Goal: Task Accomplishment & Management: Manage account settings

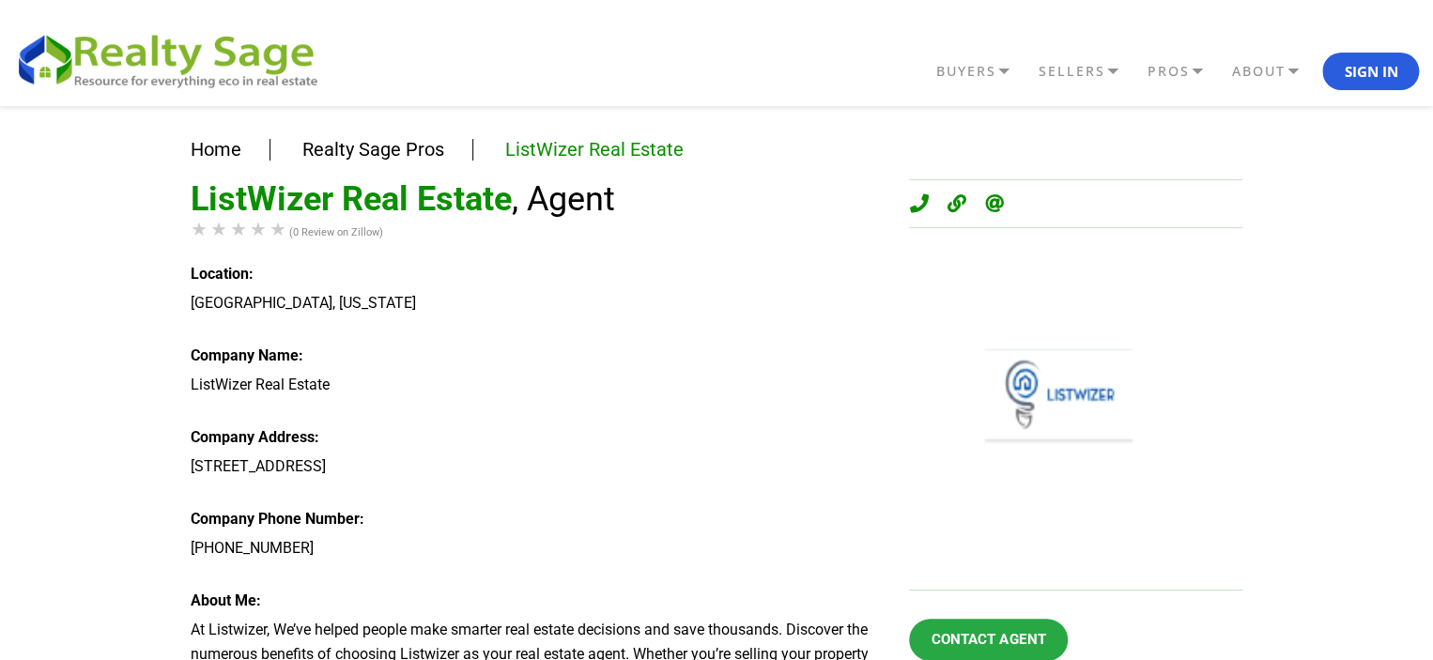
drag, startPoint x: 178, startPoint y: 301, endPoint x: 443, endPoint y: 316, distance: 265.2
click at [450, 315] on div "ListWizer Real Estate , Agent (0 Review on Zillow) Location: West Hollywood, Ca…" at bounding box center [536, 447] width 690 height 536
click at [308, 301] on div "West Hollywood, California" at bounding box center [536, 303] width 690 height 24
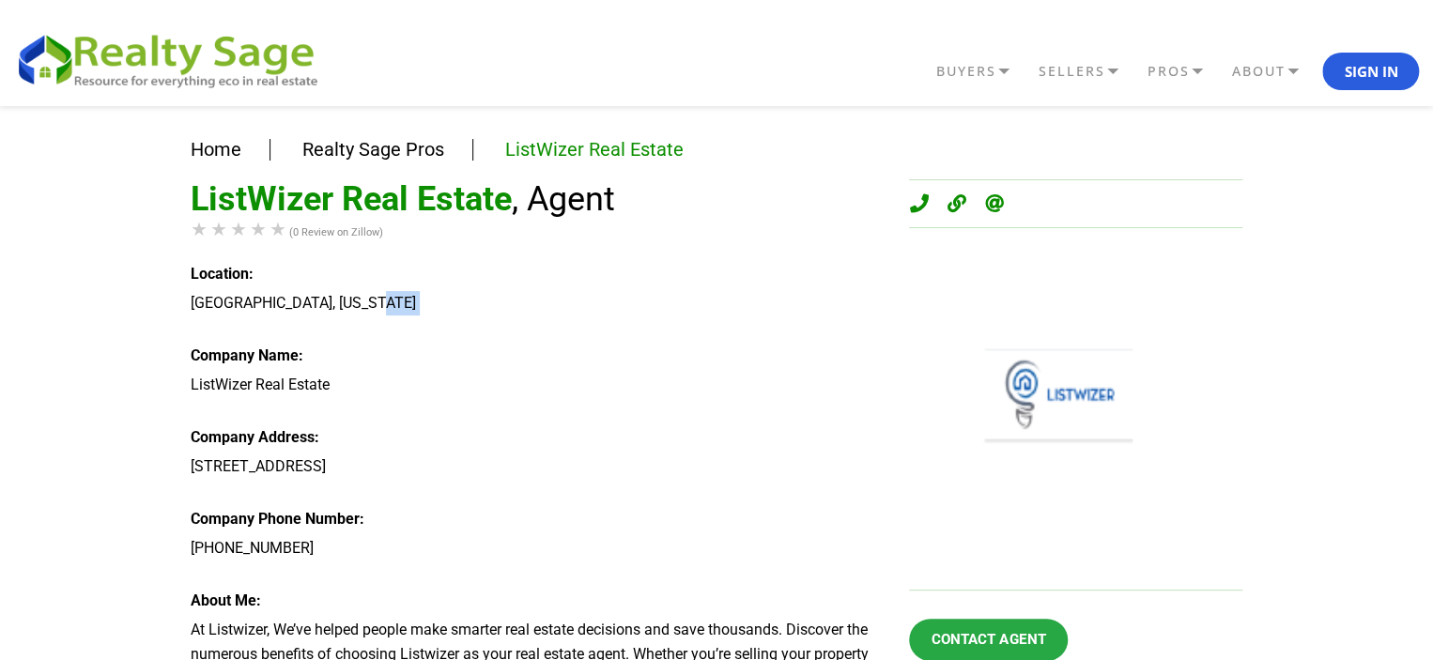
click at [308, 301] on div "West Hollywood, California" at bounding box center [536, 303] width 690 height 24
click at [135, 74] on img at bounding box center [173, 59] width 319 height 62
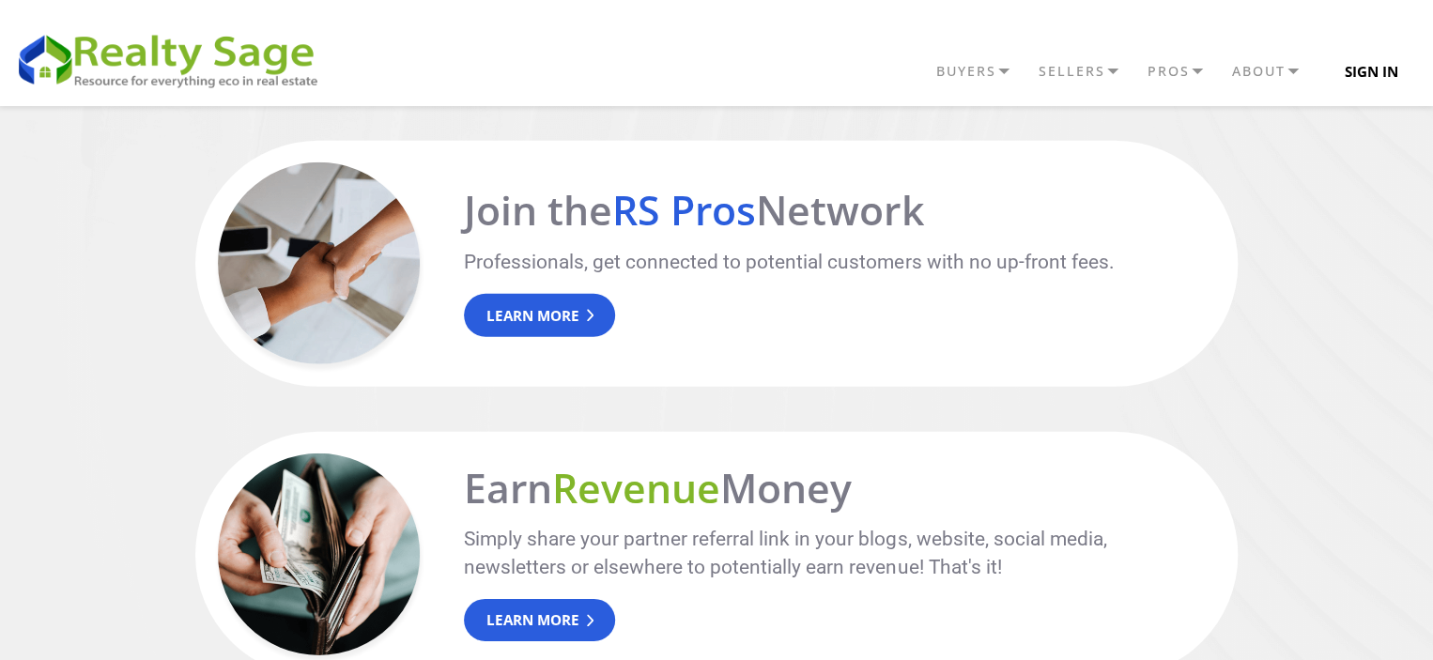
click at [1416, 67] on button "Sign In" at bounding box center [1370, 72] width 97 height 38
click at [1372, 77] on button "Sign In" at bounding box center [1370, 72] width 97 height 38
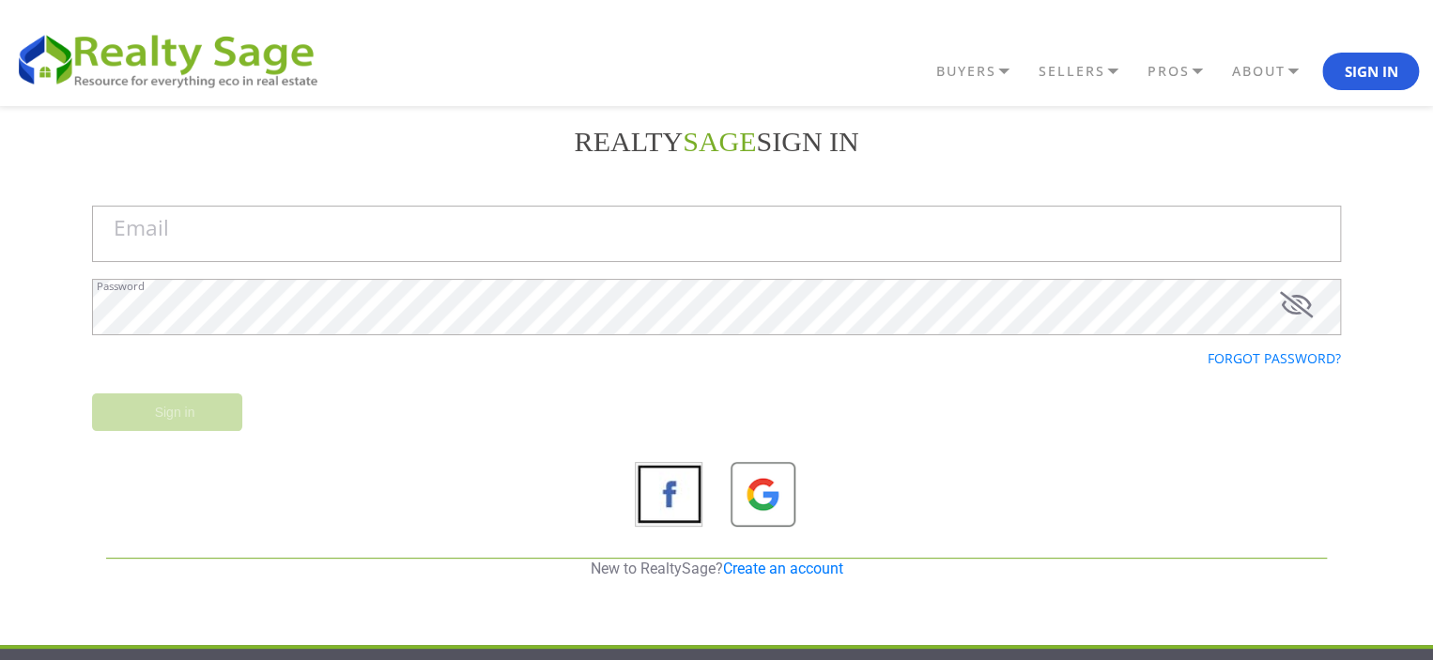
drag, startPoint x: 779, startPoint y: 574, endPoint x: 782, endPoint y: 532, distance: 41.4
click at [781, 574] on link "Create an account" at bounding box center [783, 569] width 120 height 18
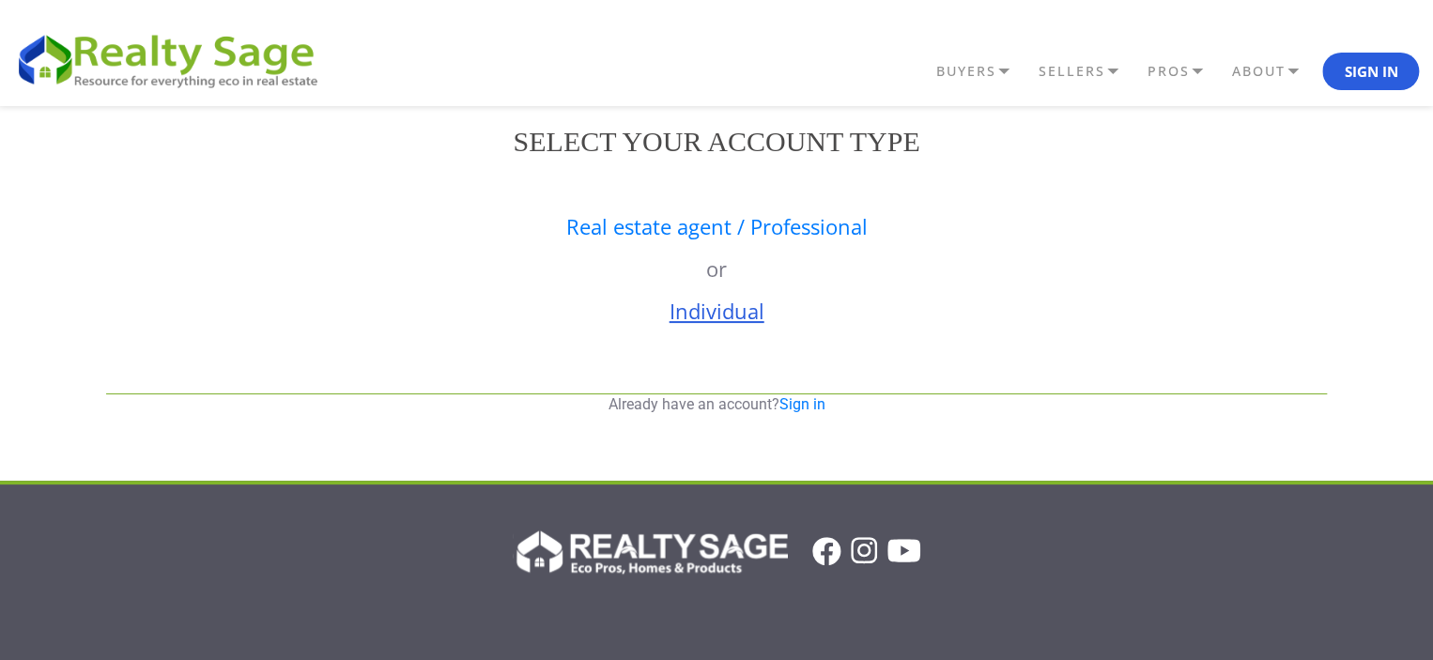
click at [719, 308] on link "Individual" at bounding box center [717, 311] width 95 height 28
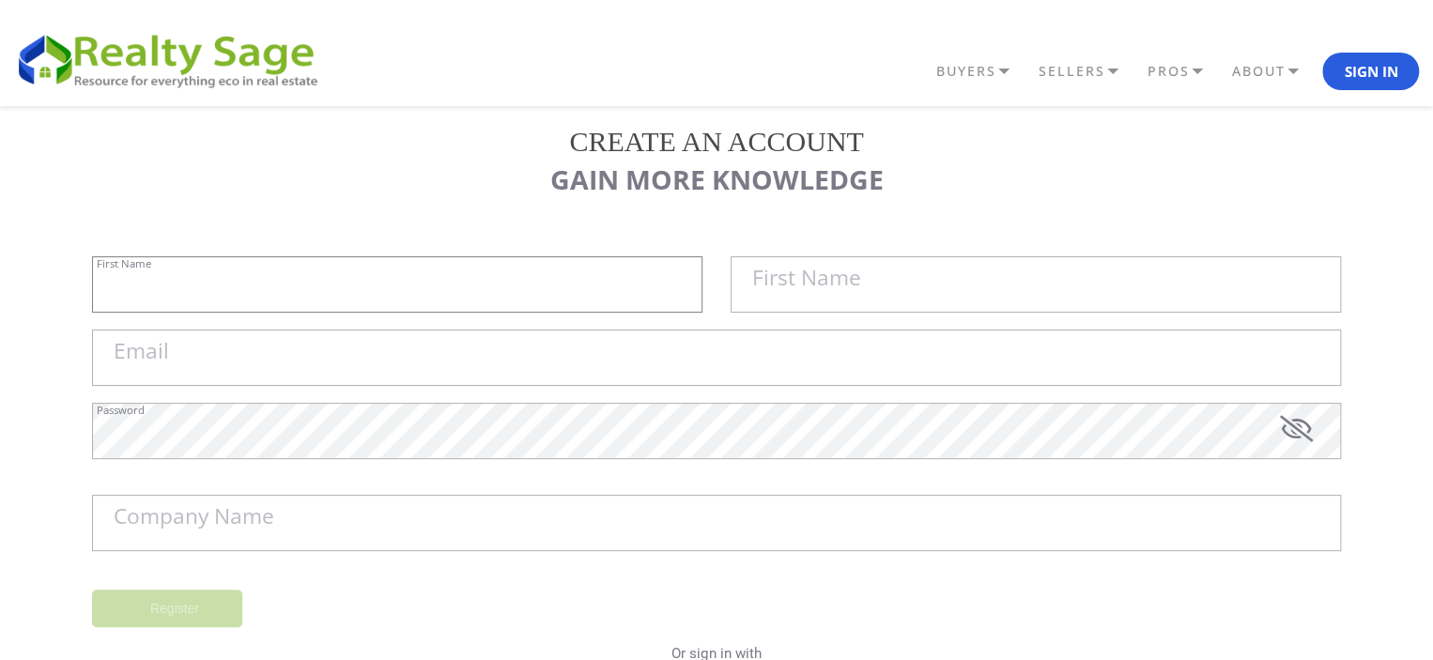
drag, startPoint x: 563, startPoint y: 301, endPoint x: 678, endPoint y: 288, distance: 116.2
click at [587, 300] on input "First Name" at bounding box center [397, 284] width 610 height 56
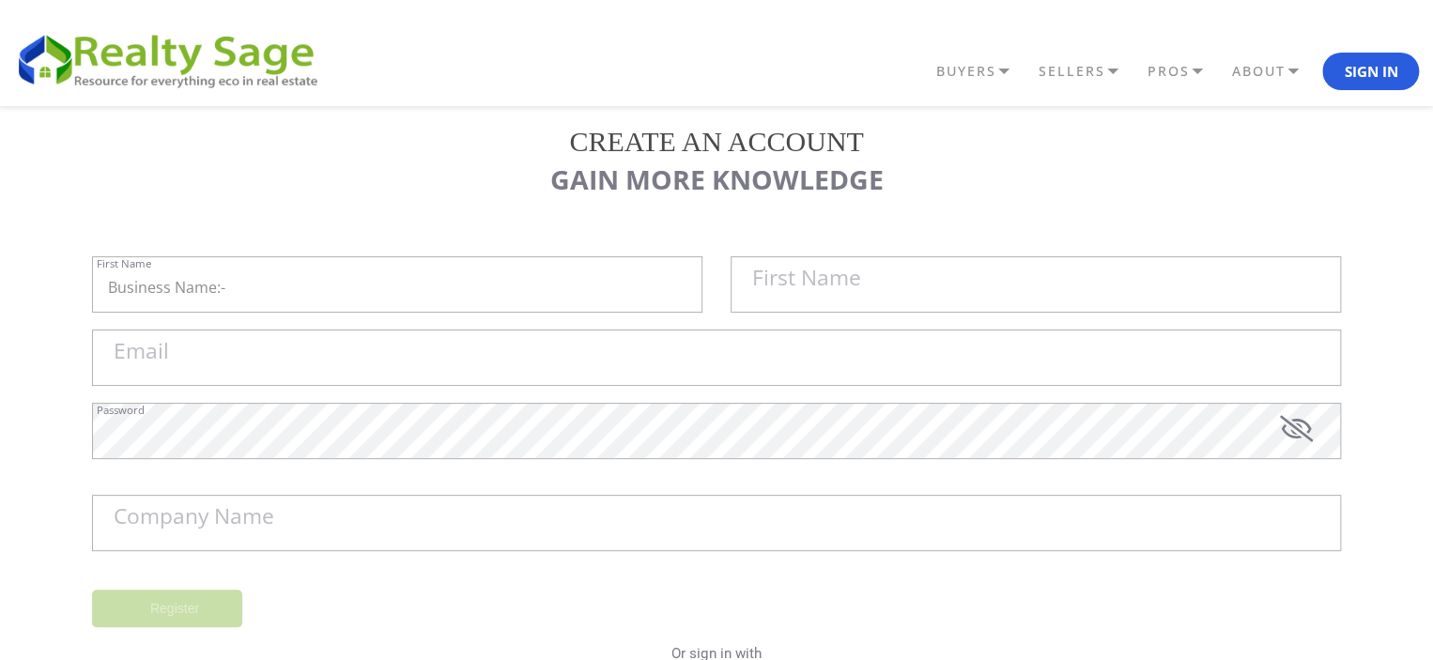
drag, startPoint x: 689, startPoint y: 288, endPoint x: 687, endPoint y: 277, distance: 11.4
type input "Taylor Roofing Inc"
paste input "Taylor Roofing Inc"
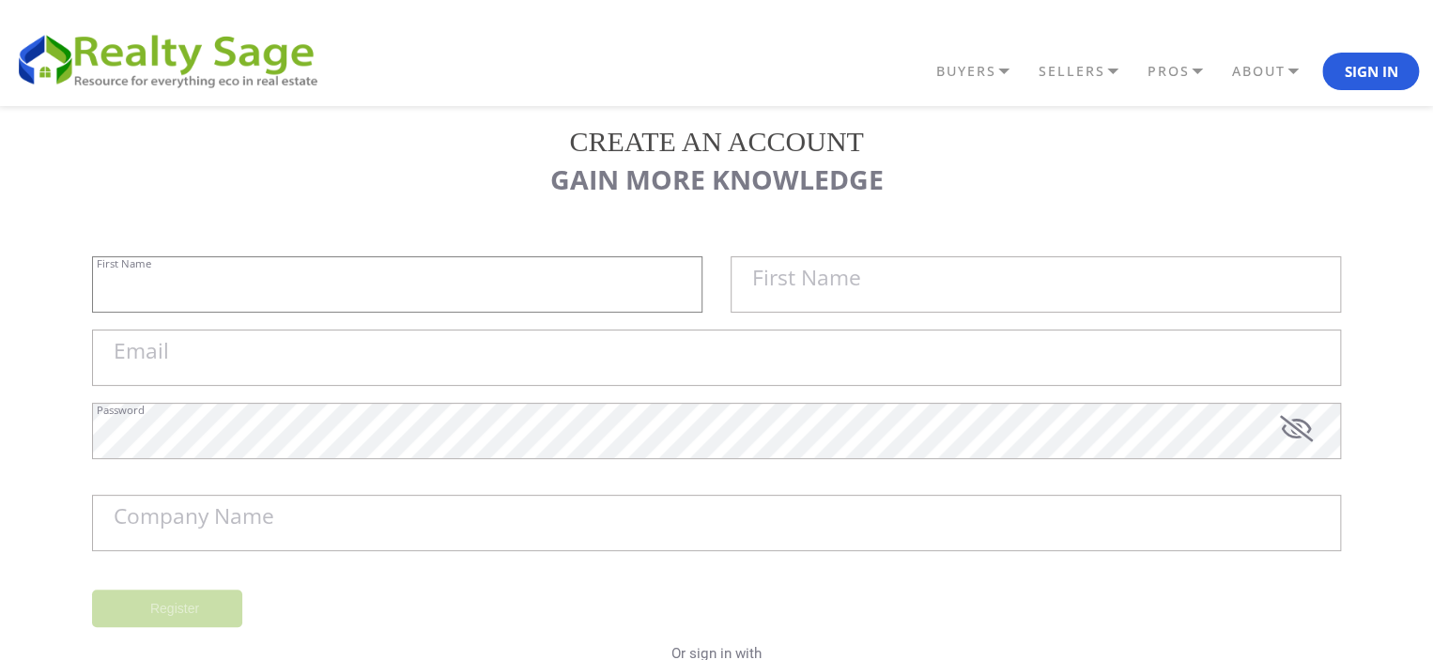
type input "Taylor Roofing Inc"
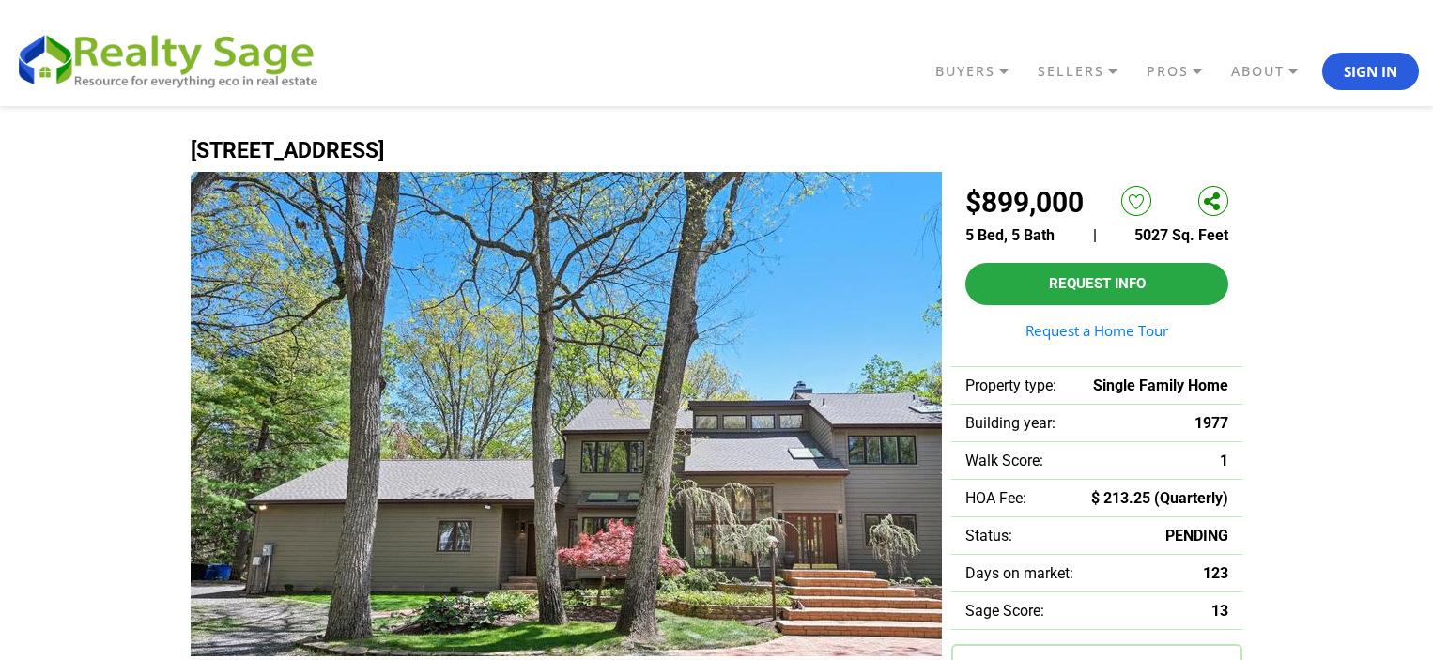
type input "Enter an address"
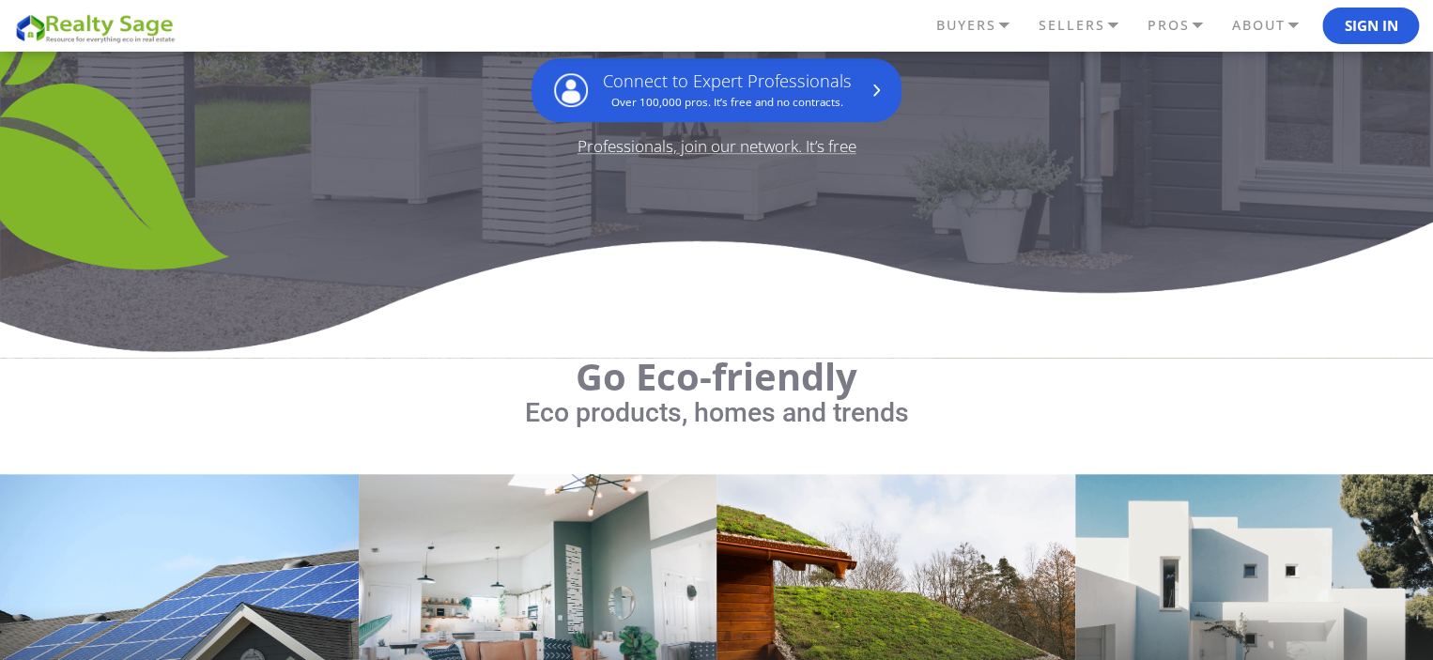
scroll to position [431, 0]
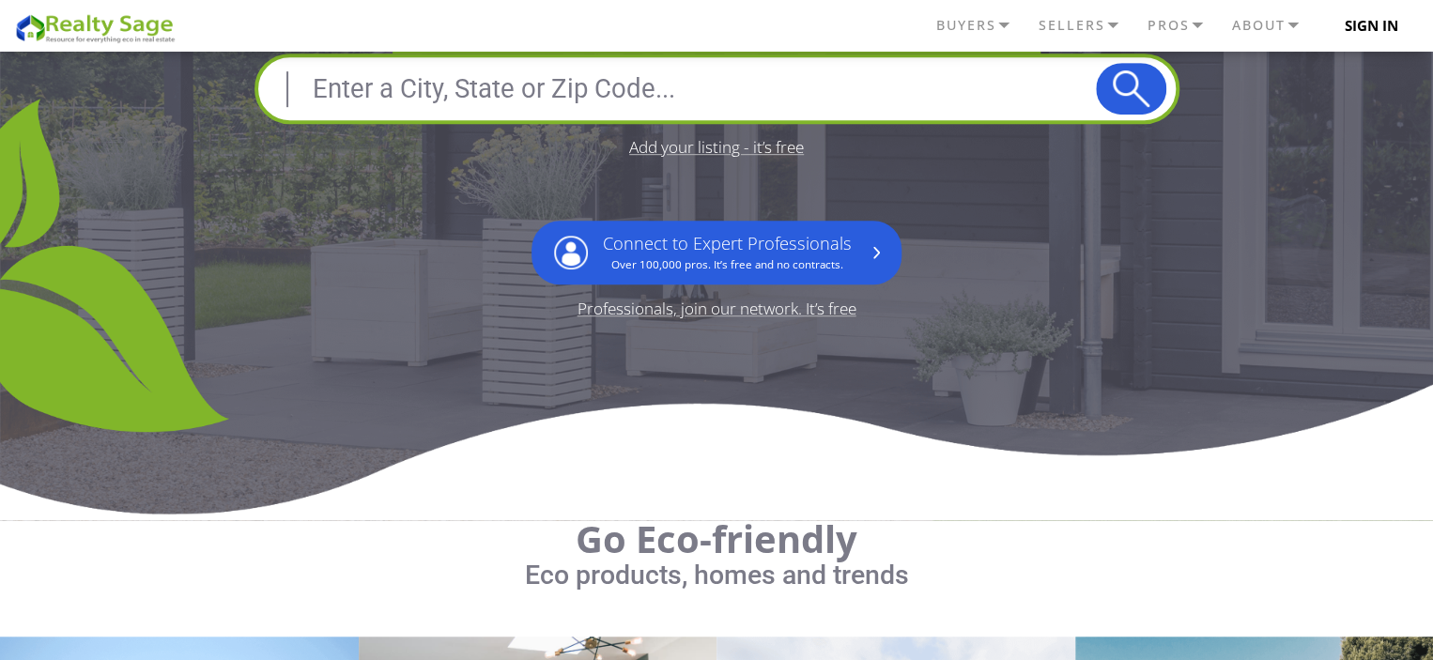
click at [1366, 33] on button "Sign In" at bounding box center [1370, 27] width 97 height 38
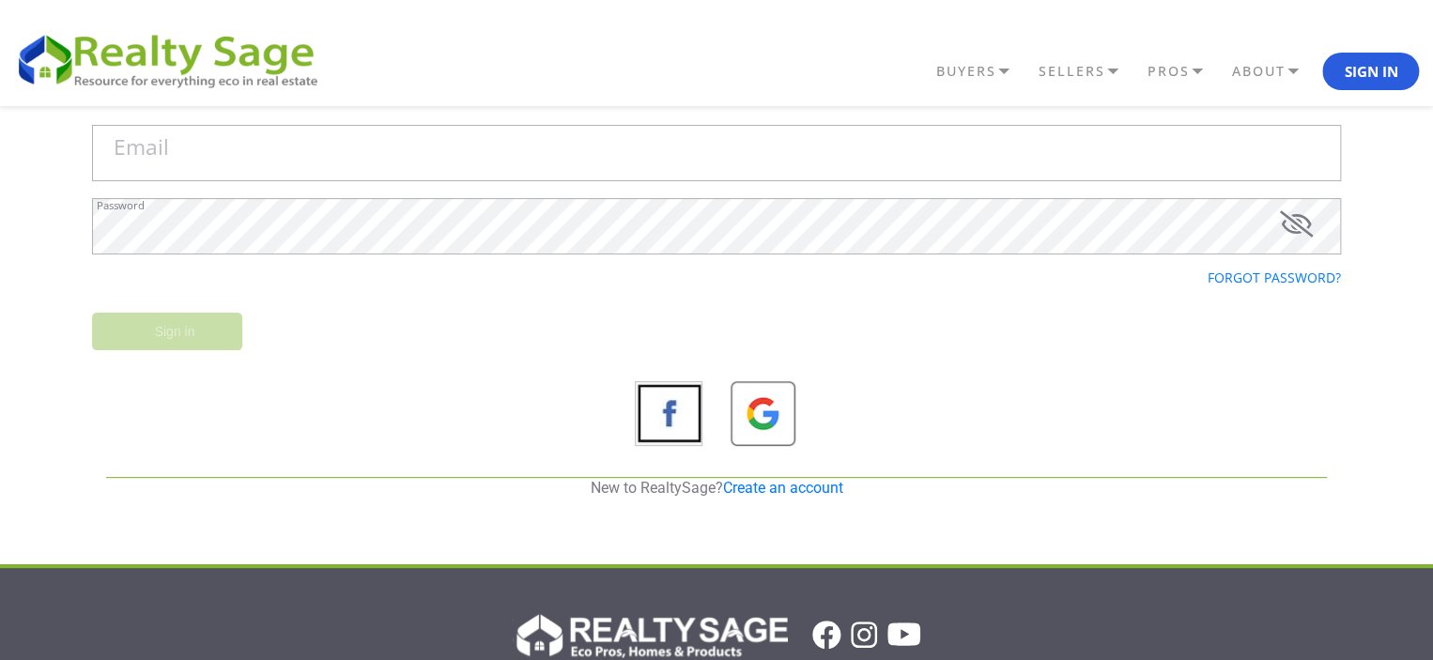
scroll to position [62, 0]
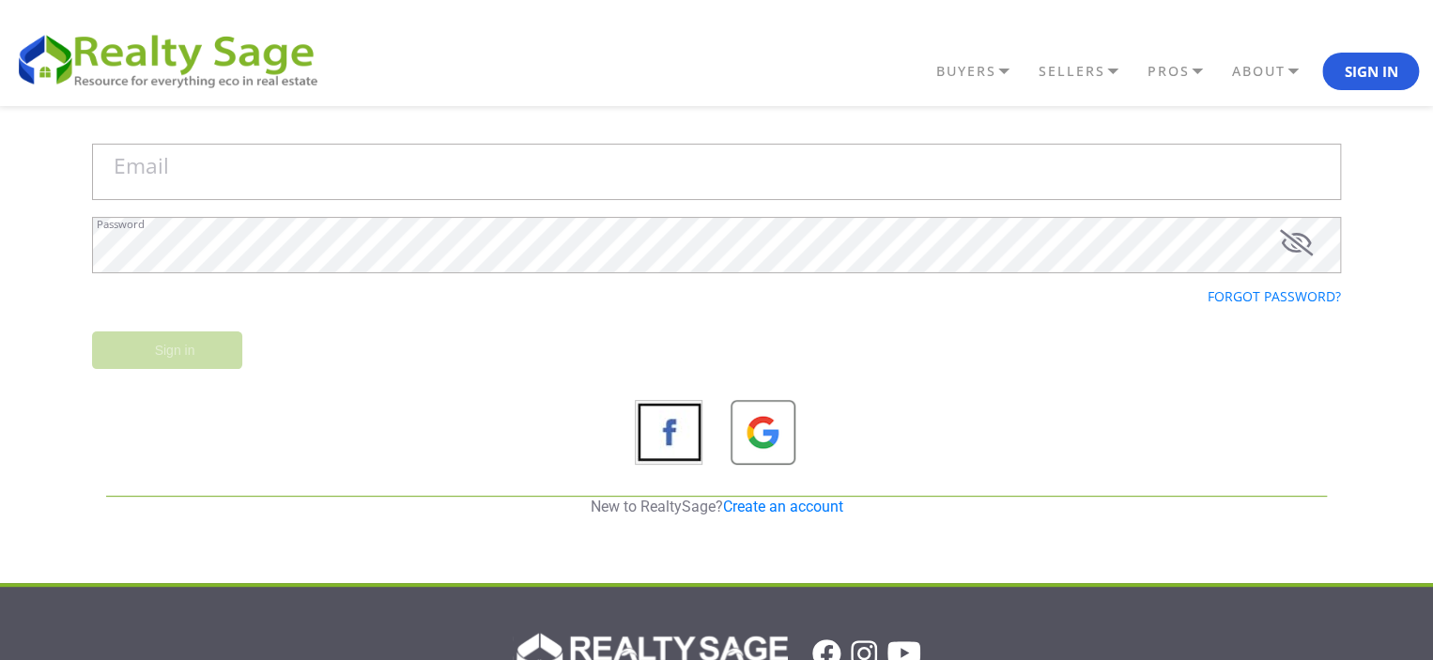
click at [776, 497] on p "New to RealtySage? Create an account" at bounding box center [716, 507] width 1221 height 21
click at [781, 498] on p "New to RealtySage? Create an account" at bounding box center [716, 507] width 1221 height 21
click at [813, 528] on div "New to RealtySage? Create an account" at bounding box center [716, 515] width 1249 height 39
click at [815, 514] on link "Create an account" at bounding box center [783, 507] width 120 height 18
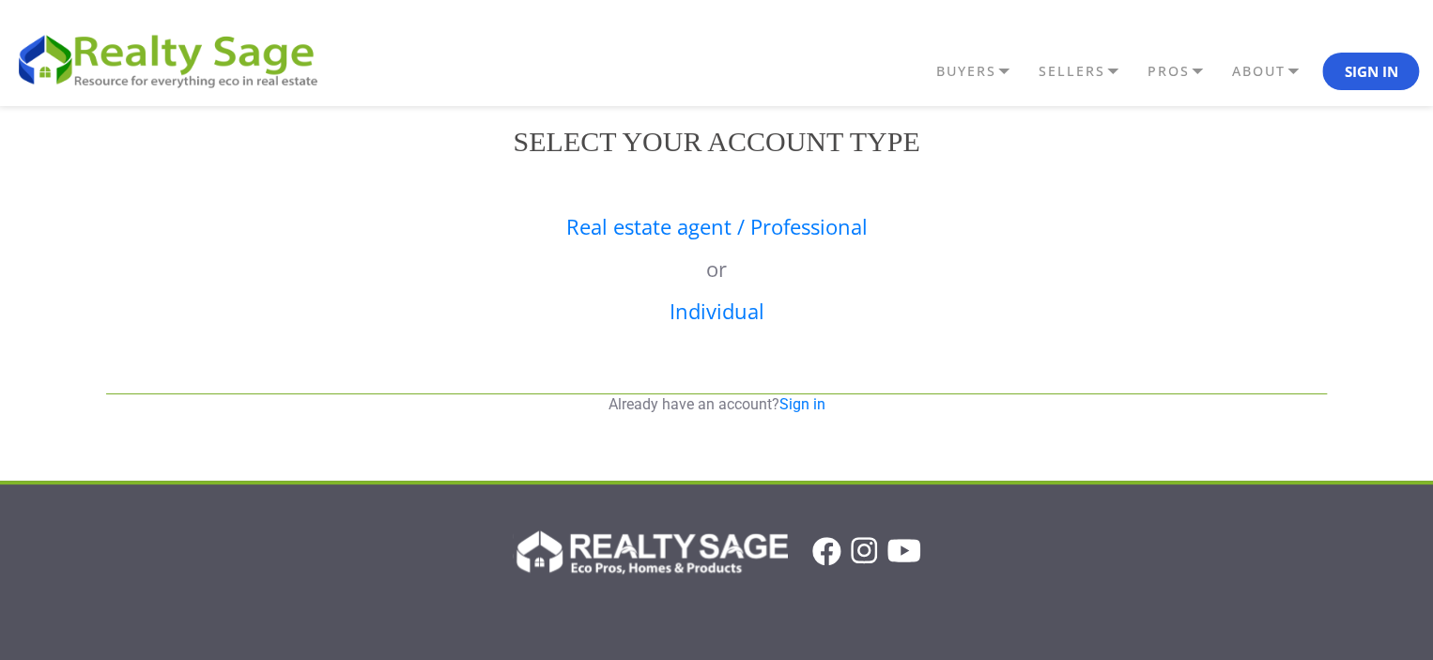
click at [789, 231] on link "Real estate agent / Professional" at bounding box center [716, 226] width 301 height 28
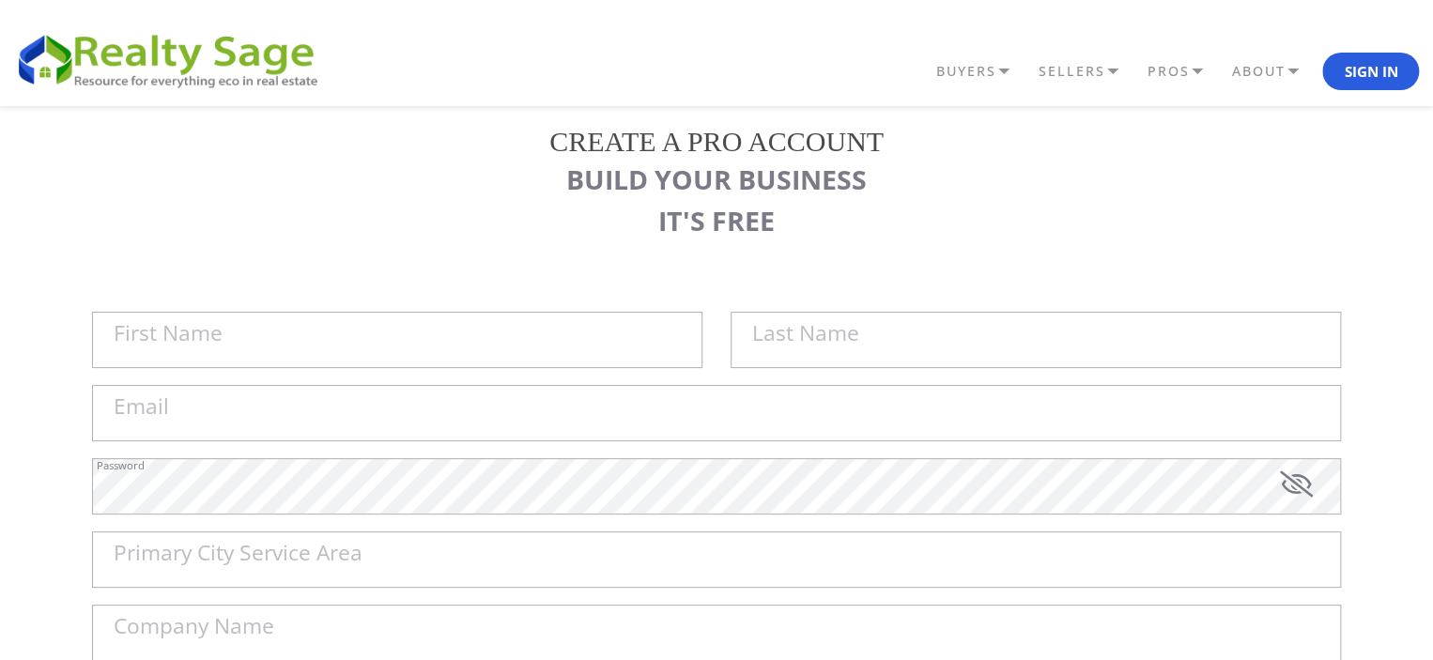
scroll to position [125, 0]
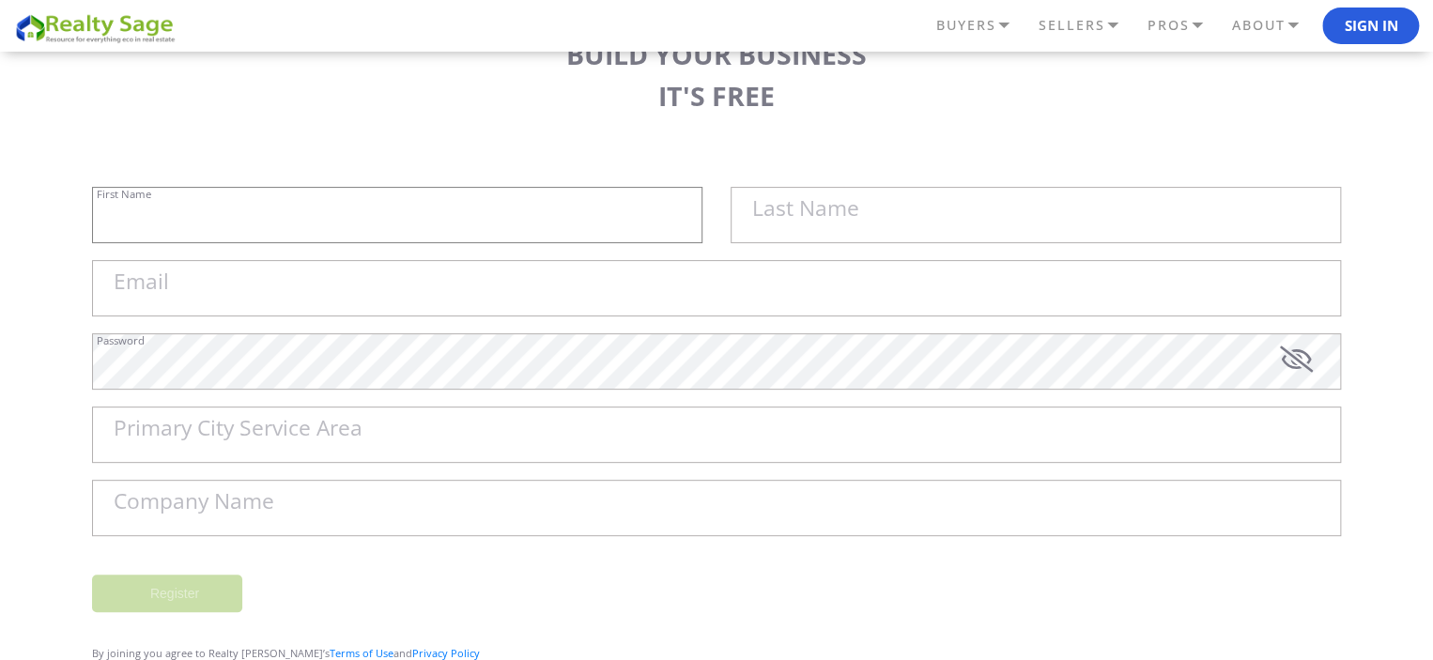
drag, startPoint x: 654, startPoint y: 200, endPoint x: 673, endPoint y: 208, distance: 21.5
click at [654, 200] on input "First Name" at bounding box center [397, 215] width 610 height 56
click at [676, 208] on input "First Name" at bounding box center [397, 215] width 610 height 56
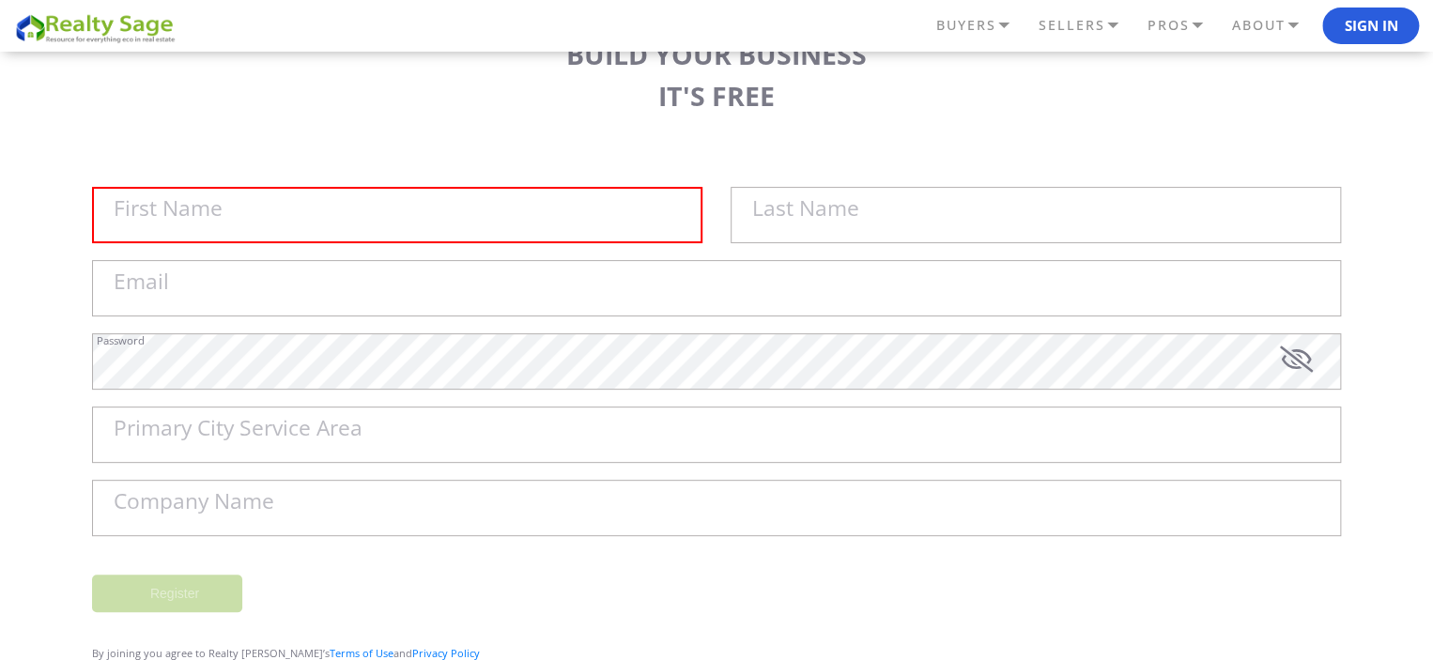
type input "Taylor Roofing Inc"
paste input "Taylor Roofing Inc"
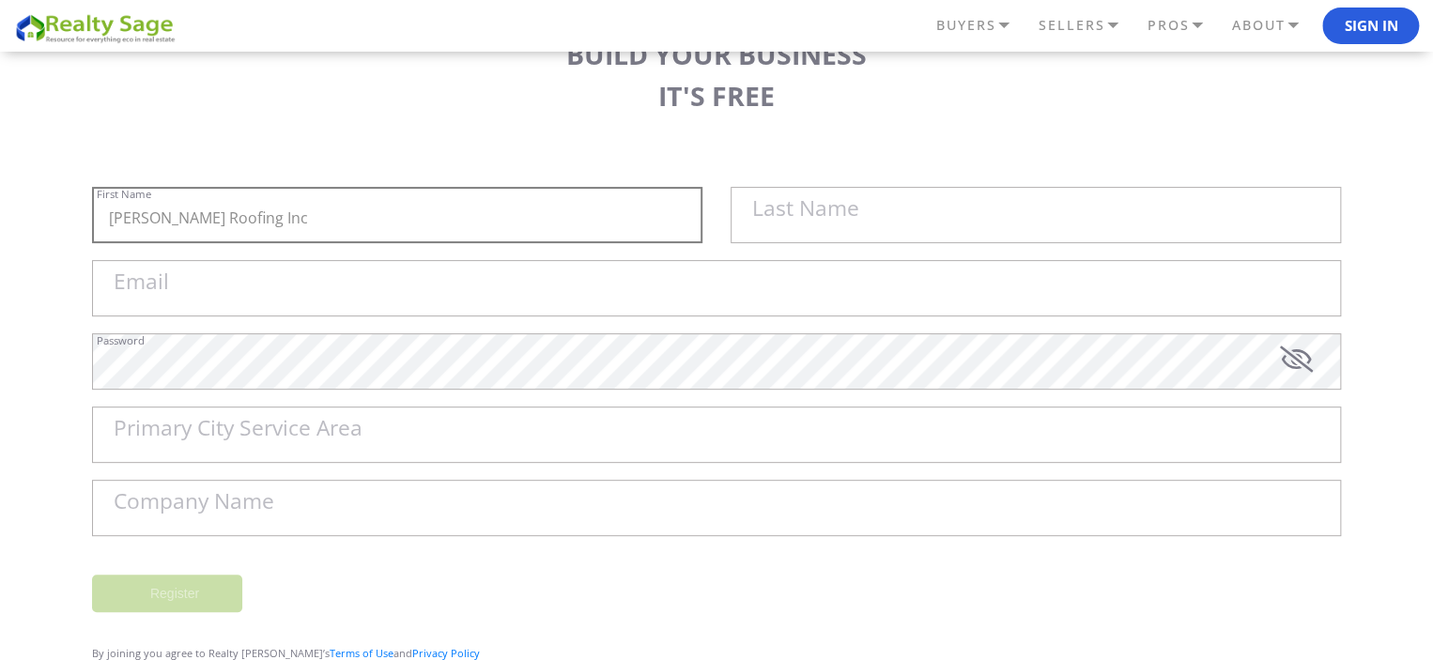
drag, startPoint x: 155, startPoint y: 217, endPoint x: 449, endPoint y: 221, distance: 294.0
click at [443, 223] on input "Taylor Roofing Inc" at bounding box center [397, 215] width 610 height 56
click at [850, 209] on label "Last Name" at bounding box center [805, 209] width 107 height 22
click at [702, 209] on input "Taylor" at bounding box center [397, 215] width 610 height 56
paste input "Roofing Inc"
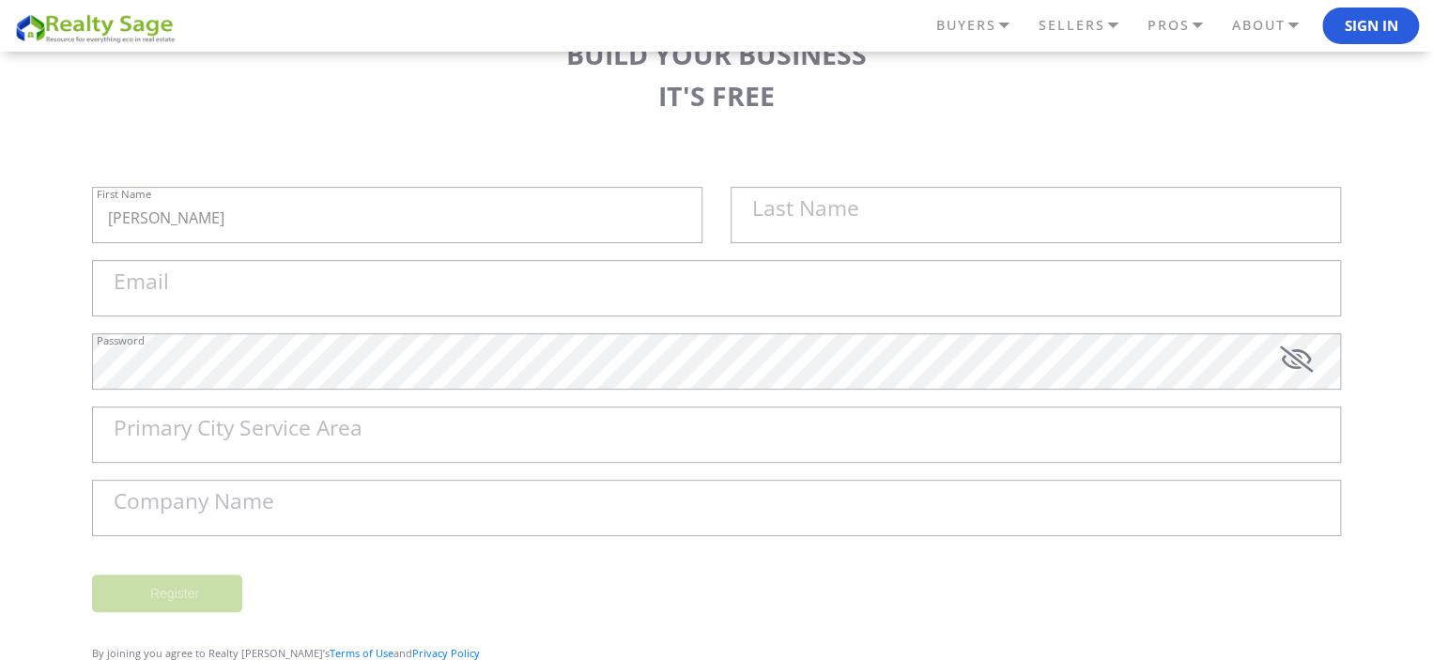
click at [796, 208] on label "Last Name" at bounding box center [805, 209] width 107 height 22
click at [702, 208] on input "[PERSON_NAME]" at bounding box center [397, 215] width 610 height 56
paste input "Roofing Inc"
type input "[PERSON_NAME]"
click at [802, 217] on label "Last Name" at bounding box center [805, 209] width 107 height 22
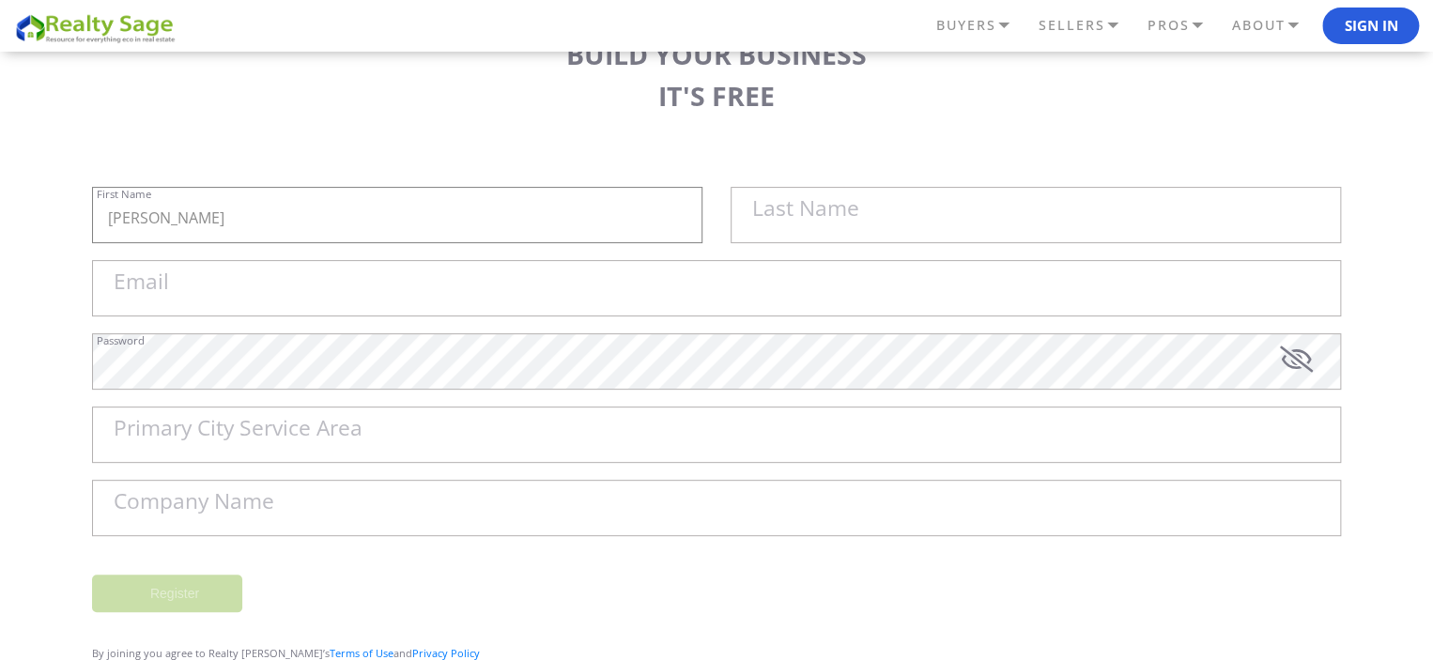
click at [702, 217] on input "[PERSON_NAME]" at bounding box center [397, 215] width 610 height 56
click at [803, 206] on label "Last Name" at bounding box center [805, 209] width 107 height 22
click at [702, 206] on input "[PERSON_NAME]" at bounding box center [397, 215] width 610 height 56
click at [802, 205] on label "Last Name" at bounding box center [805, 209] width 107 height 22
click at [702, 205] on input "[PERSON_NAME]" at bounding box center [397, 215] width 610 height 56
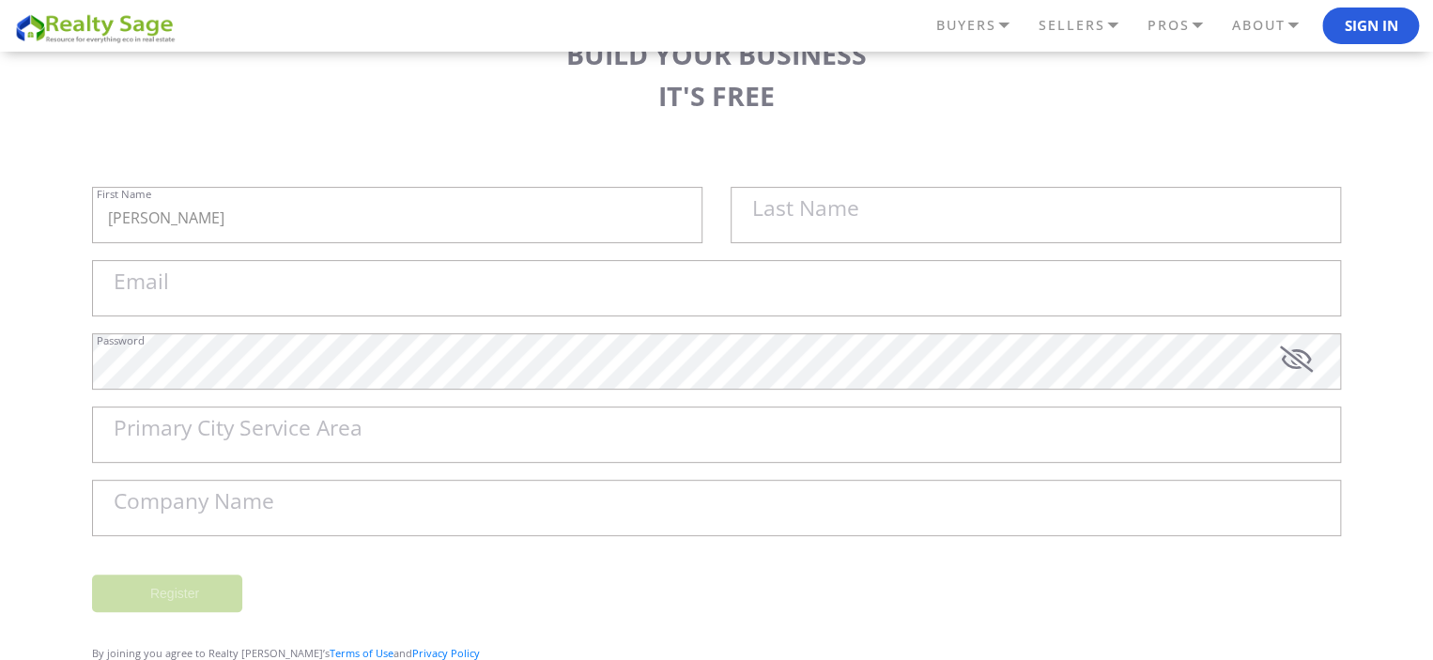
click at [779, 210] on label "Last Name" at bounding box center [805, 209] width 107 height 22
click at [702, 210] on input "[PERSON_NAME]" at bounding box center [397, 215] width 610 height 56
drag, startPoint x: 771, startPoint y: 215, endPoint x: 748, endPoint y: 220, distance: 23.9
click at [769, 215] on label "Last Name" at bounding box center [805, 209] width 107 height 22
click at [702, 215] on input "[PERSON_NAME]" at bounding box center [397, 215] width 610 height 56
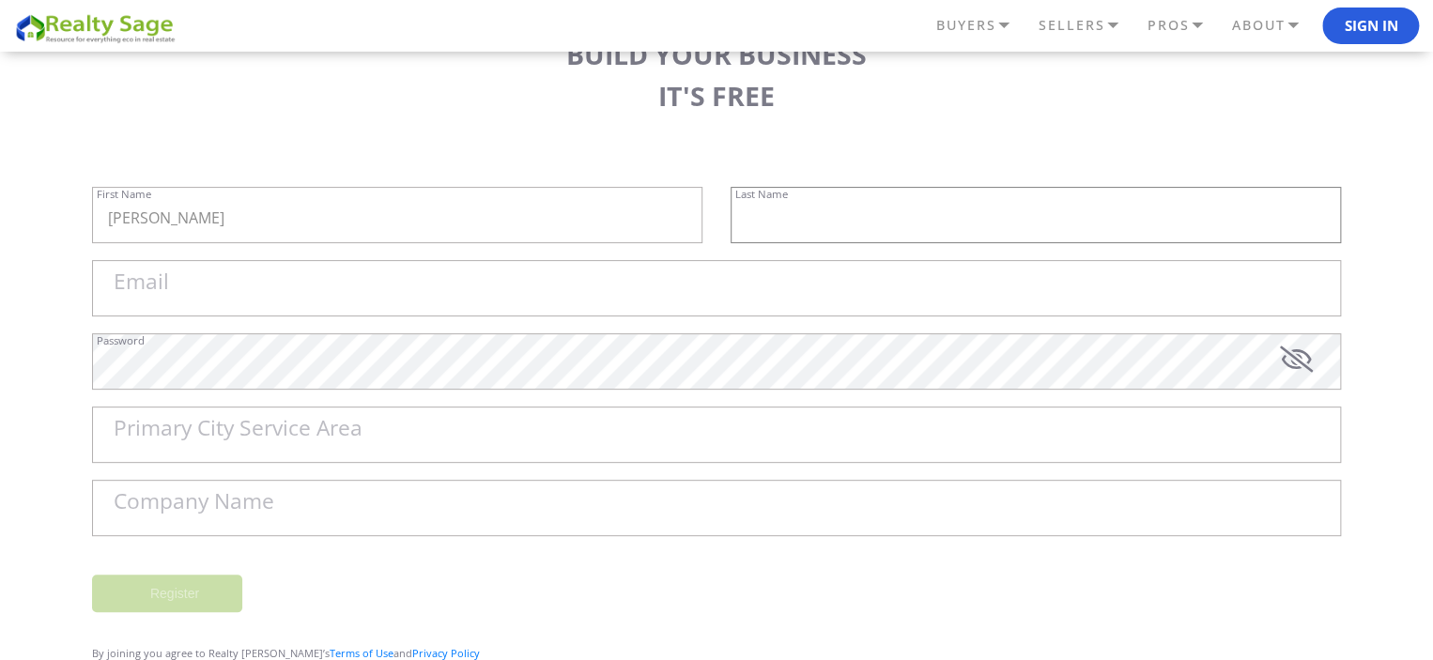
click at [748, 220] on input "text" at bounding box center [1036, 215] width 610 height 56
click at [767, 224] on input "text" at bounding box center [1036, 215] width 610 height 56
paste input "Roofing Inc"
type input "Roofing Inc"
click at [691, 307] on input "Email" at bounding box center [716, 288] width 1249 height 56
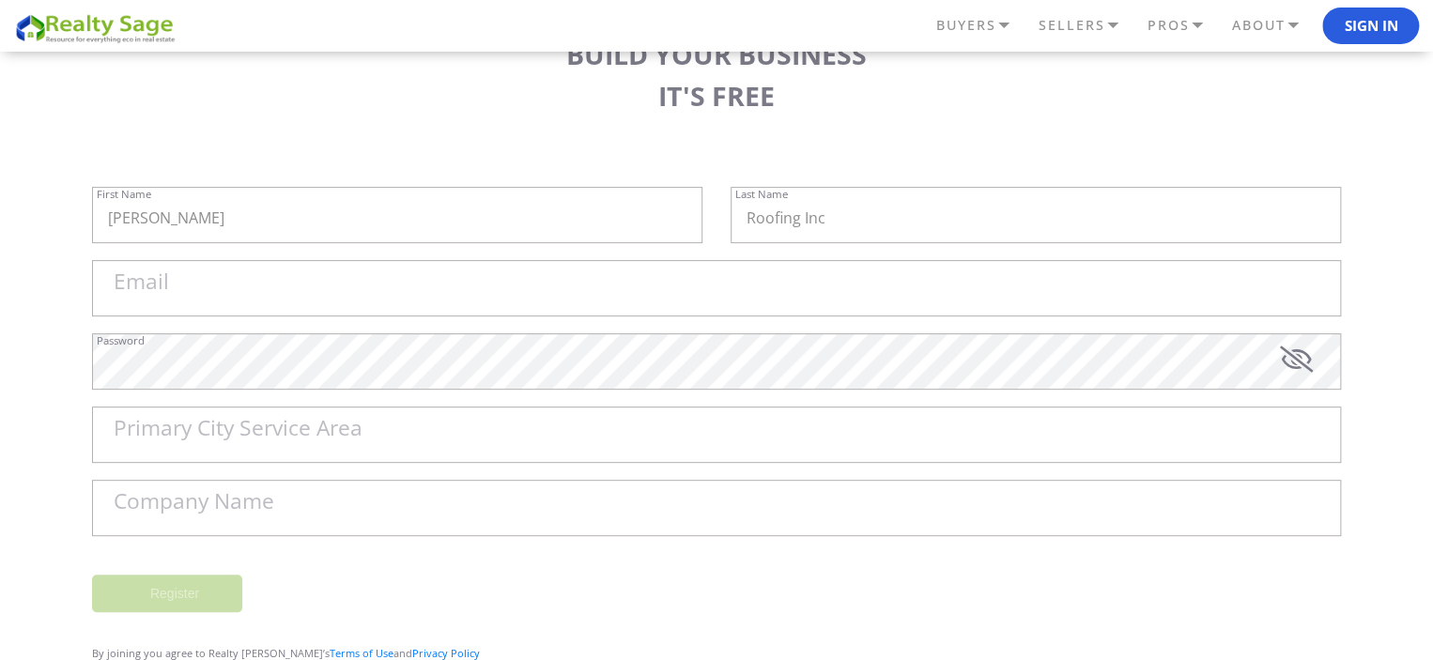
click at [1341, 286] on div "REALTY SAGE Sign in Email Password Forgot password? Sign in New to RealtySage? …" at bounding box center [716, 358] width 1277 height 717
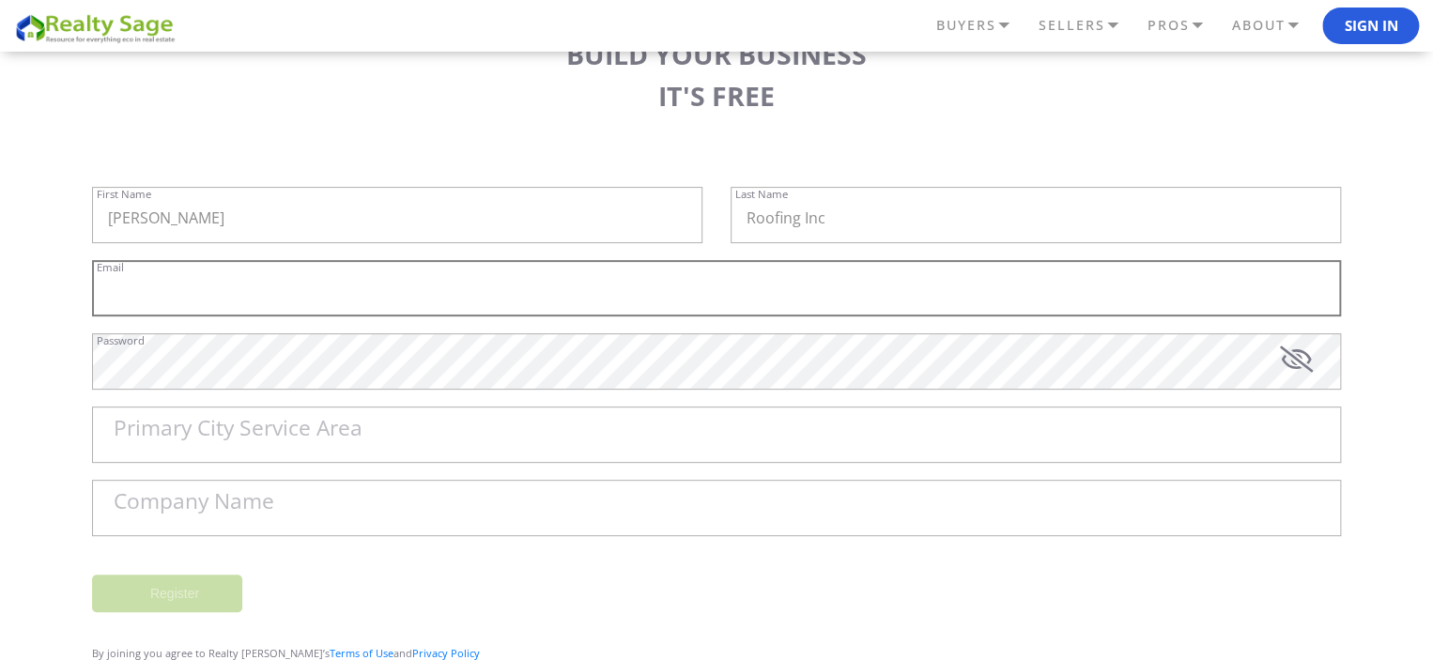
click at [1333, 286] on input "Email" at bounding box center [716, 288] width 1249 height 56
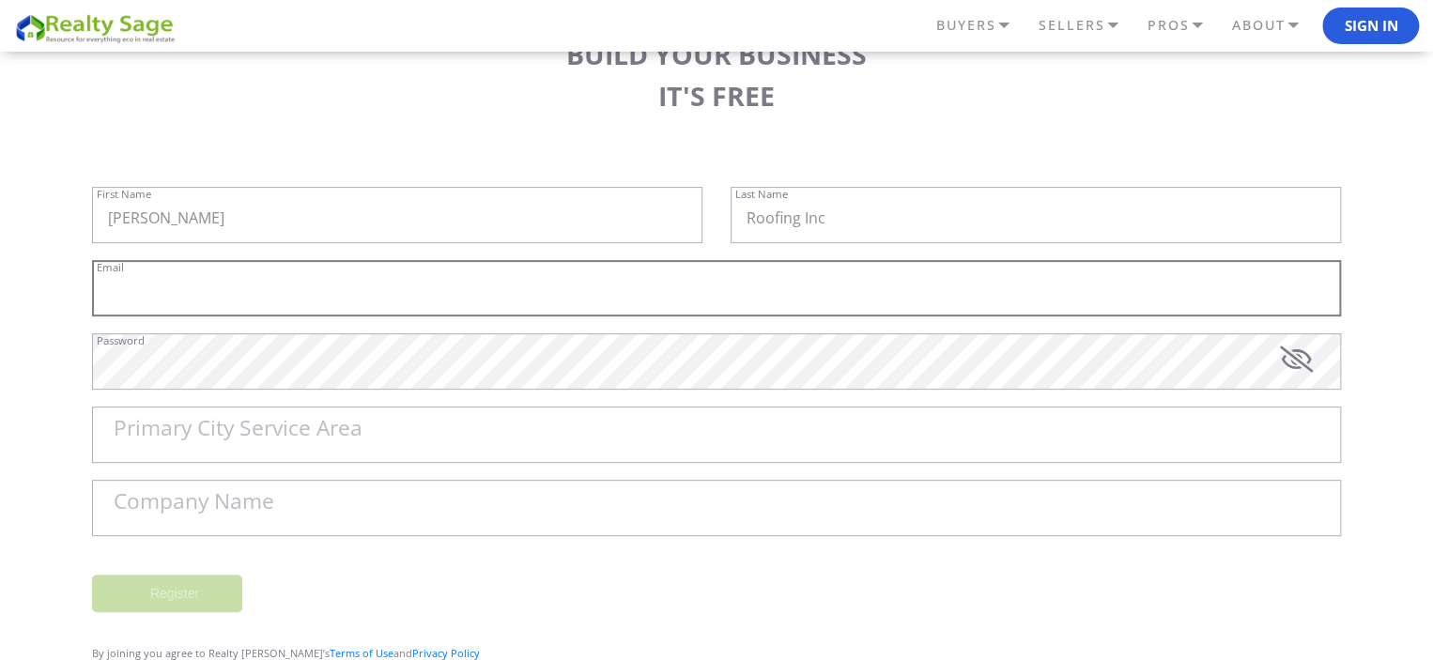
type input "[EMAIL_ADDRESS][DOMAIN_NAME]"
paste input "[EMAIL_ADDRESS][DOMAIN_NAME]"
type input "[EMAIL_ADDRESS][DOMAIN_NAME]"
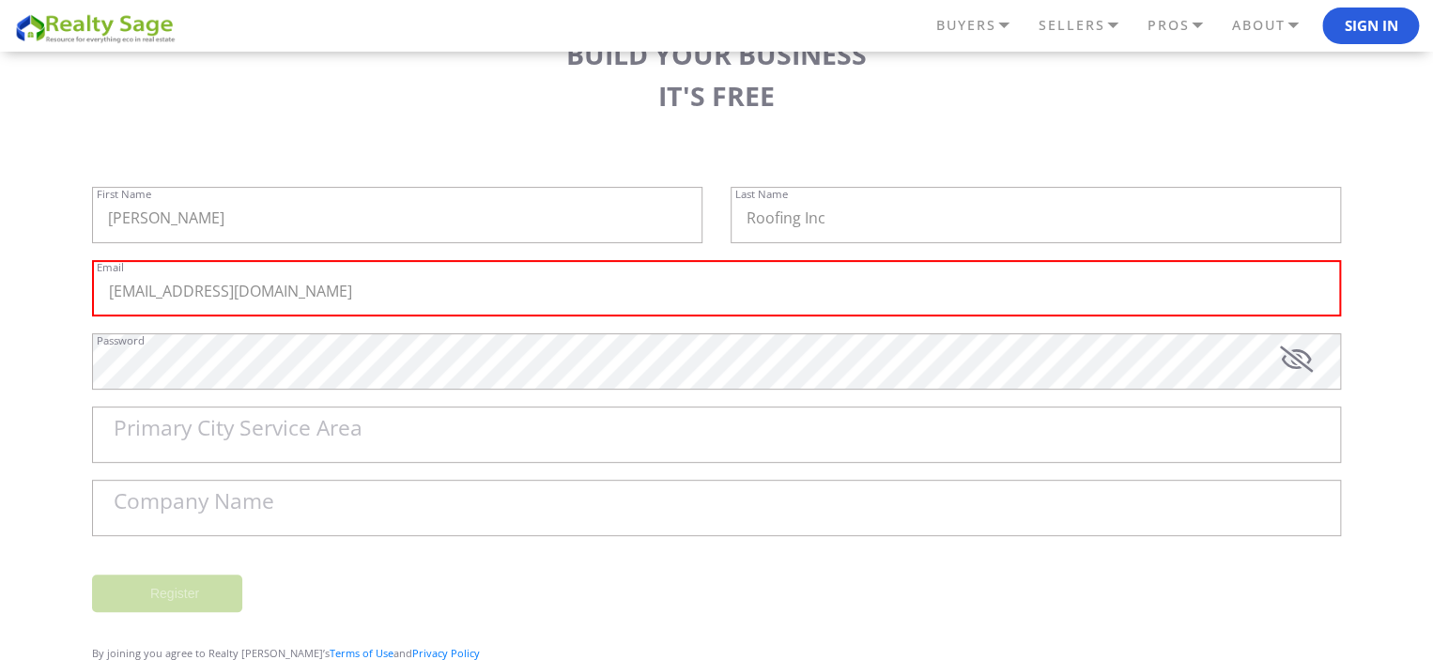
click at [1000, 393] on div "Password" at bounding box center [716, 369] width 1249 height 73
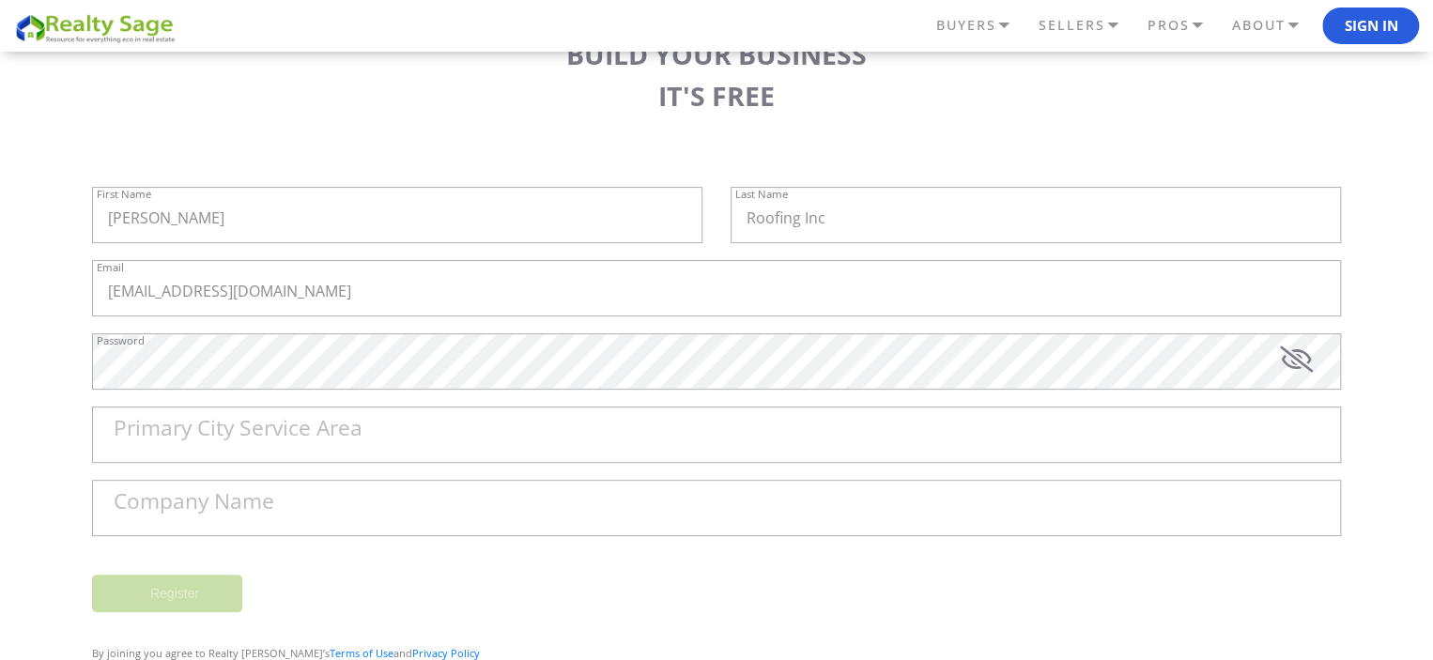
click at [151, 435] on label "Primary City Service Area" at bounding box center [238, 429] width 249 height 22
click at [151, 435] on input "Primary City Service Area" at bounding box center [716, 435] width 1249 height 56
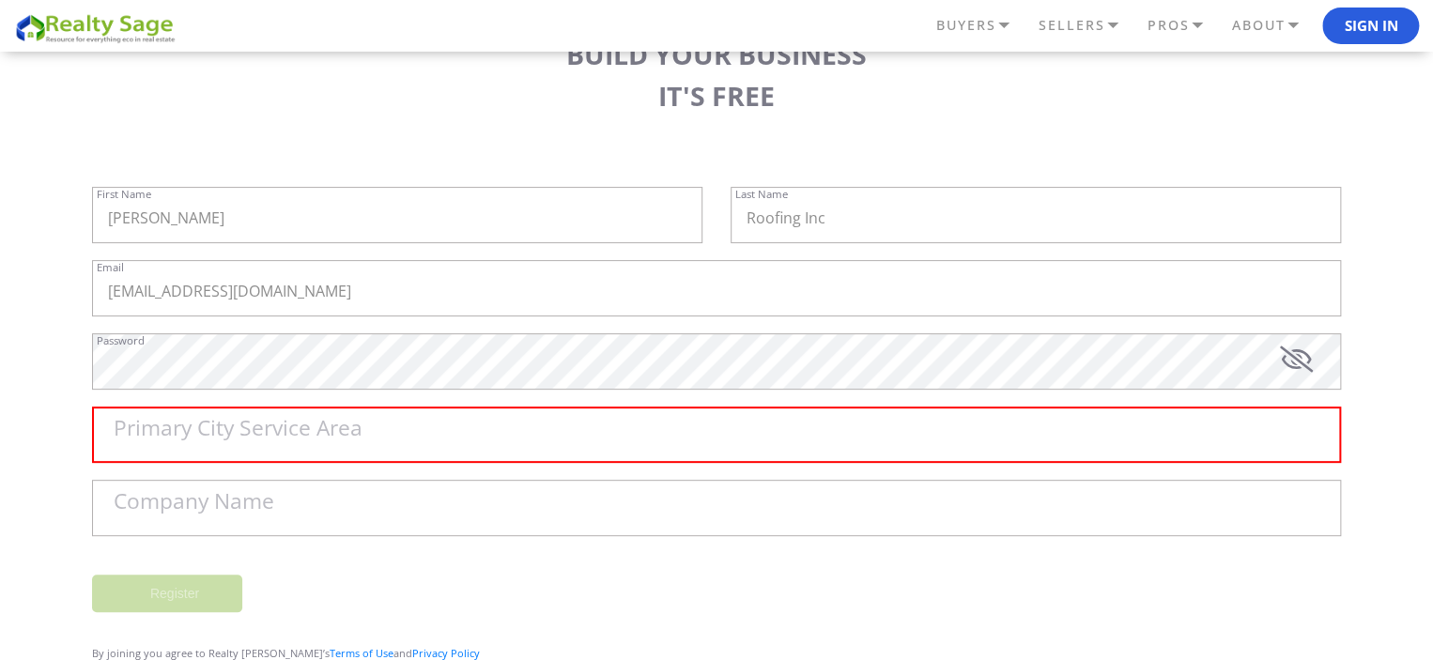
click at [186, 468] on div "Primary City Service Area" at bounding box center [716, 443] width 1249 height 73
click at [183, 427] on label "Primary City Service Area" at bounding box center [238, 429] width 249 height 22
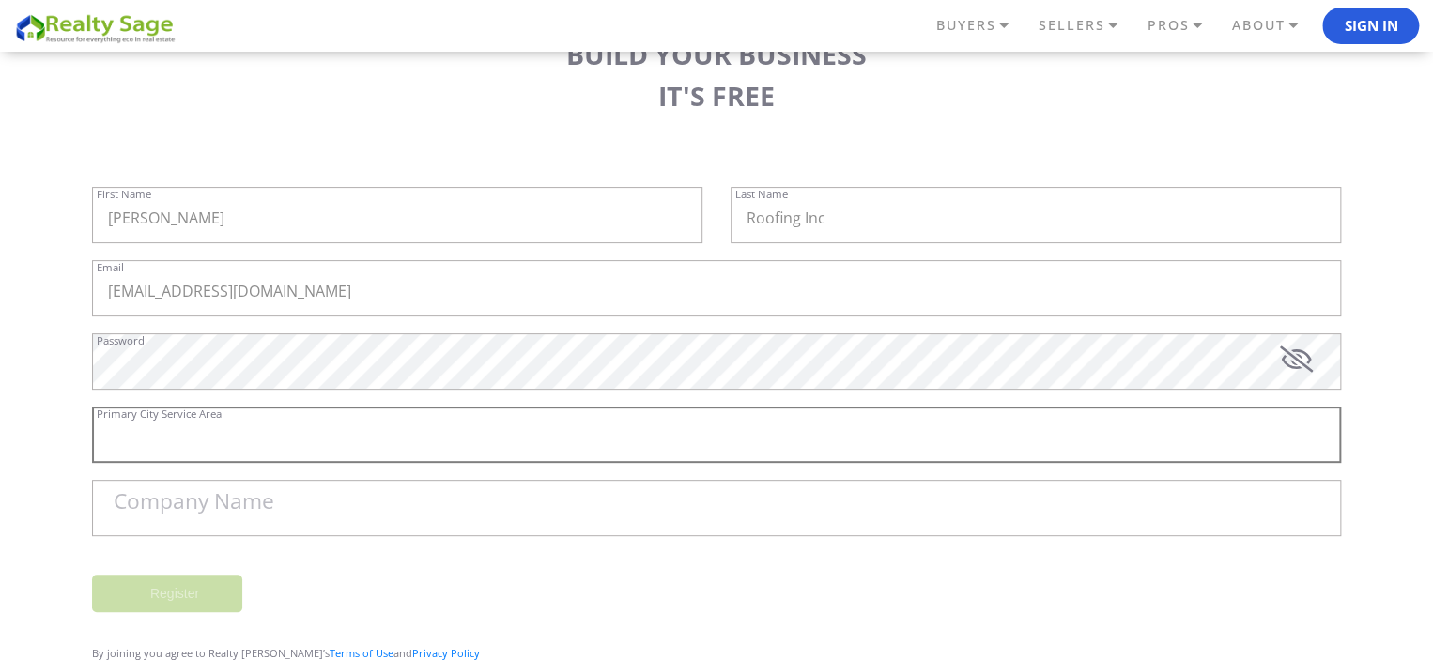
click at [183, 427] on input "Primary City Service Area" at bounding box center [716, 435] width 1249 height 56
type input "P"
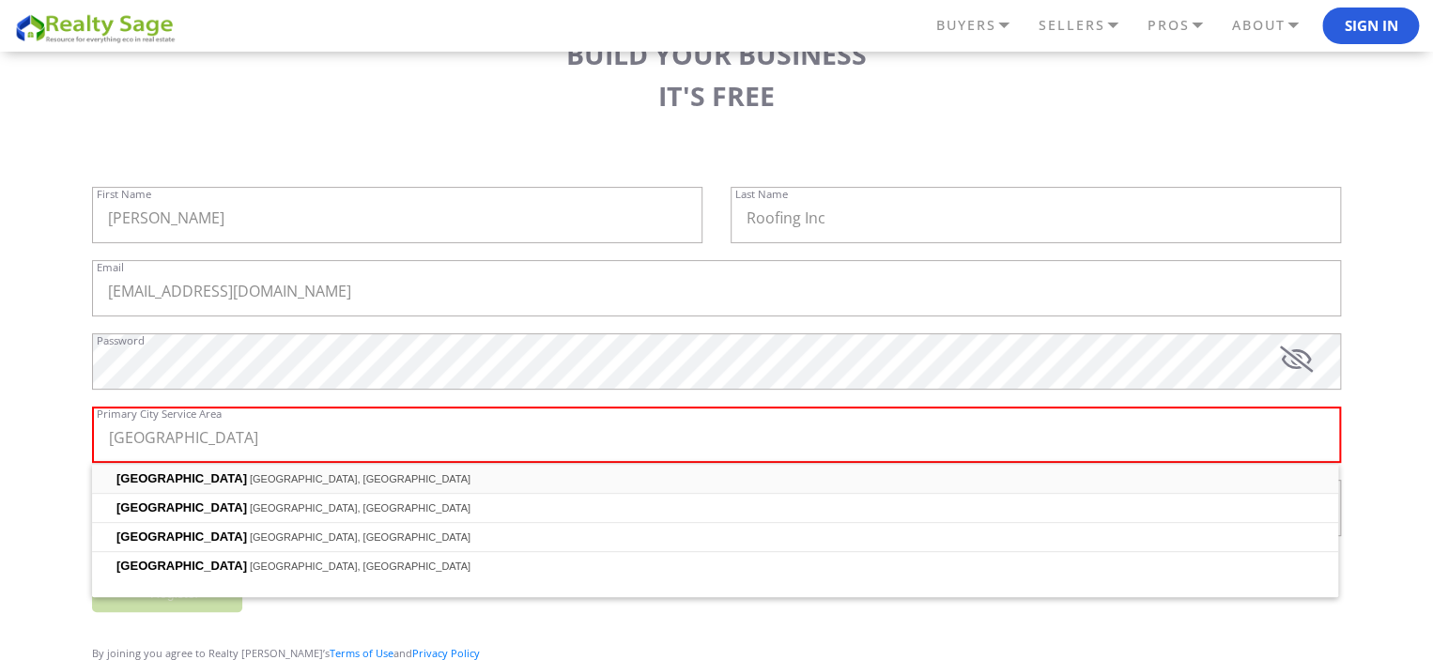
type input "Ottawa, ON, Canada"
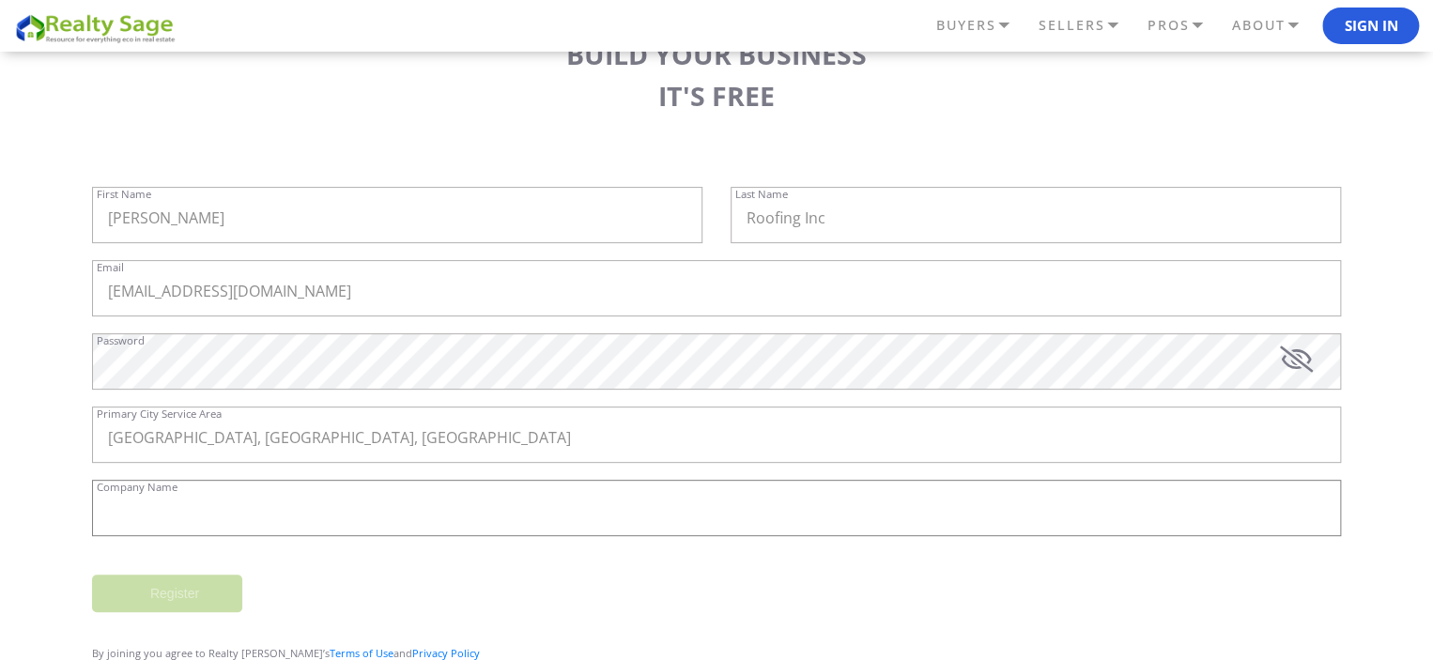
click at [545, 502] on input "Company Name" at bounding box center [716, 508] width 1249 height 56
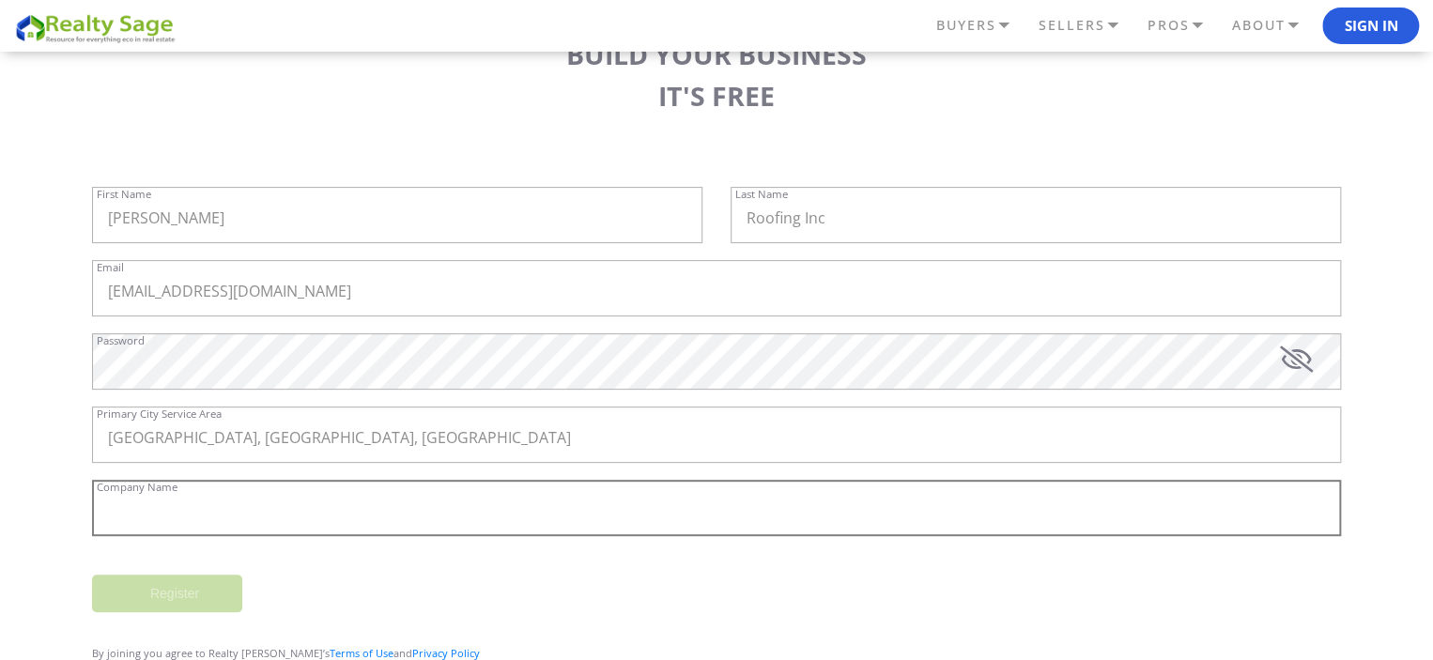
type input "[PERSON_NAME] Roofing Inc"
paste input "[PERSON_NAME] Roofing Inc"
type input "[PERSON_NAME] Roofing Inc"
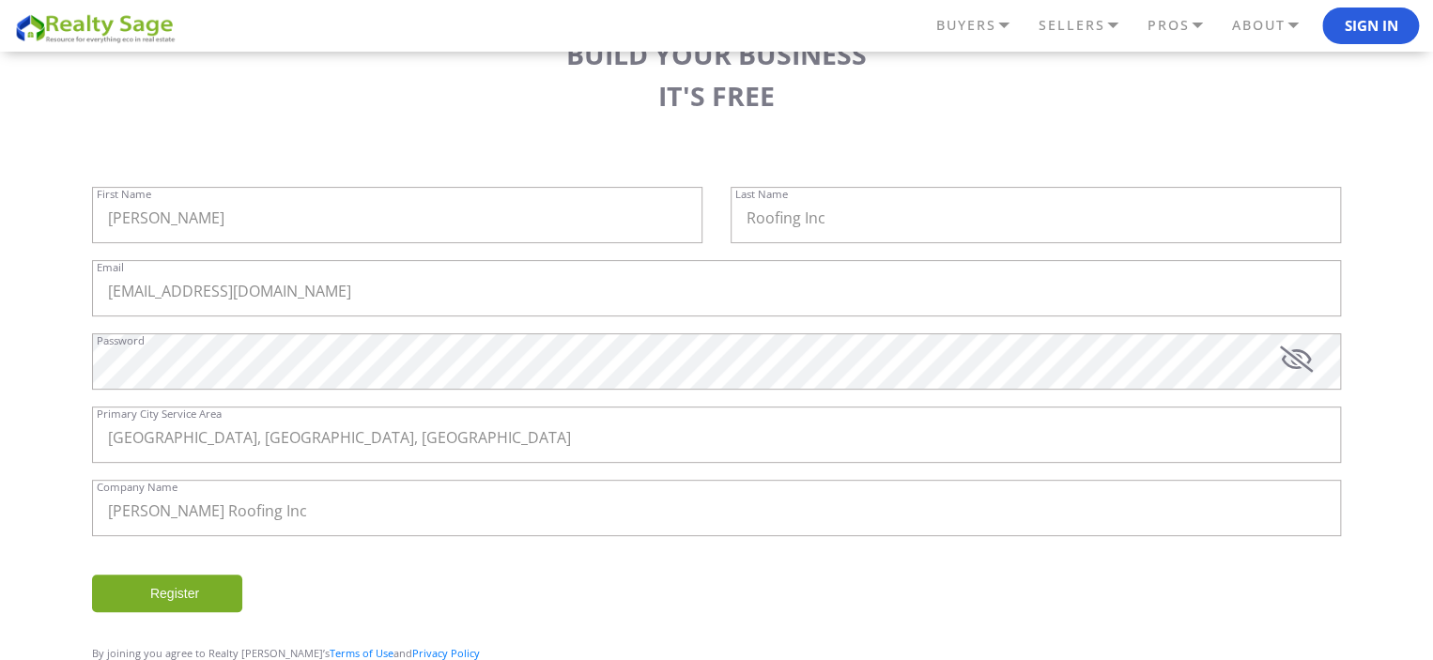
click at [314, 598] on div "Register" at bounding box center [716, 602] width 1277 height 54
click at [197, 593] on input "Register" at bounding box center [167, 594] width 150 height 38
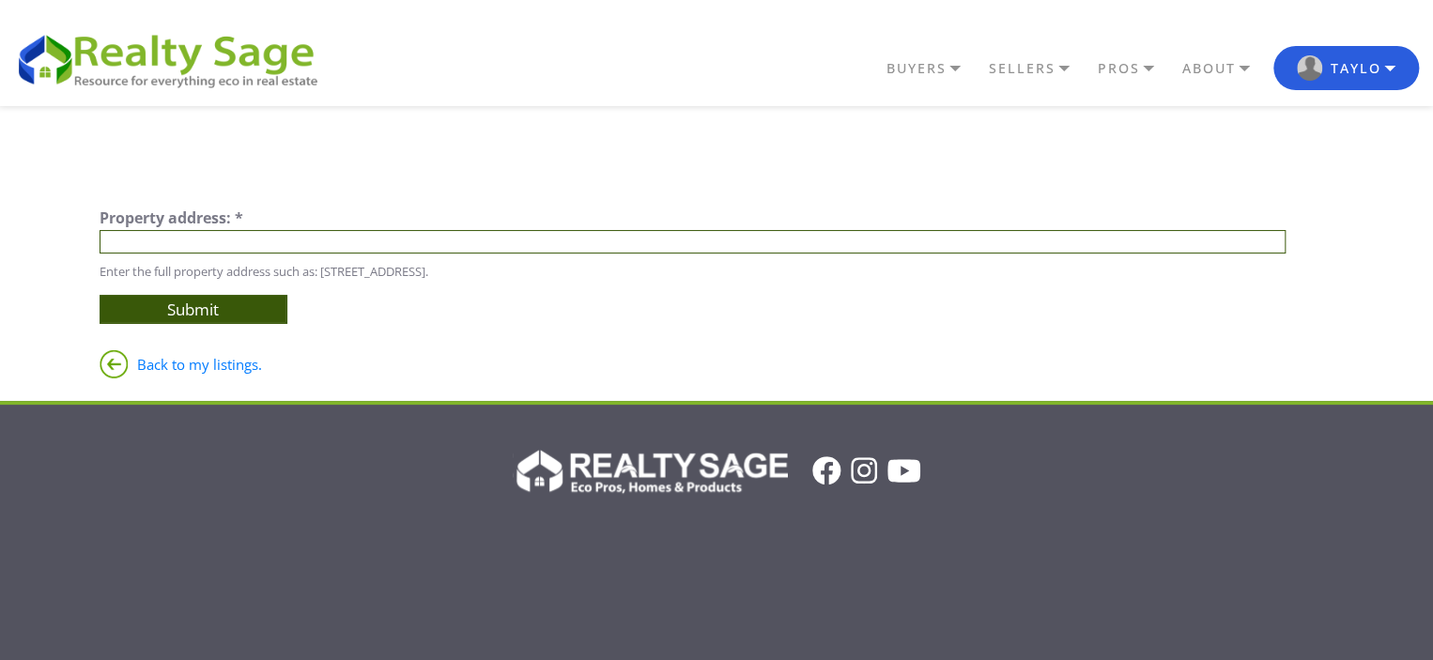
click at [545, 244] on input "text" at bounding box center [693, 241] width 1187 height 23
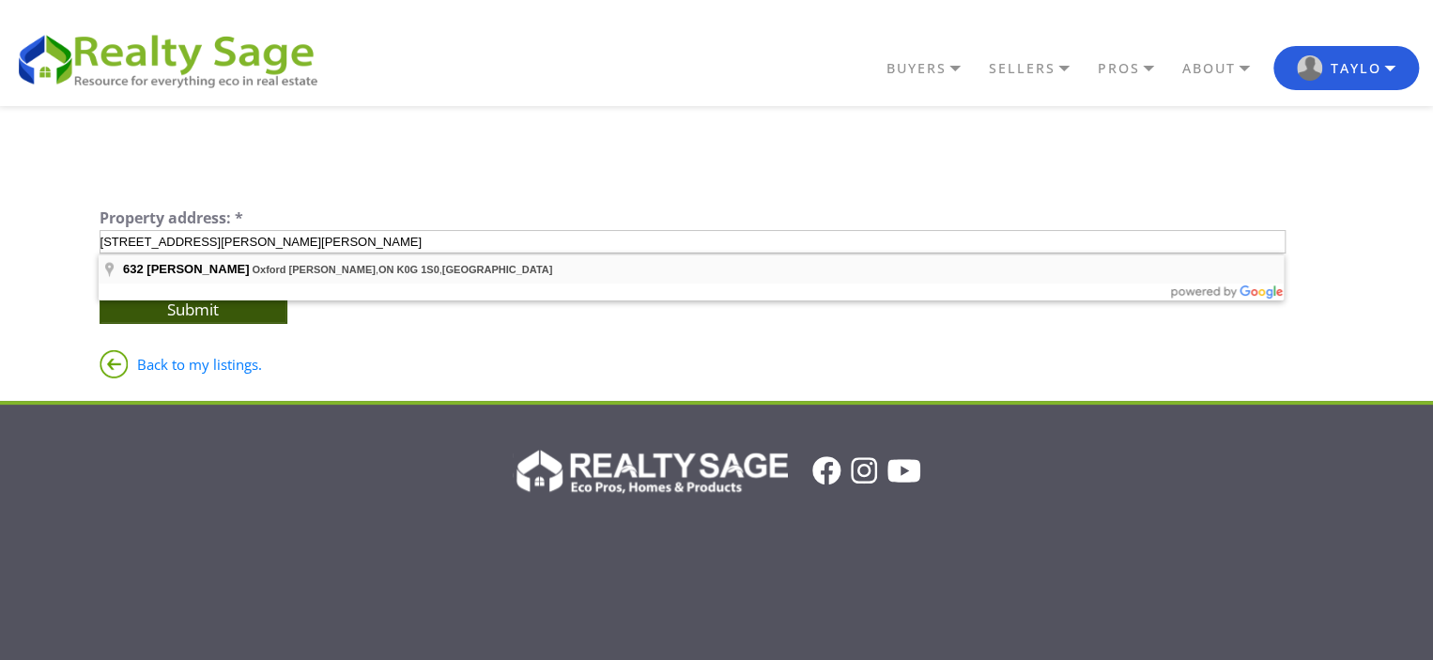
type input "[STREET_ADDRESS][PERSON_NAME][PERSON_NAME]"
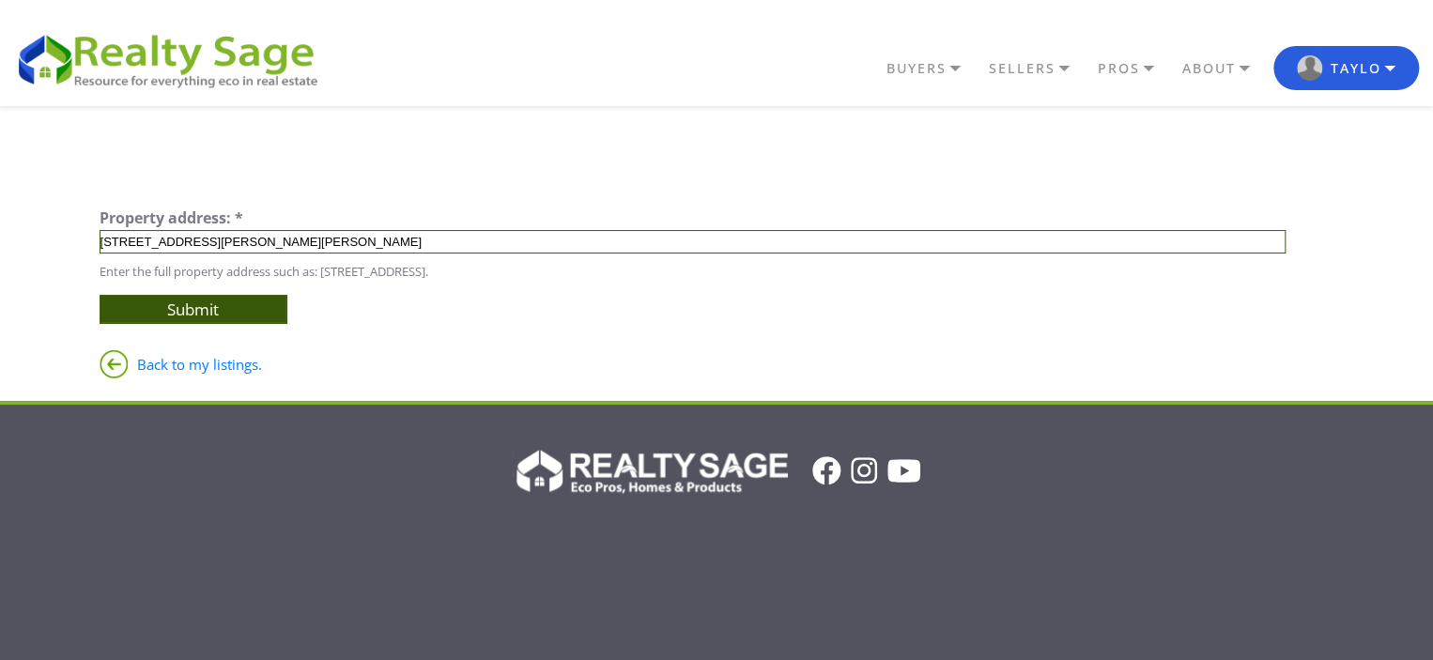
click at [409, 245] on input "[STREET_ADDRESS][PERSON_NAME][PERSON_NAME]" at bounding box center [693, 241] width 1187 height 23
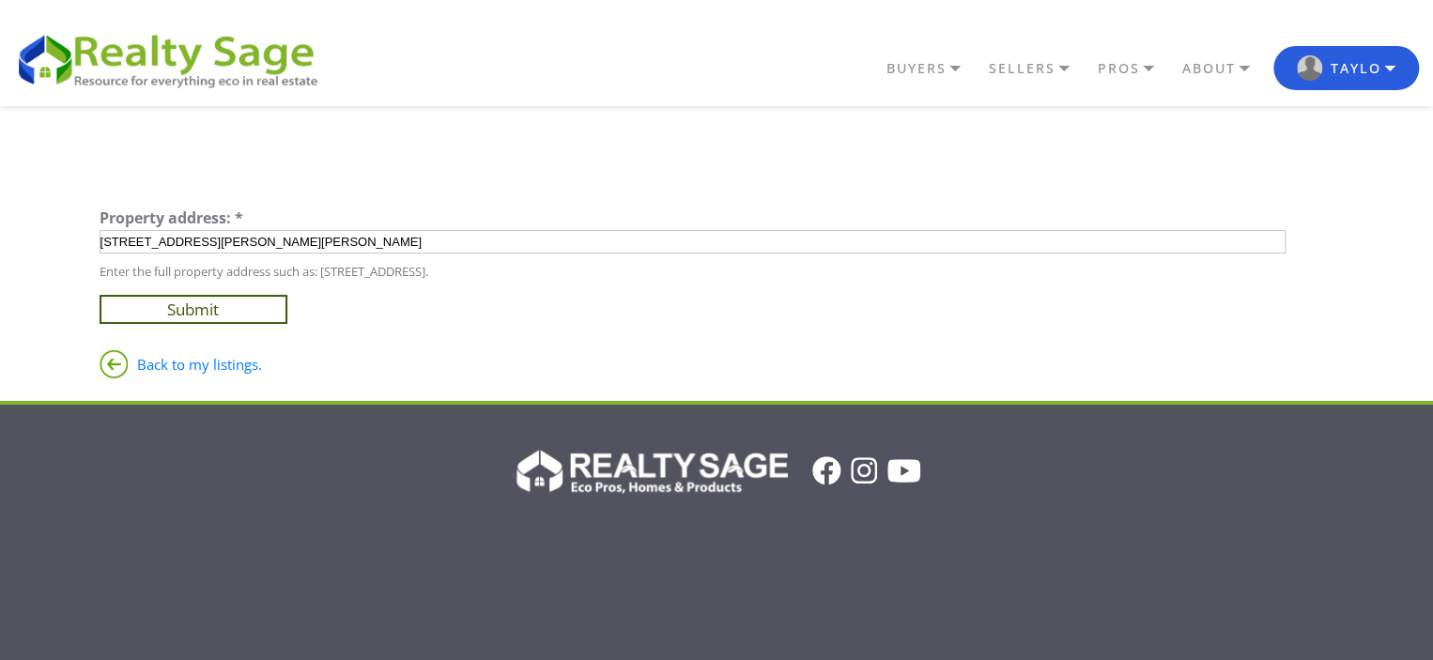
click at [268, 306] on input "Submit" at bounding box center [194, 309] width 188 height 29
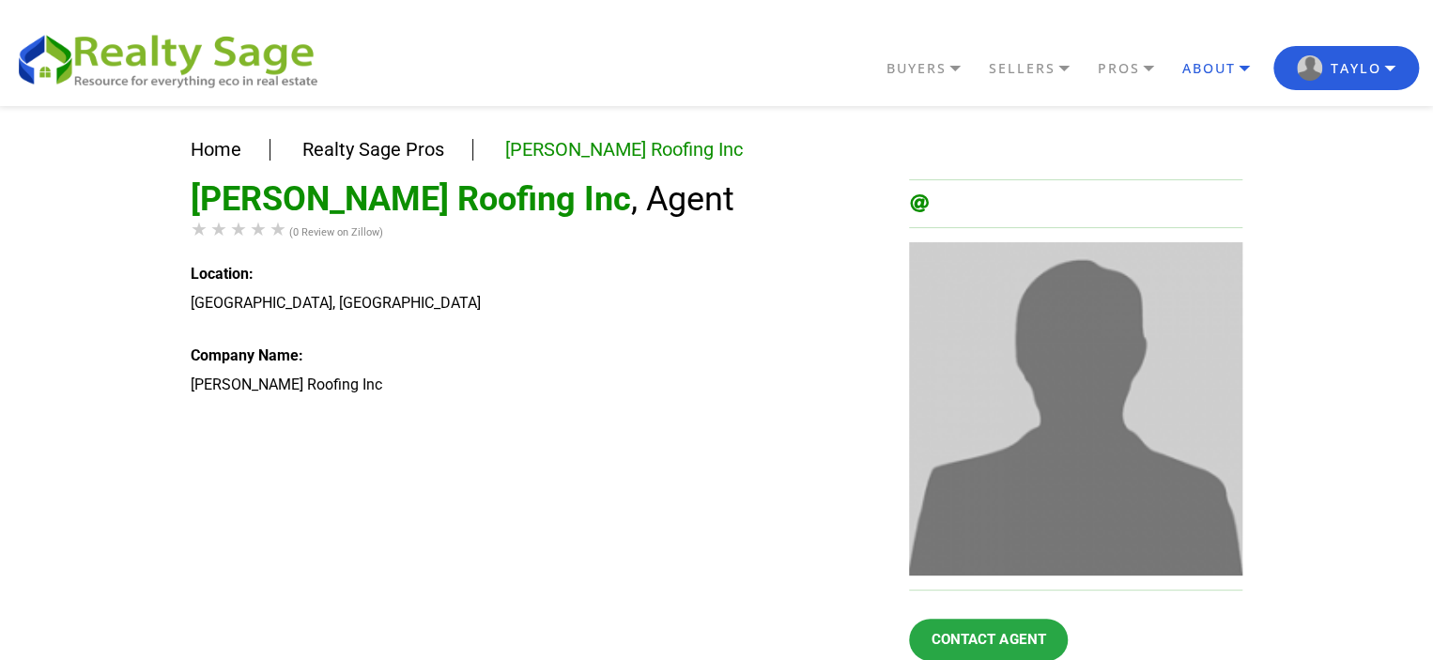
click at [984, 73] on link "ABOUT" at bounding box center [933, 69] width 102 height 32
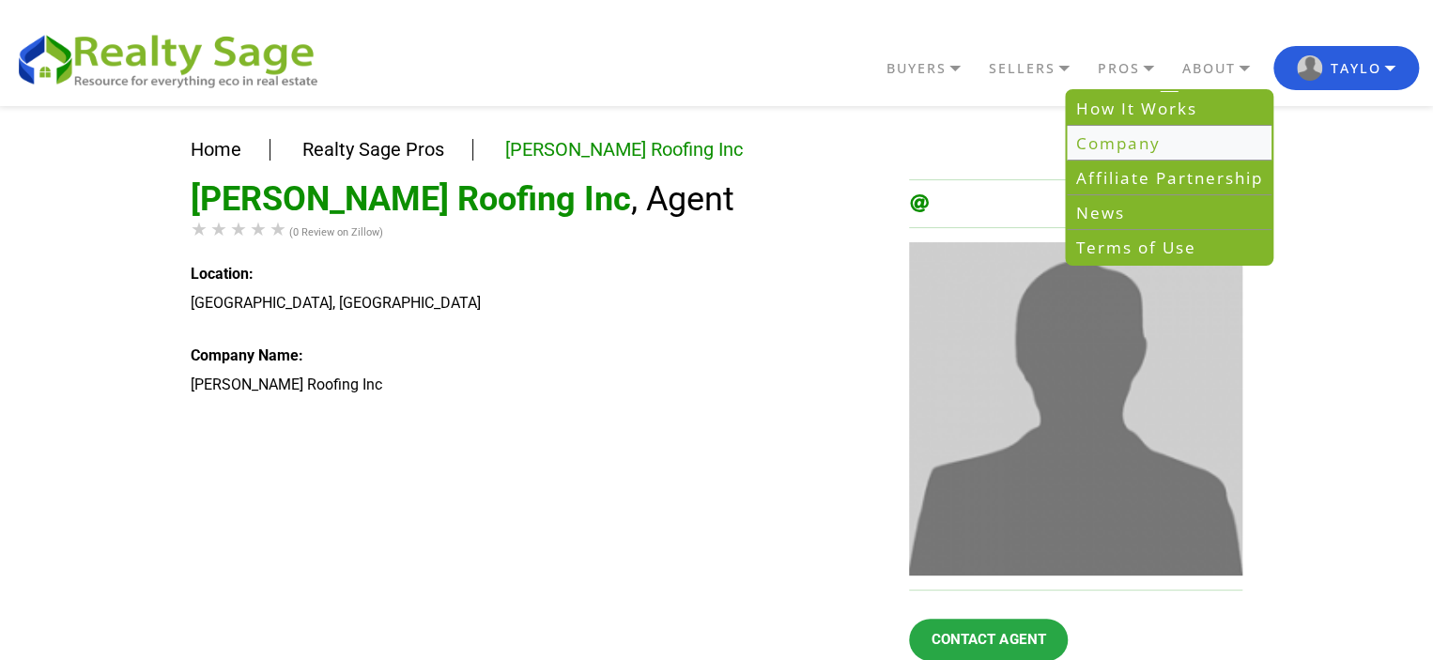
click at [1106, 151] on link "Company" at bounding box center [1169, 143] width 205 height 35
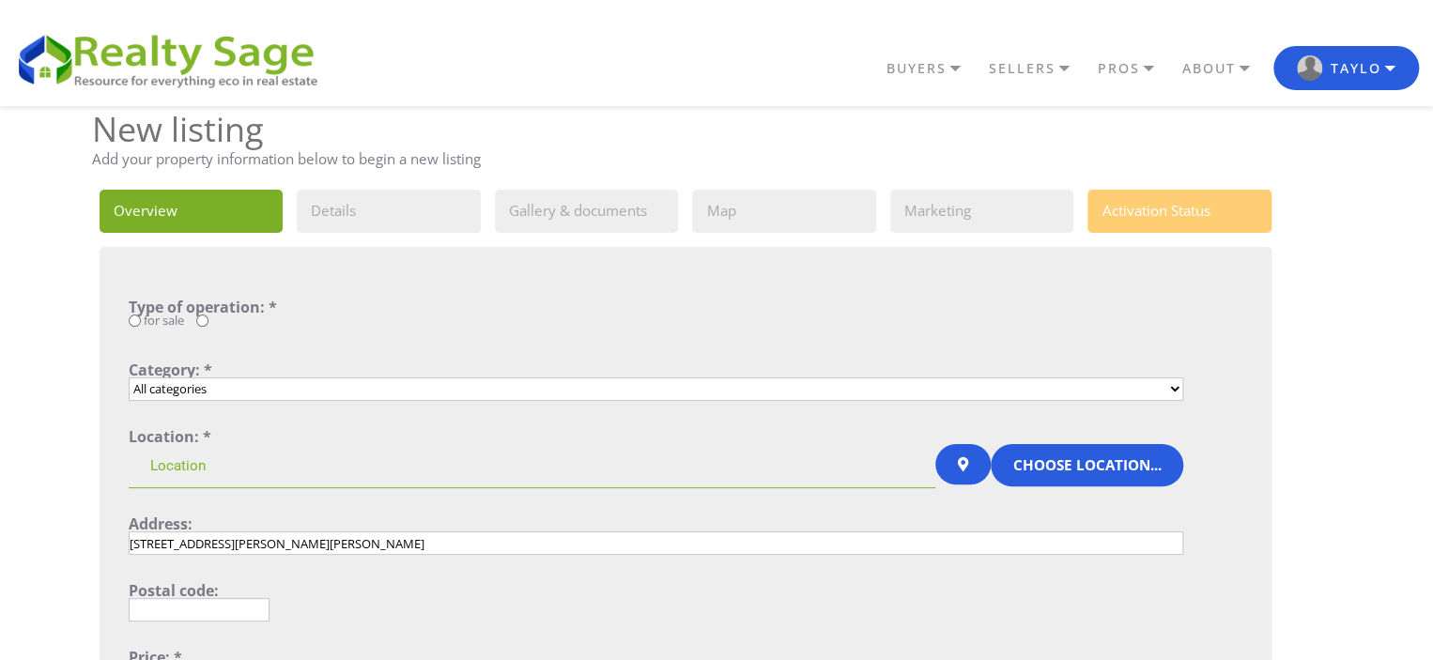
click at [323, 379] on select "All categories Single Family Home Condo Townhouse Duplex Multi Family Home Apar…" at bounding box center [656, 389] width 1055 height 23
select select "2_4"
click at [984, 63] on link "ABOUT" at bounding box center [933, 69] width 102 height 32
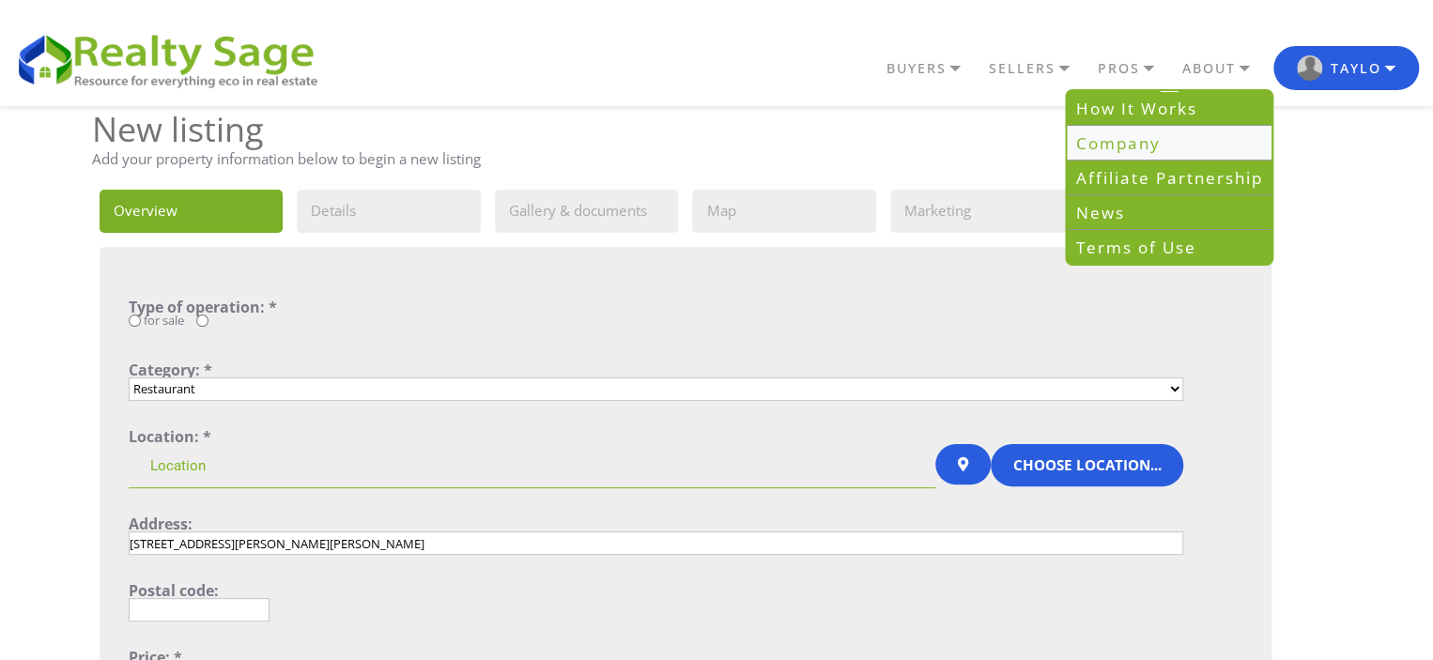
click at [1142, 137] on link "Company" at bounding box center [1169, 143] width 205 height 35
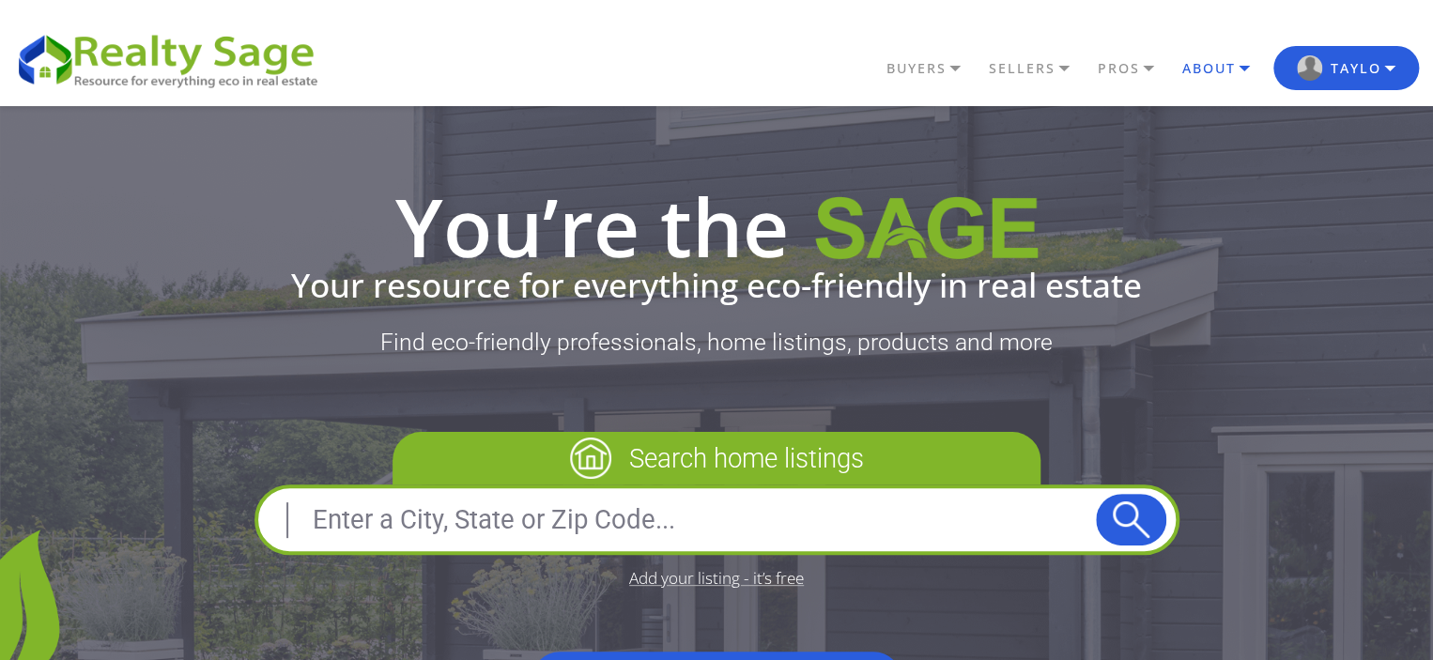
click at [984, 73] on link "ABOUT" at bounding box center [933, 69] width 102 height 32
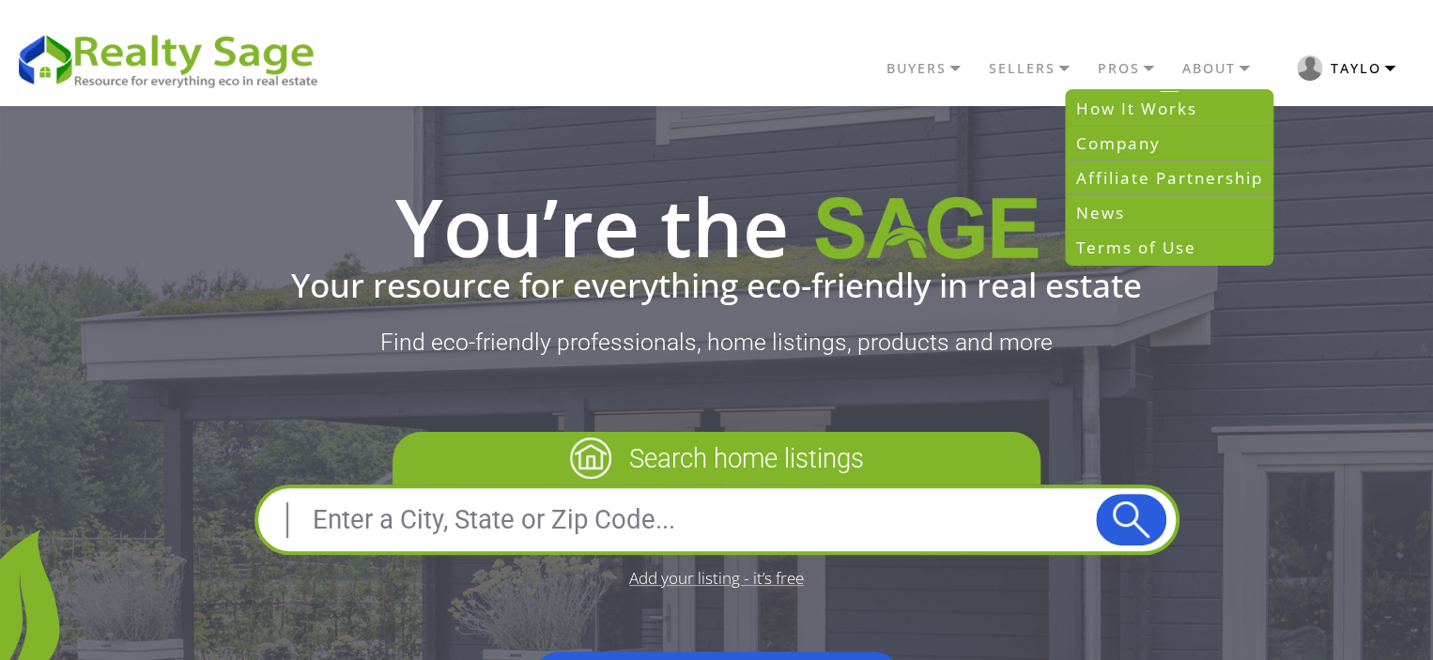
click at [1345, 67] on button "Taylo" at bounding box center [1346, 68] width 146 height 44
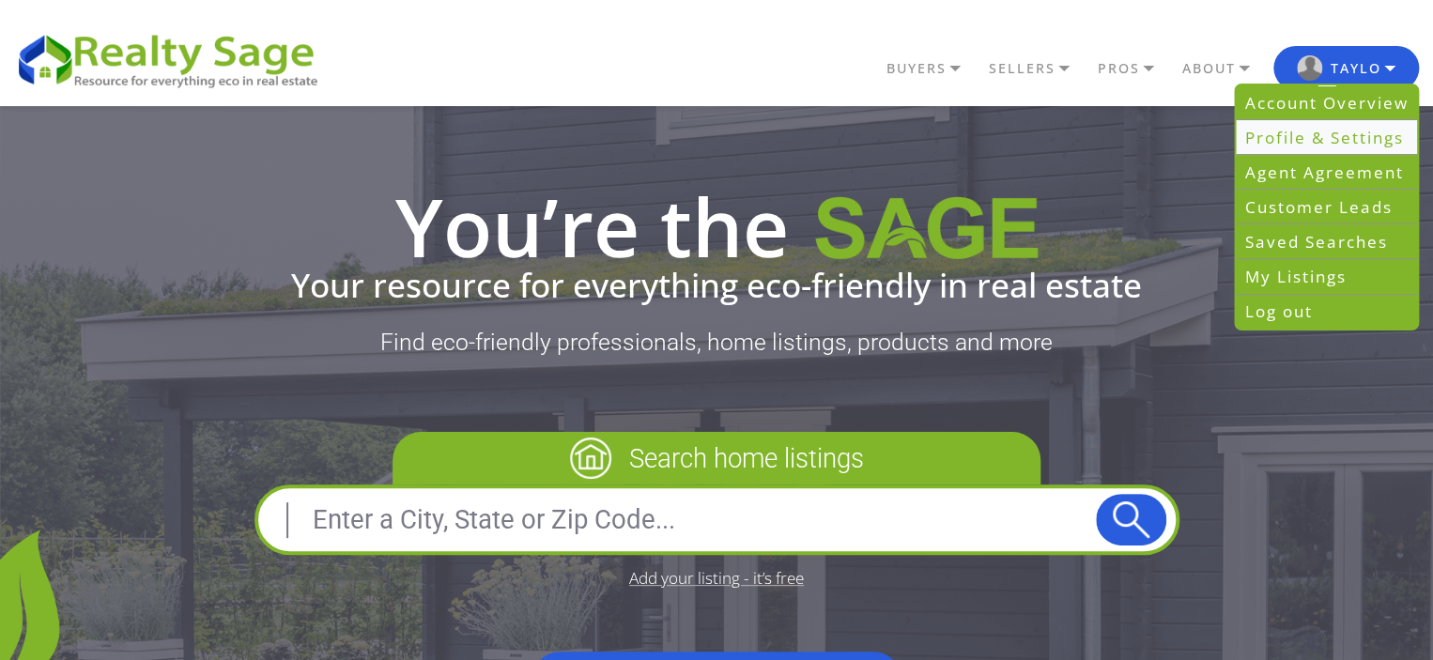
click at [1313, 128] on link "Profile & Settings" at bounding box center [1326, 137] width 181 height 35
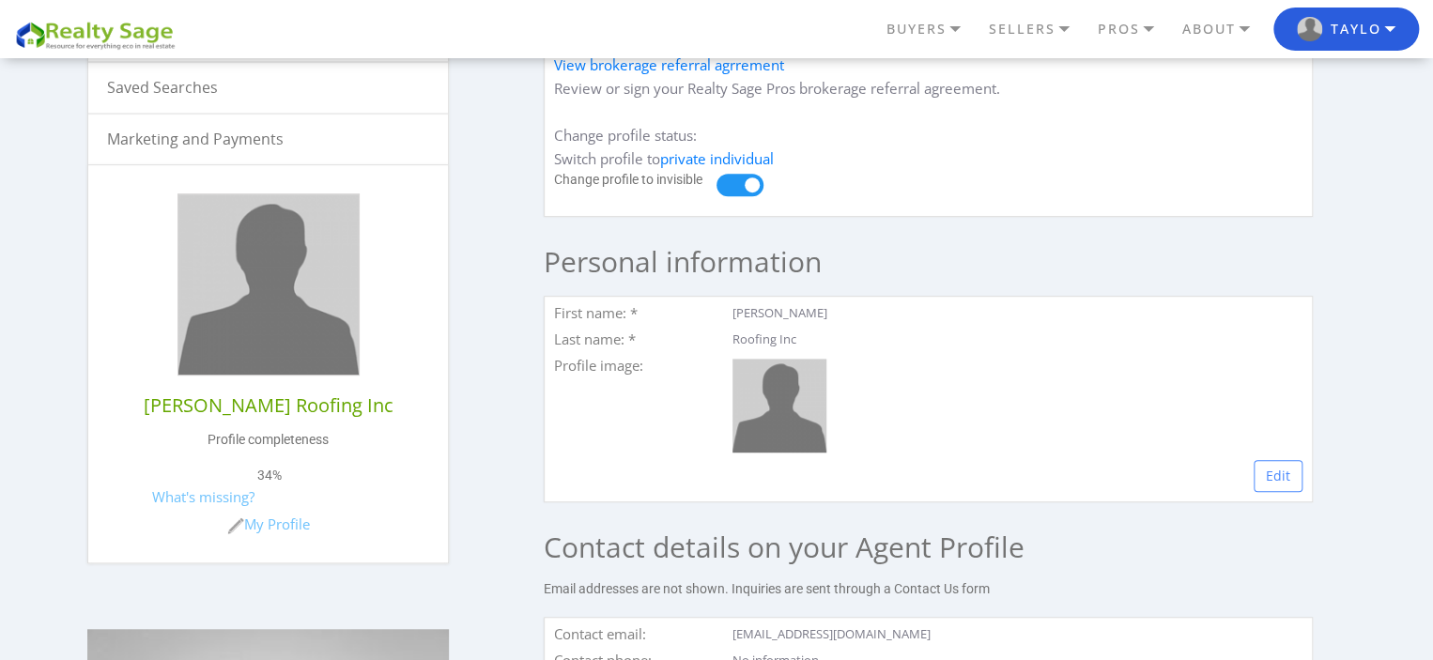
scroll to position [501, 0]
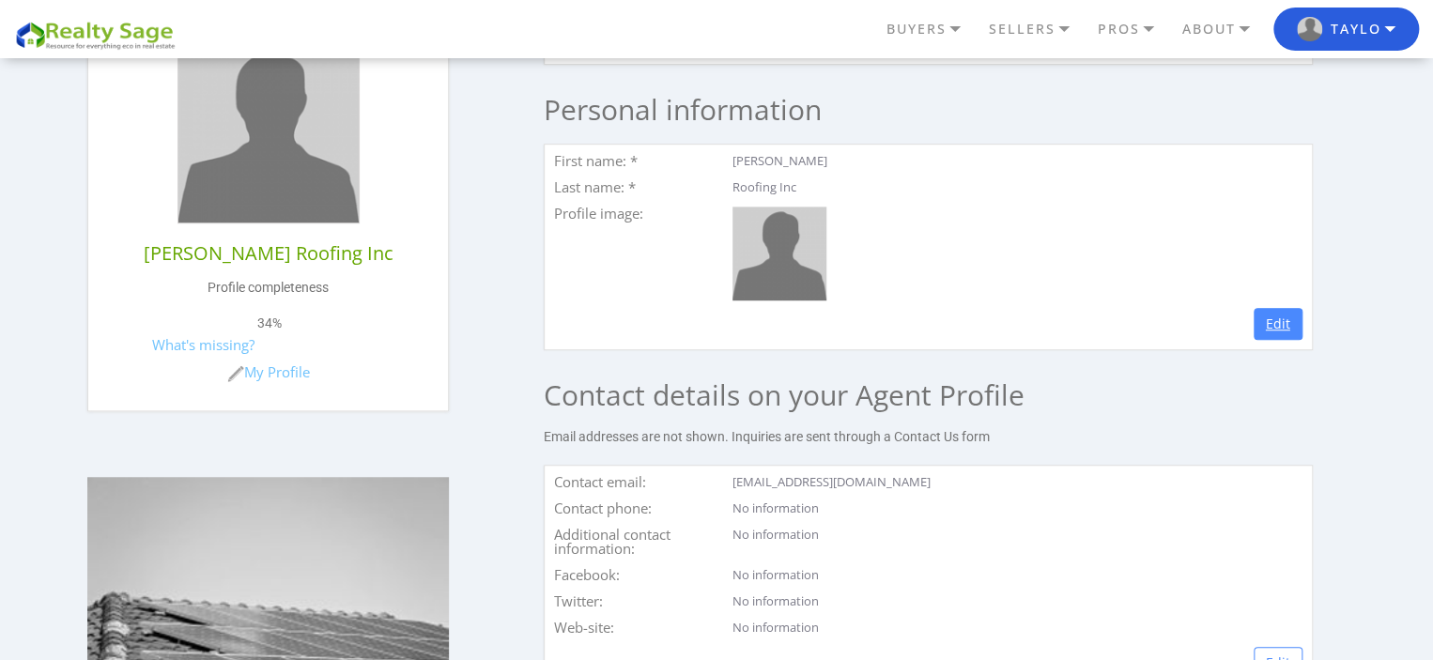
click at [1259, 340] on link "Edit" at bounding box center [1278, 324] width 49 height 32
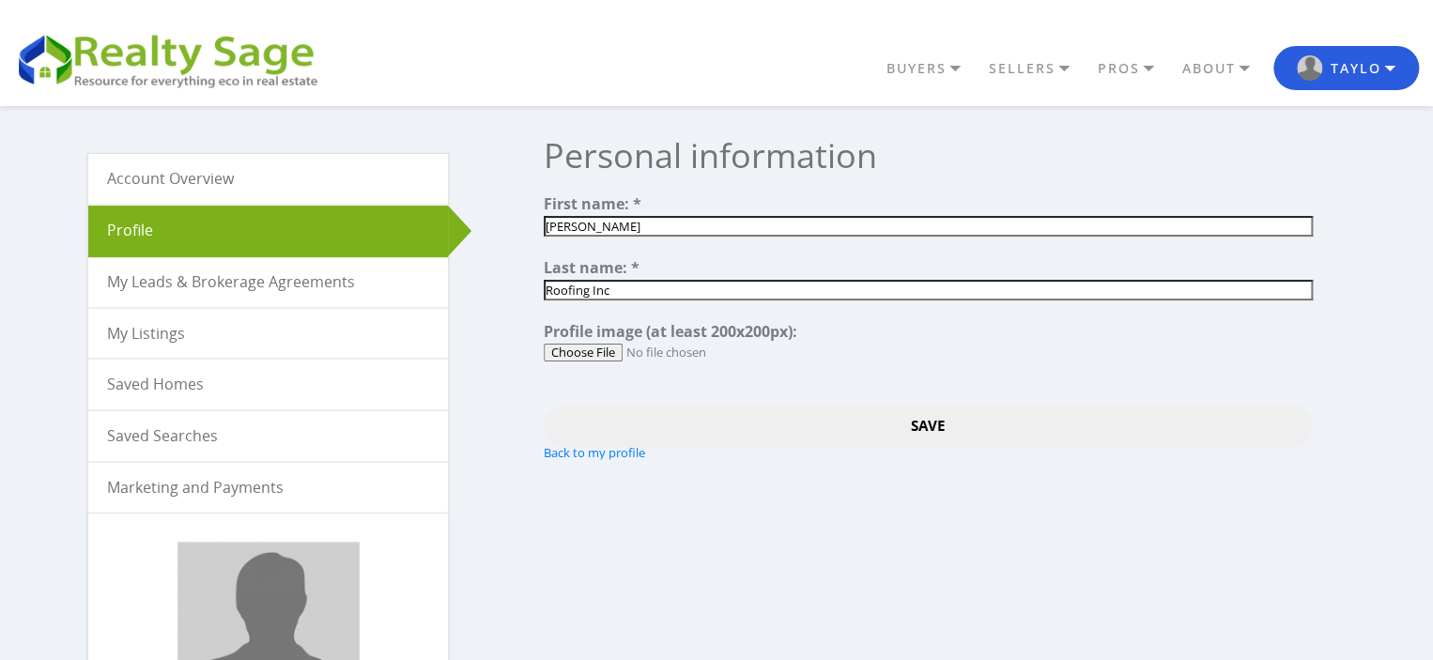
type input "C:\fakepath\LOGO [PERSON_NAME] - Copy.jpg"
drag, startPoint x: 891, startPoint y: 415, endPoint x: 822, endPoint y: 455, distance: 80.4
click at [892, 418] on input "Save" at bounding box center [928, 426] width 769 height 42
click at [901, 418] on input "Save" at bounding box center [928, 426] width 769 height 42
drag, startPoint x: 655, startPoint y: 445, endPoint x: 579, endPoint y: 457, distance: 76.1
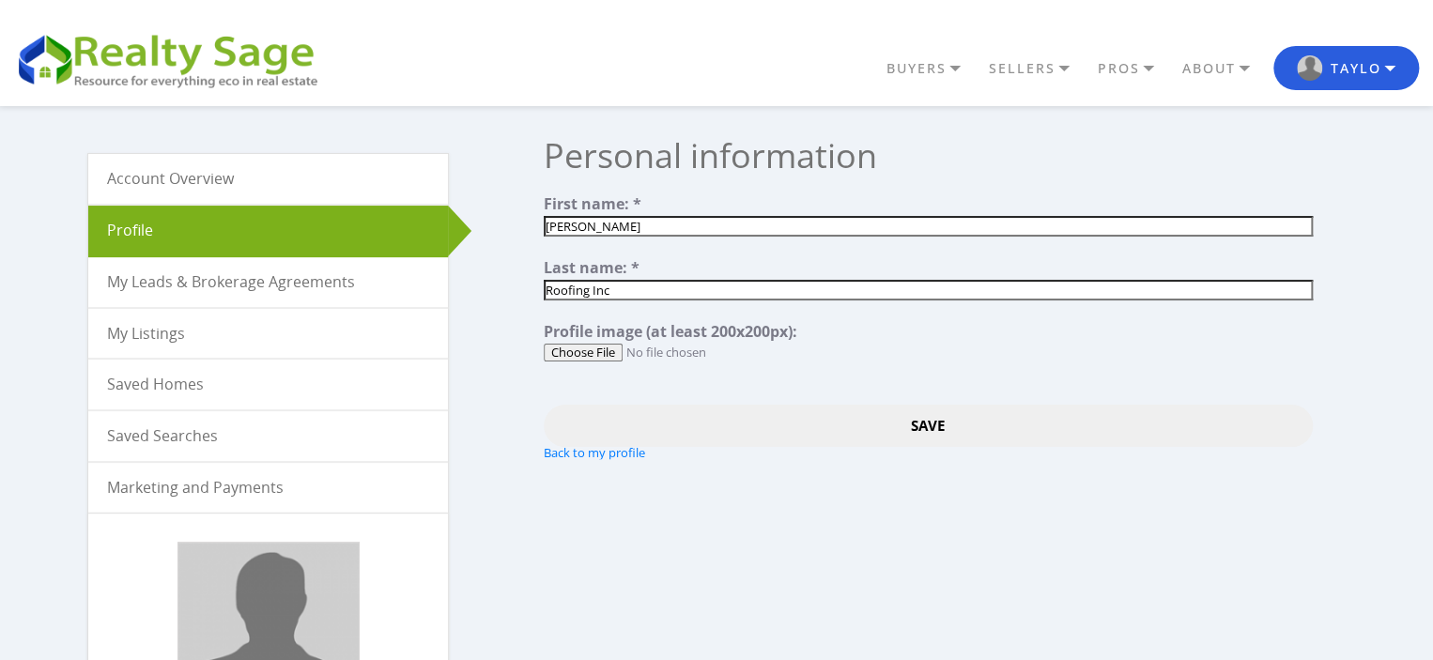
click at [645, 445] on div "Save Back to my profile" at bounding box center [928, 432] width 769 height 54
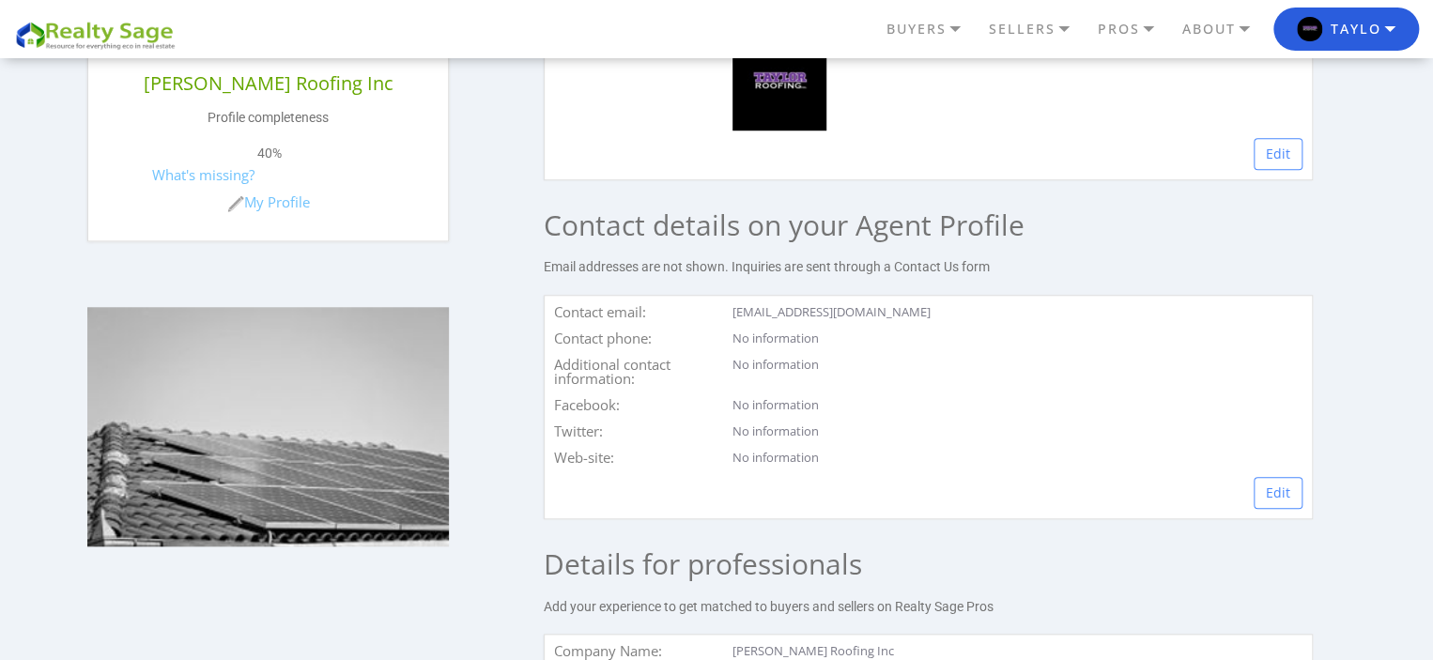
scroll to position [813, 0]
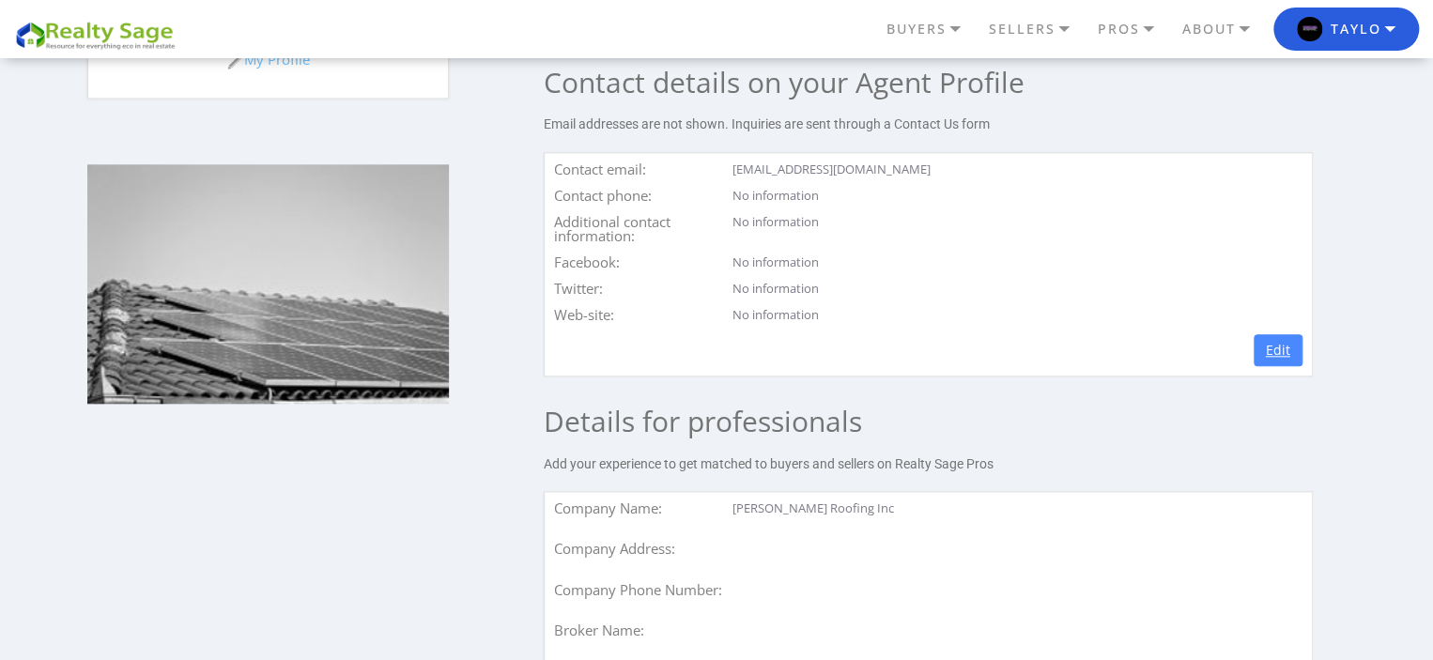
click at [1286, 366] on link "Edit" at bounding box center [1278, 350] width 49 height 32
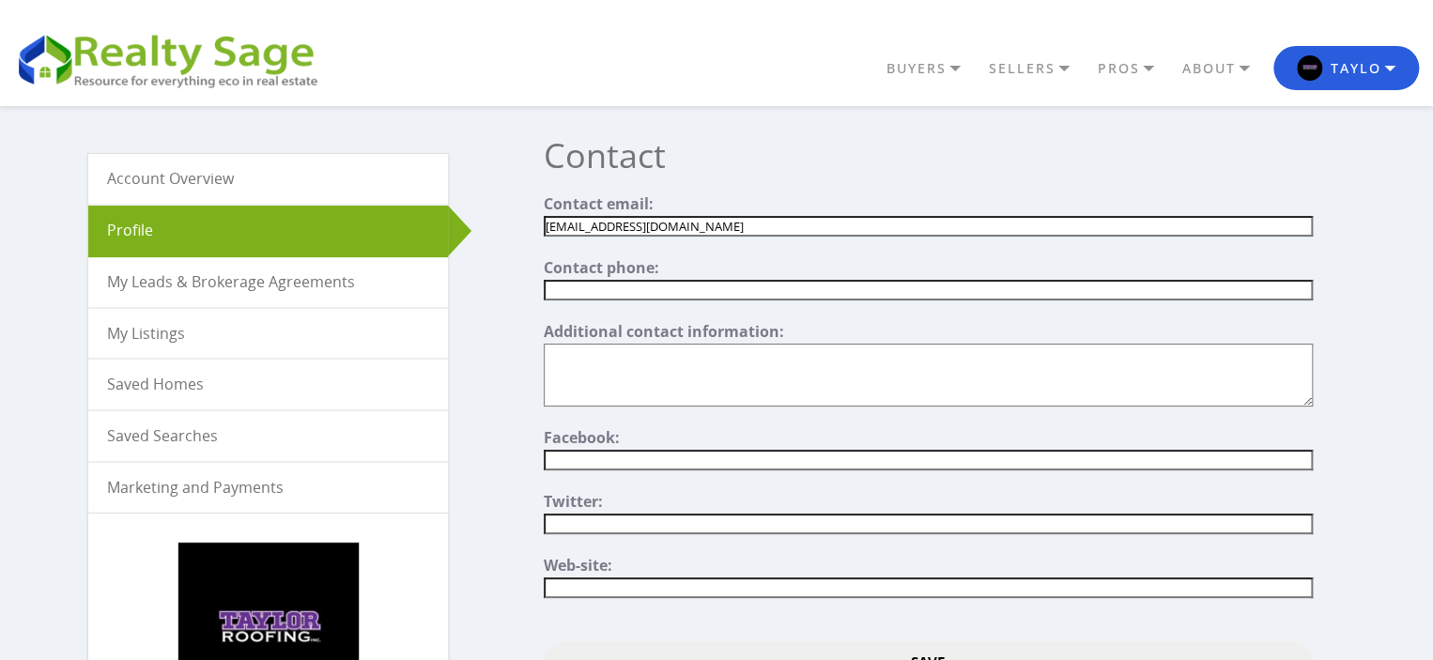
type input "[PHONE_NUMBER]"
paste input "[PHONE_NUMBER]"
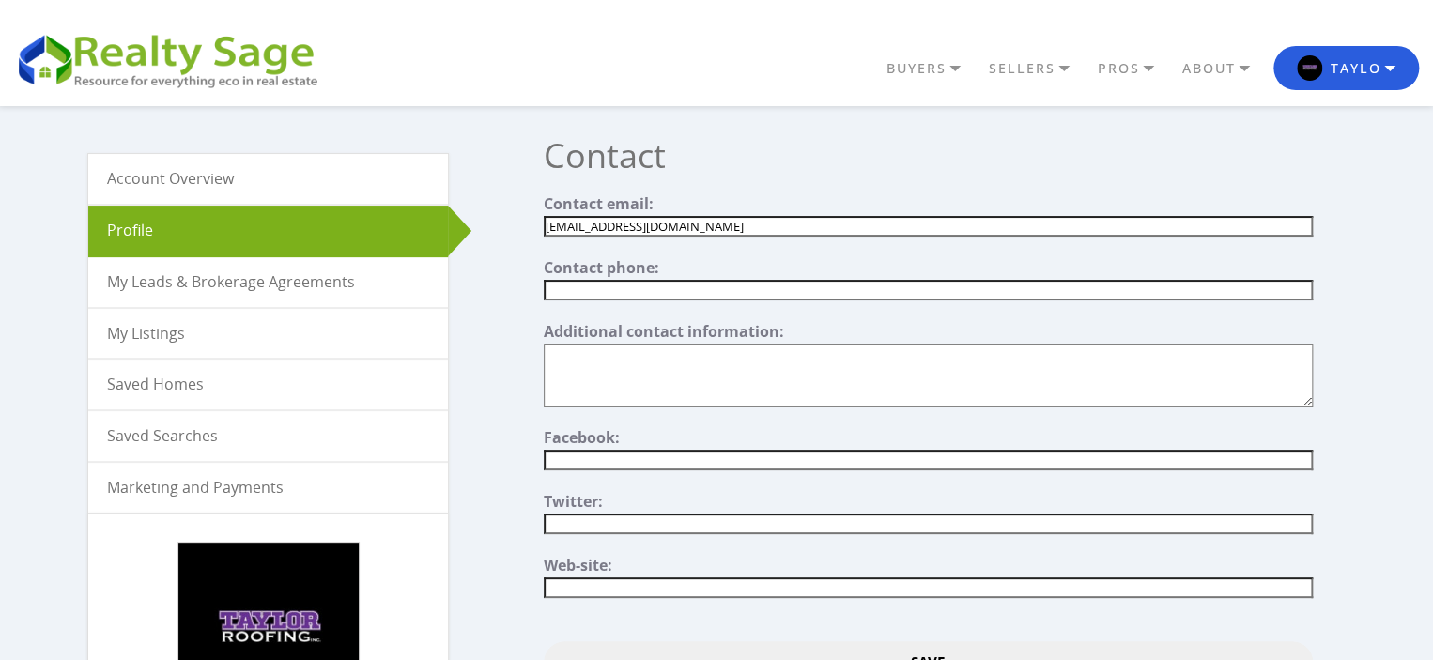
type input "[PHONE_NUMBER]"
click at [1047, 358] on textarea"] at bounding box center [928, 375] width 769 height 63
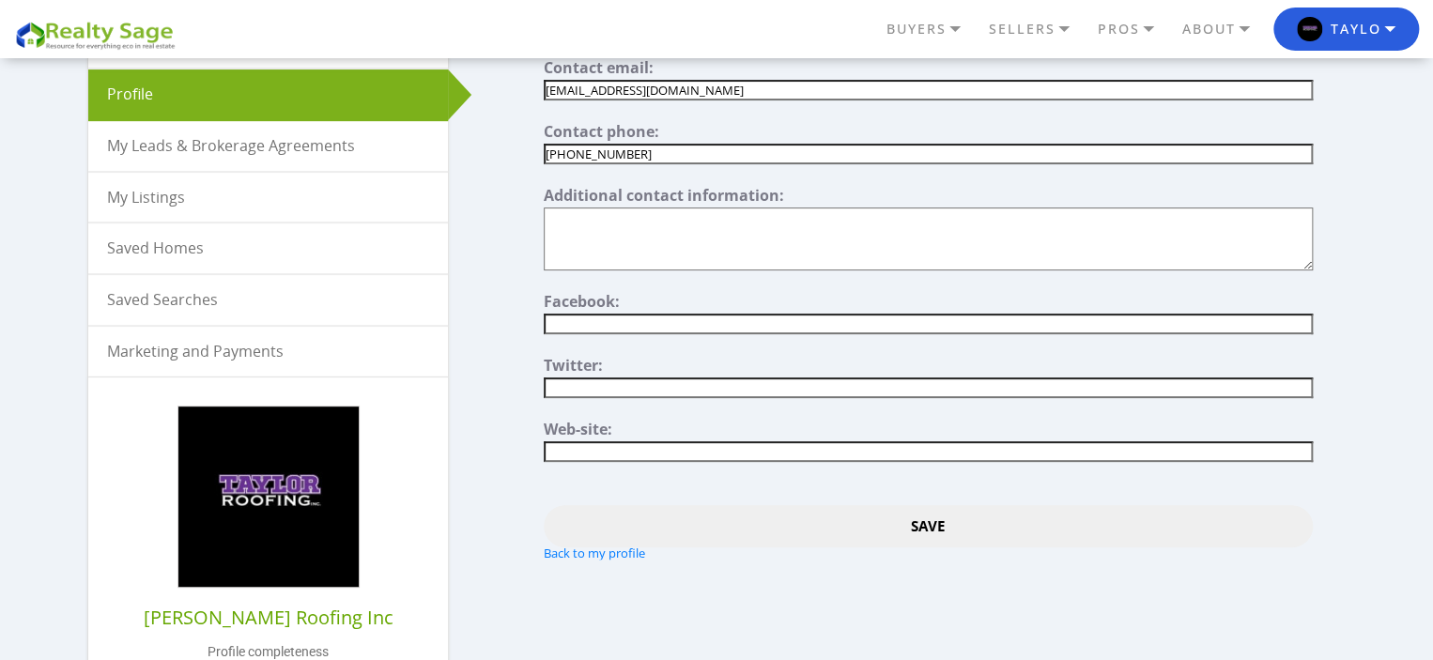
scroll to position [250, 0]
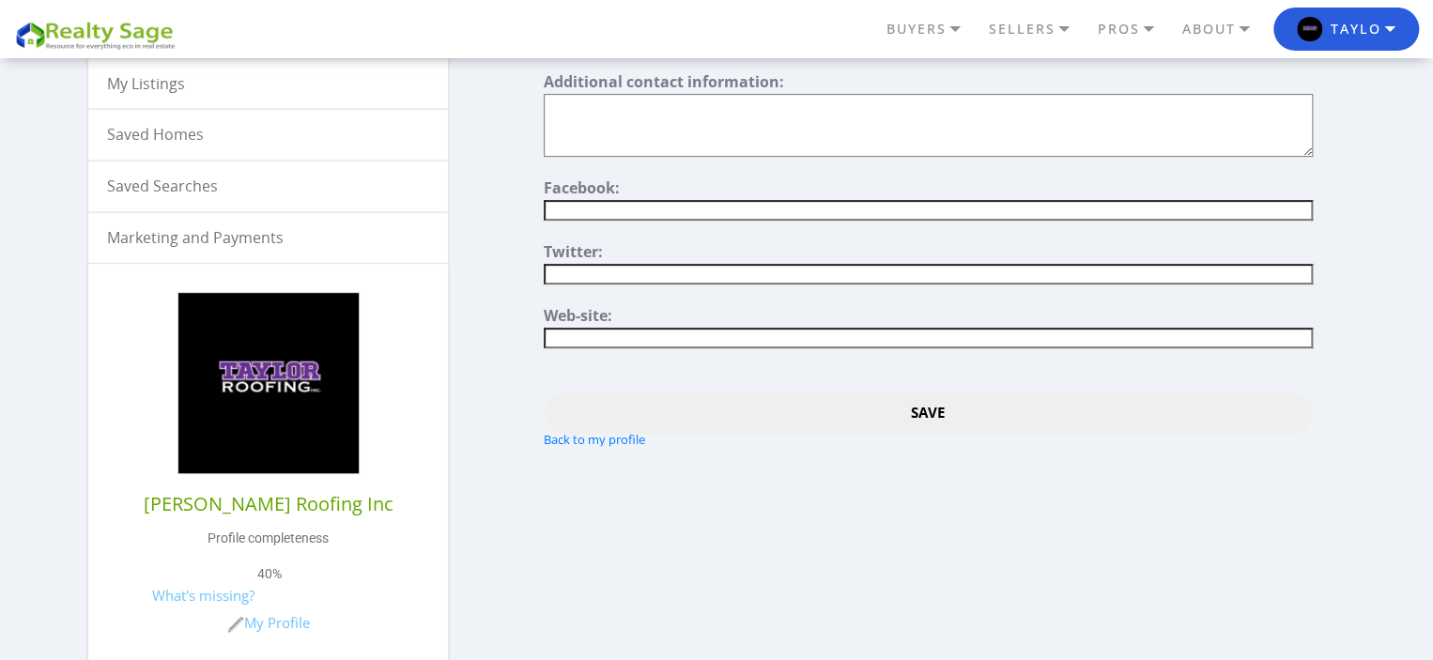
click at [726, 328] on input"] "text" at bounding box center [928, 338] width 769 height 21
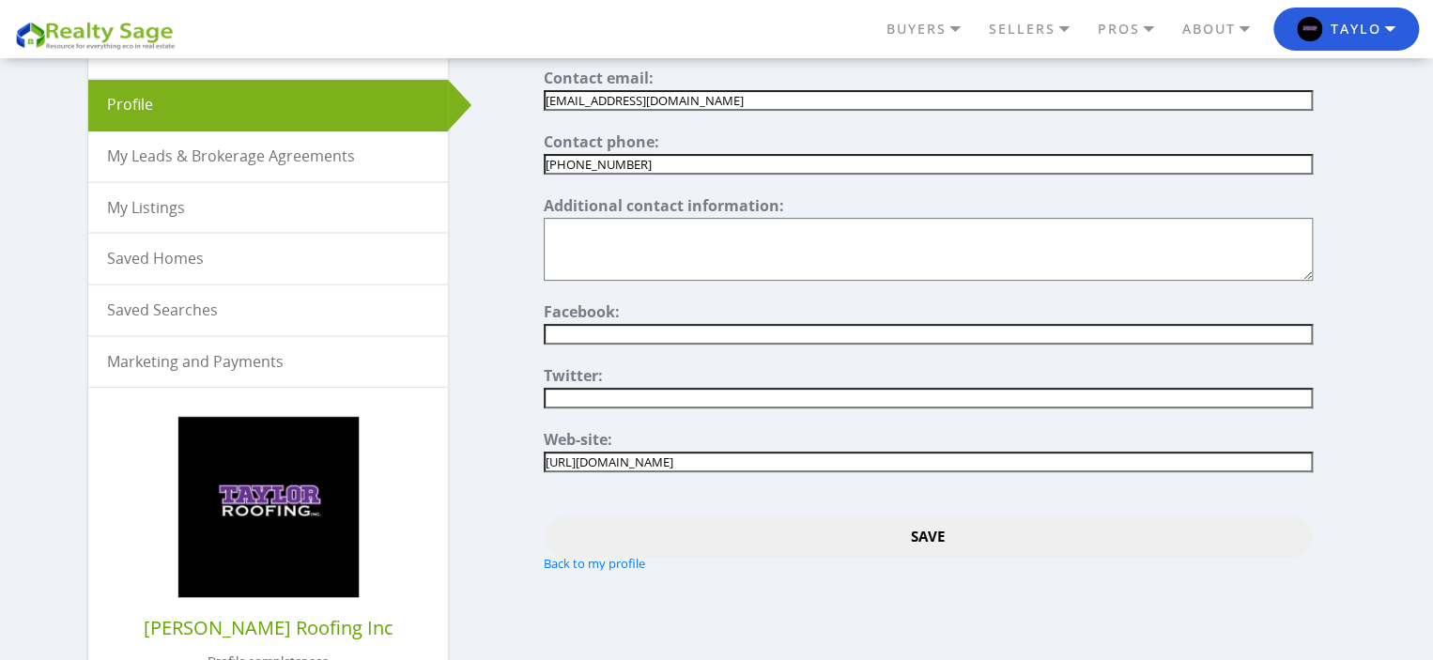
scroll to position [125, 0]
type input"] "[URL][DOMAIN_NAME][PERSON_NAME]"
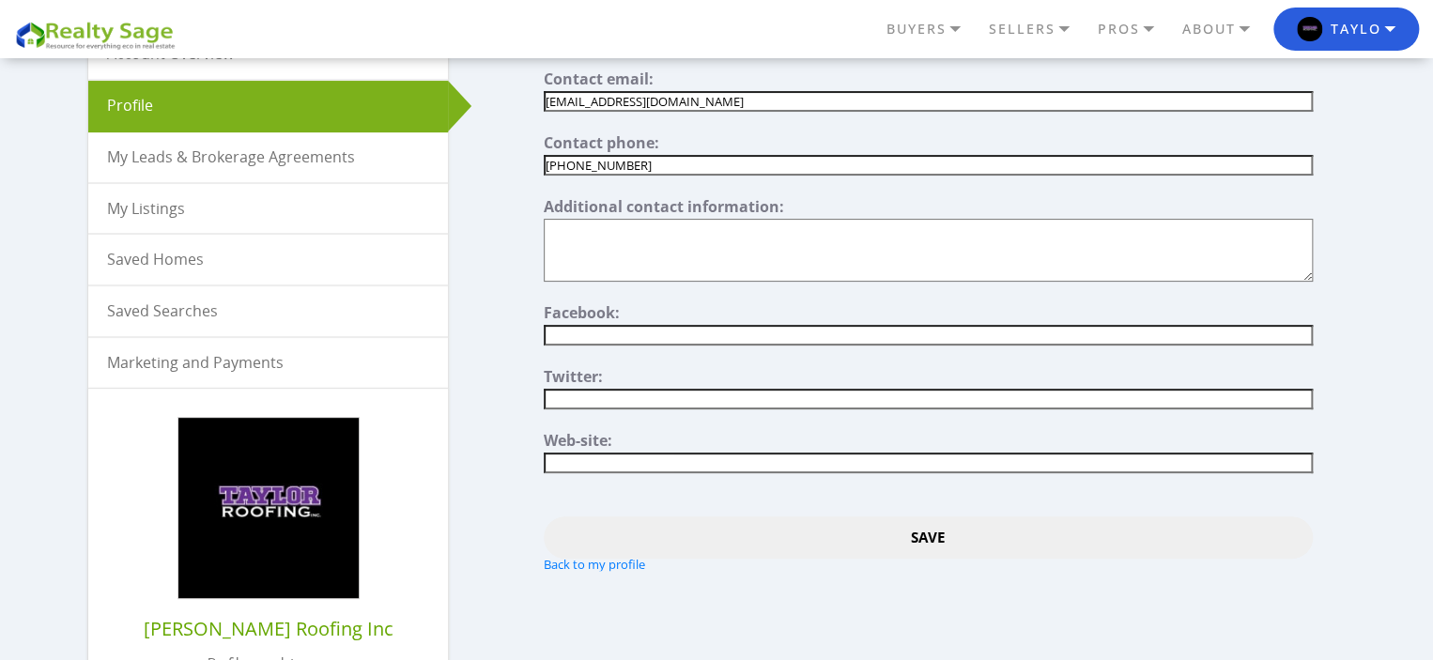
paste input"] "[URL][DOMAIN_NAME][PERSON_NAME]"
type input"] "[URL][DOMAIN_NAME][PERSON_NAME]"
click at [744, 232] on textarea"] at bounding box center [928, 250] width 769 height 63
paste textarea"] "At Taylor Roofing Inc, we are proud to be a trusted roofing company providing e…"
type textarea"] "At Taylor Roofing Inc, we are proud to be a trusted roofing company providing e…"
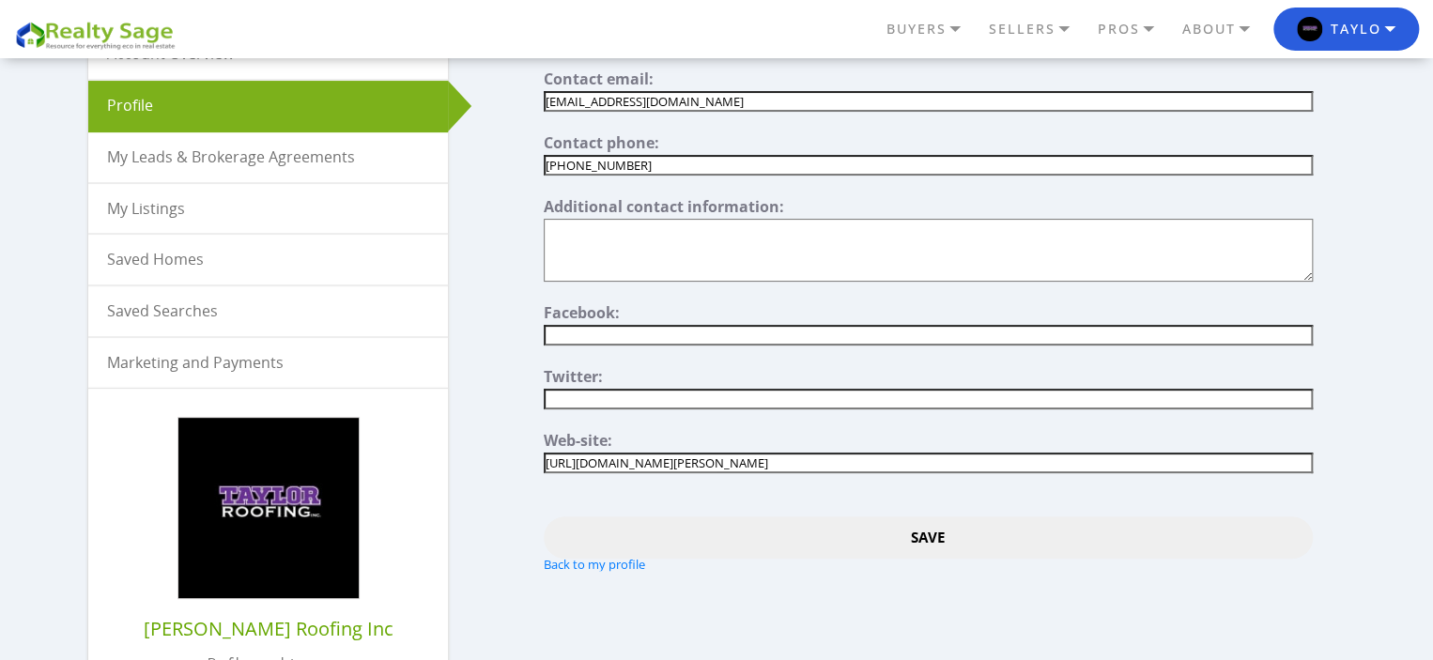
scroll to position [0, 0]
paste textarea"] "At Taylor Roofing Inc, we are proud to be a trusted roofing company providing e…"
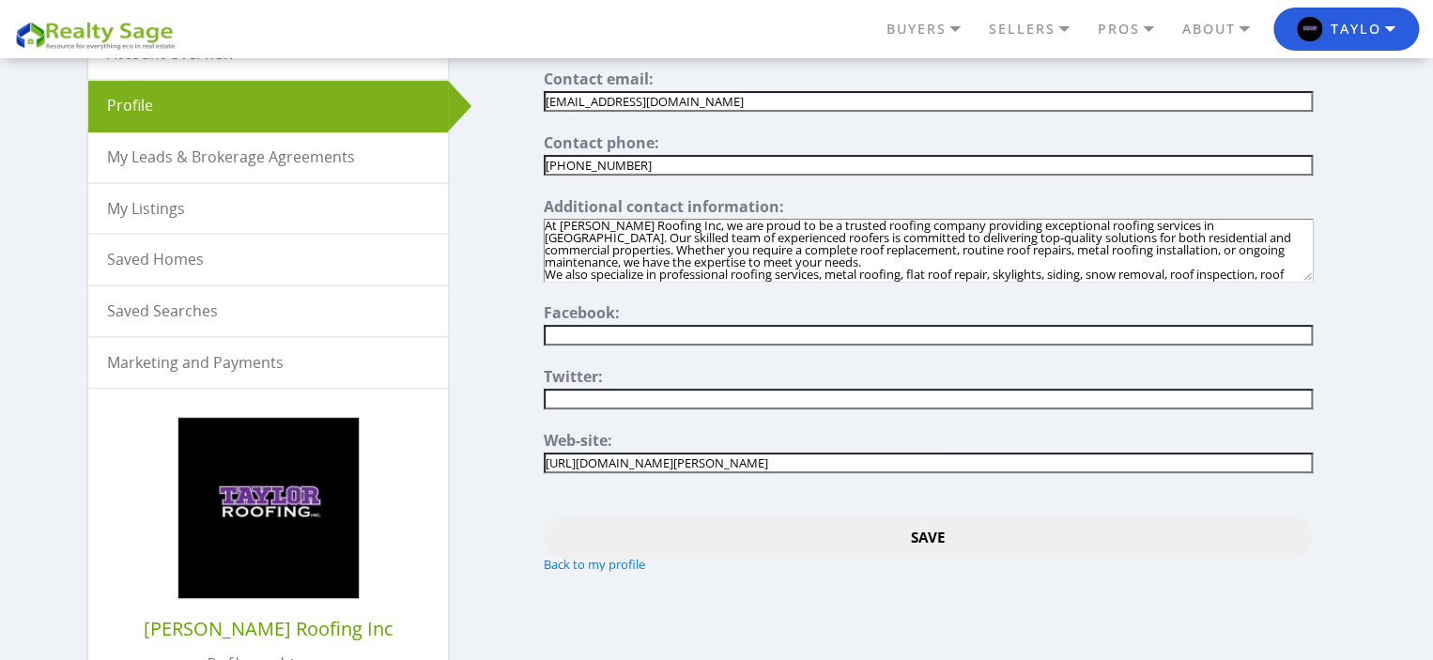
scroll to position [61, 0]
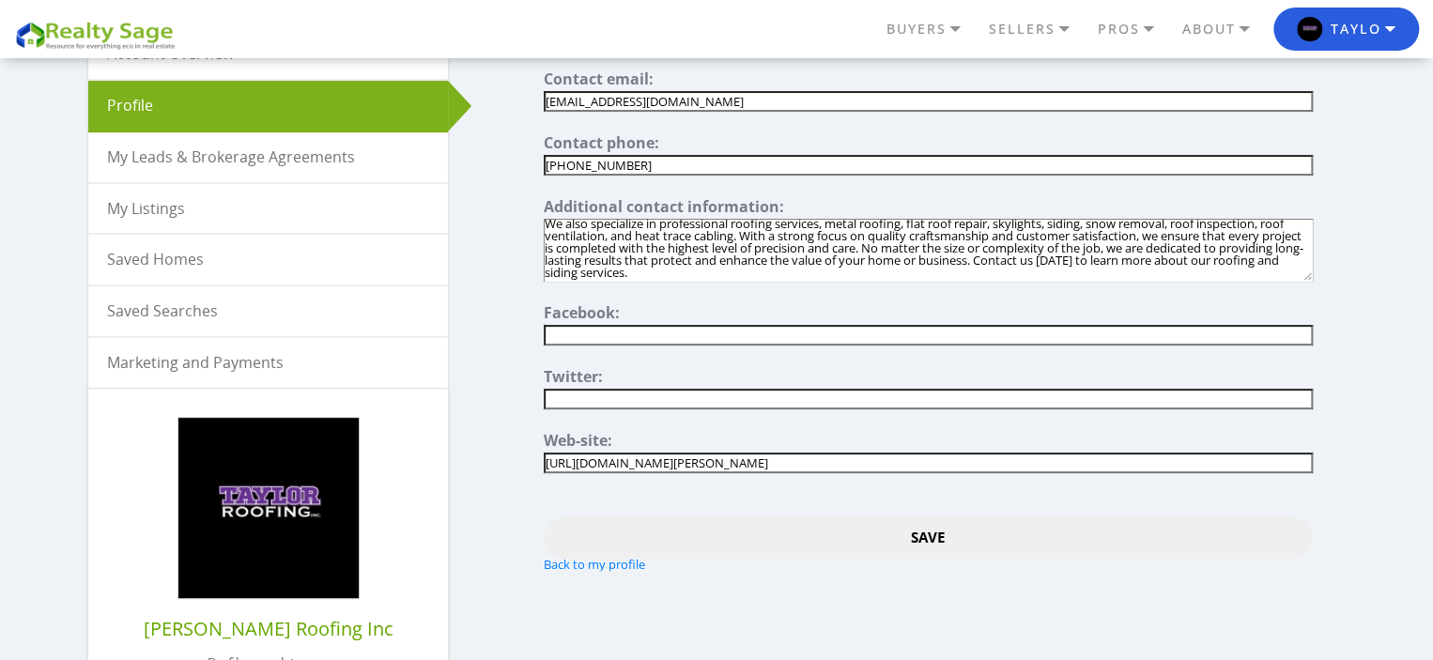
drag, startPoint x: 1300, startPoint y: 272, endPoint x: 1309, endPoint y: 289, distance: 19.3
click at [1322, 334] on div "Contact Contact email: taylorroofing.com123@gmail.com Contact phone: 613-983-47…" at bounding box center [920, 292] width 869 height 557
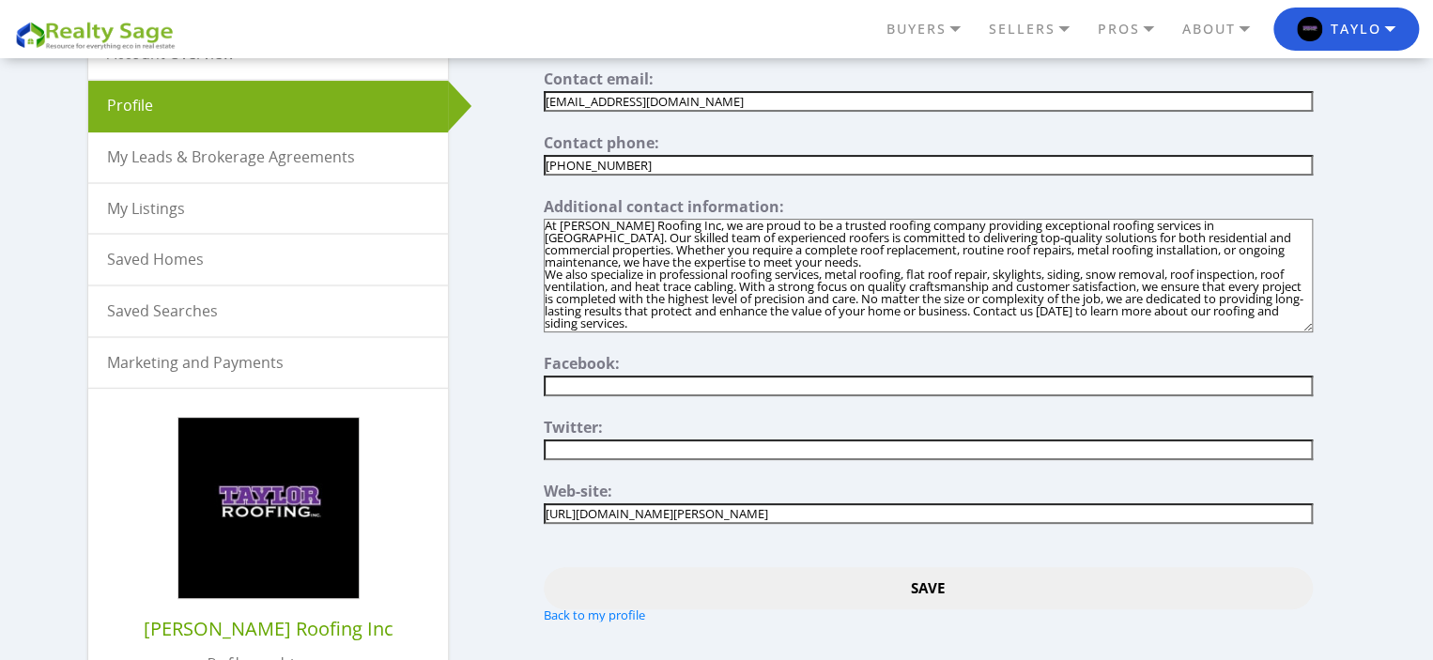
scroll to position [0, 0]
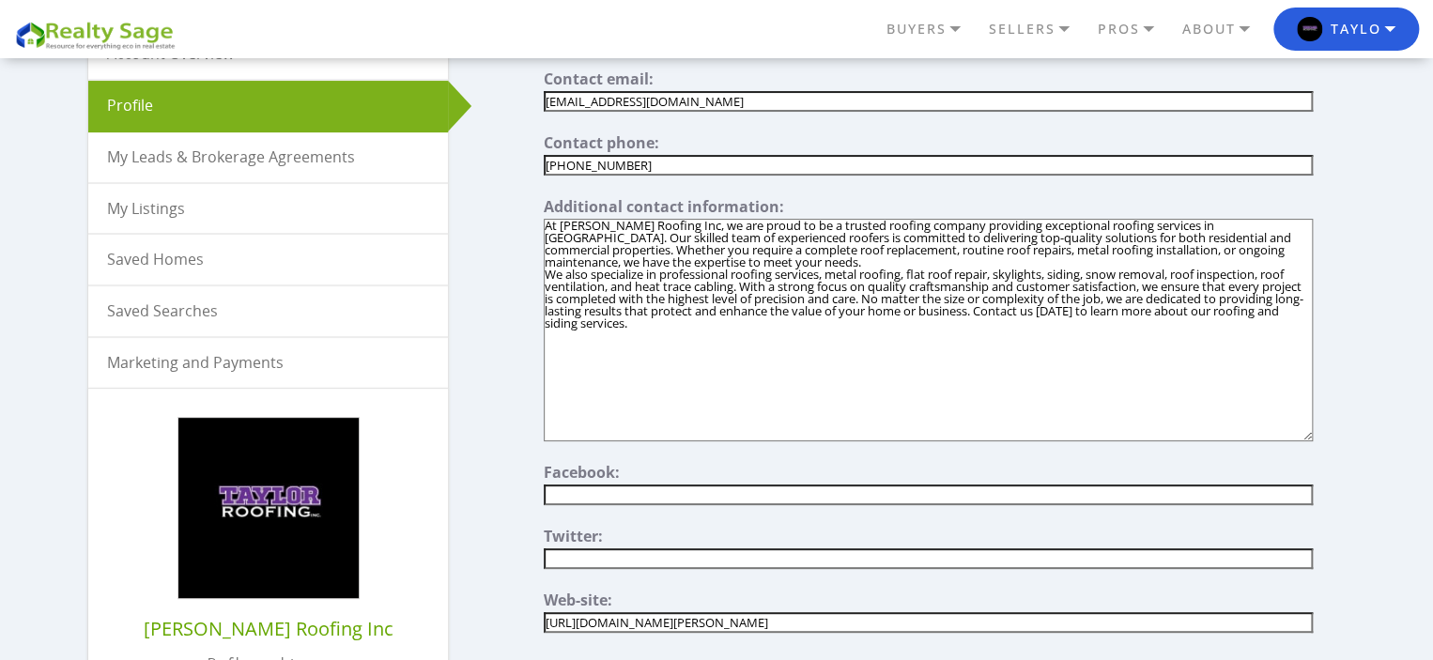
drag, startPoint x: 1315, startPoint y: 307, endPoint x: 1332, endPoint y: 437, distance: 130.7
click at [1332, 437] on div "Contact Contact email: taylorroofing.com123@gmail.com Contact phone: 613-983-47…" at bounding box center [920, 372] width 869 height 717
click at [680, 252] on textarea"] "At Taylor Roofing Inc, we are proud to be a trusted roofing company providing e…" at bounding box center [928, 330] width 769 height 223
click at [683, 262] on textarea"] "At Taylor Roofing Inc, we are proud to be a trusted roofing company providing e…" at bounding box center [928, 330] width 769 height 223
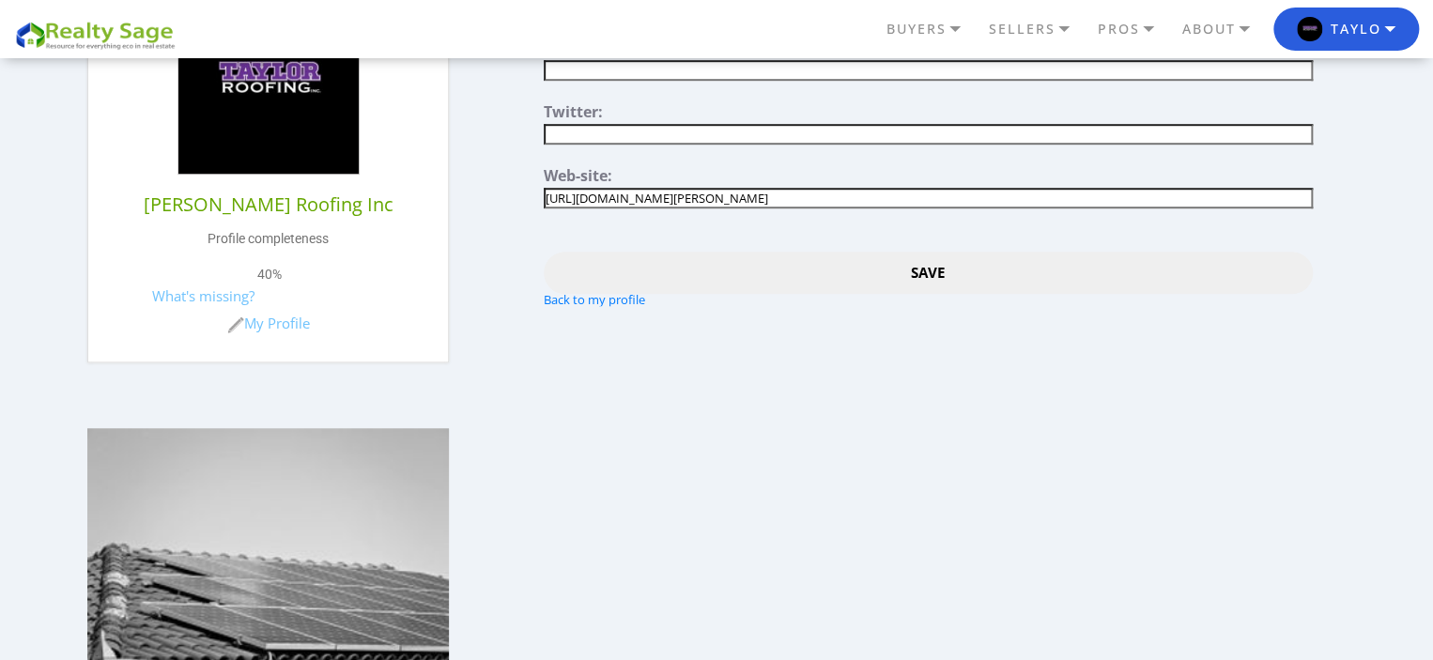
scroll to position [563, 0]
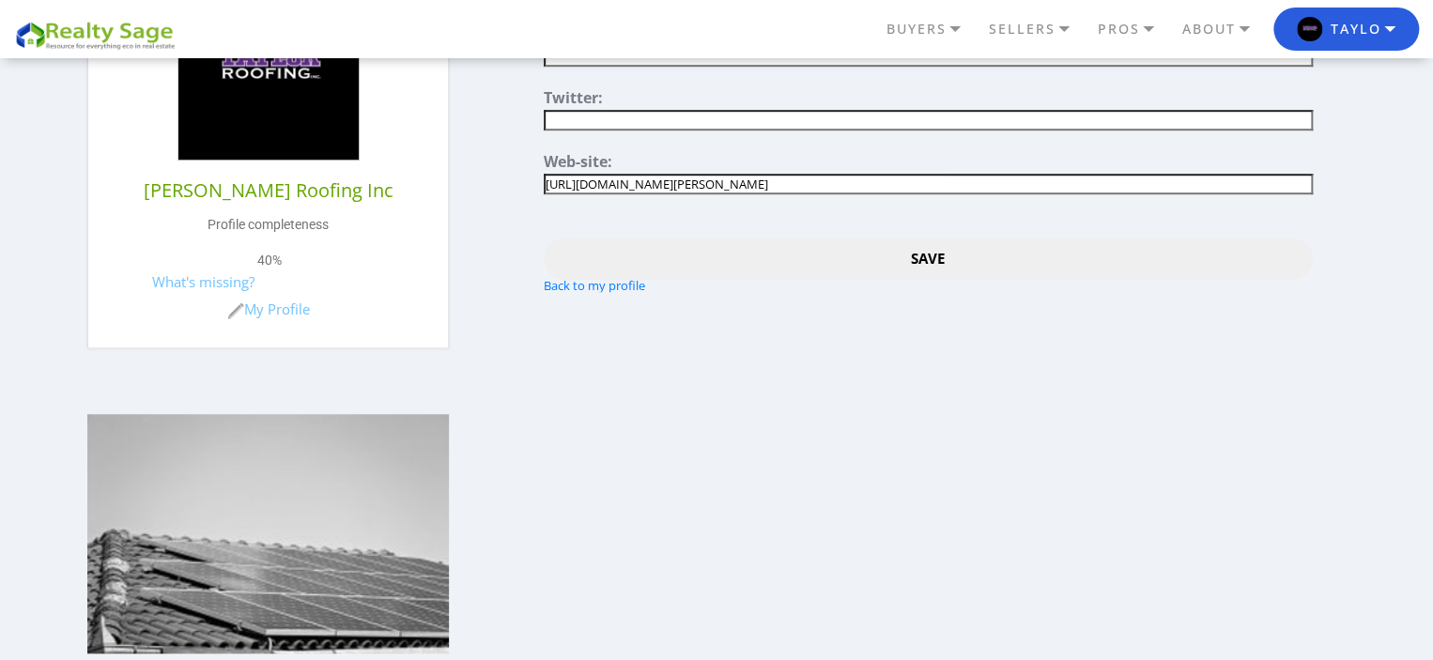
type textarea"] "At Taylor Roofing Inc, we are proud to be a trusted roofing company providing e…"
click at [933, 251] on input "Save" at bounding box center [928, 259] width 769 height 42
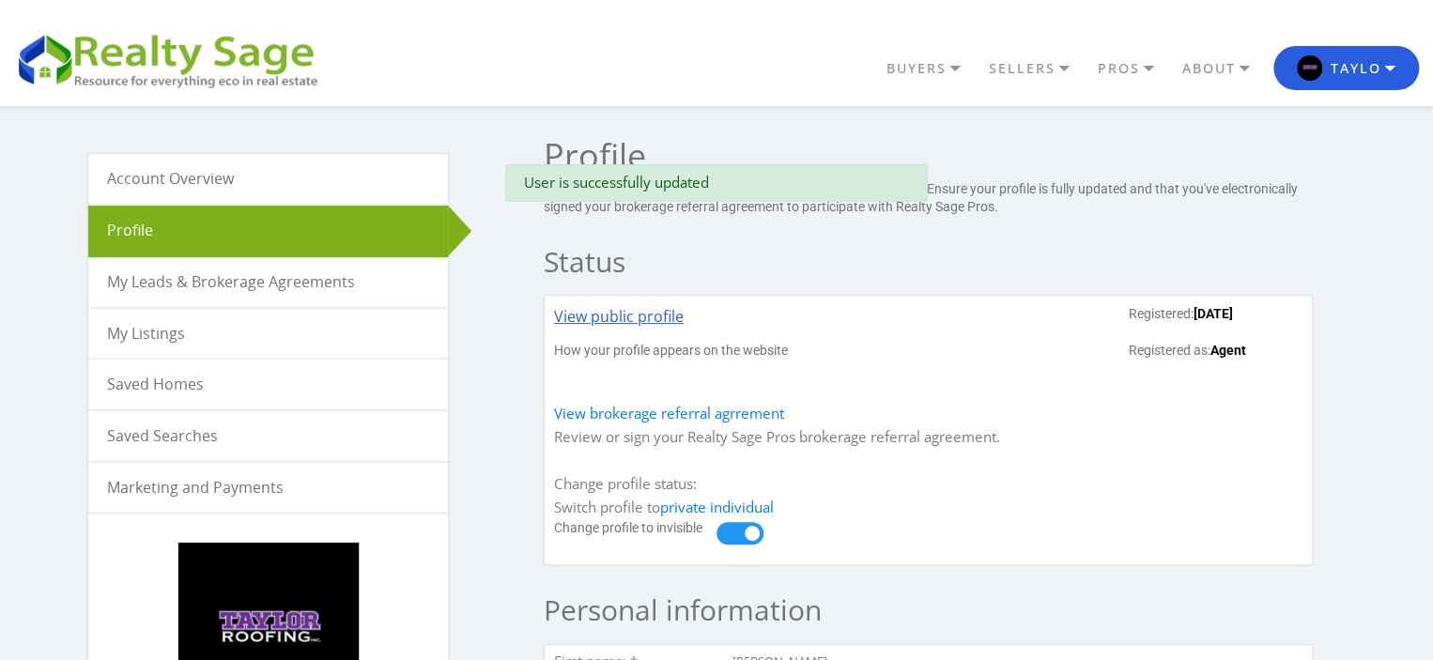
click at [609, 321] on link "View public profile" at bounding box center [619, 323] width 130 height 37
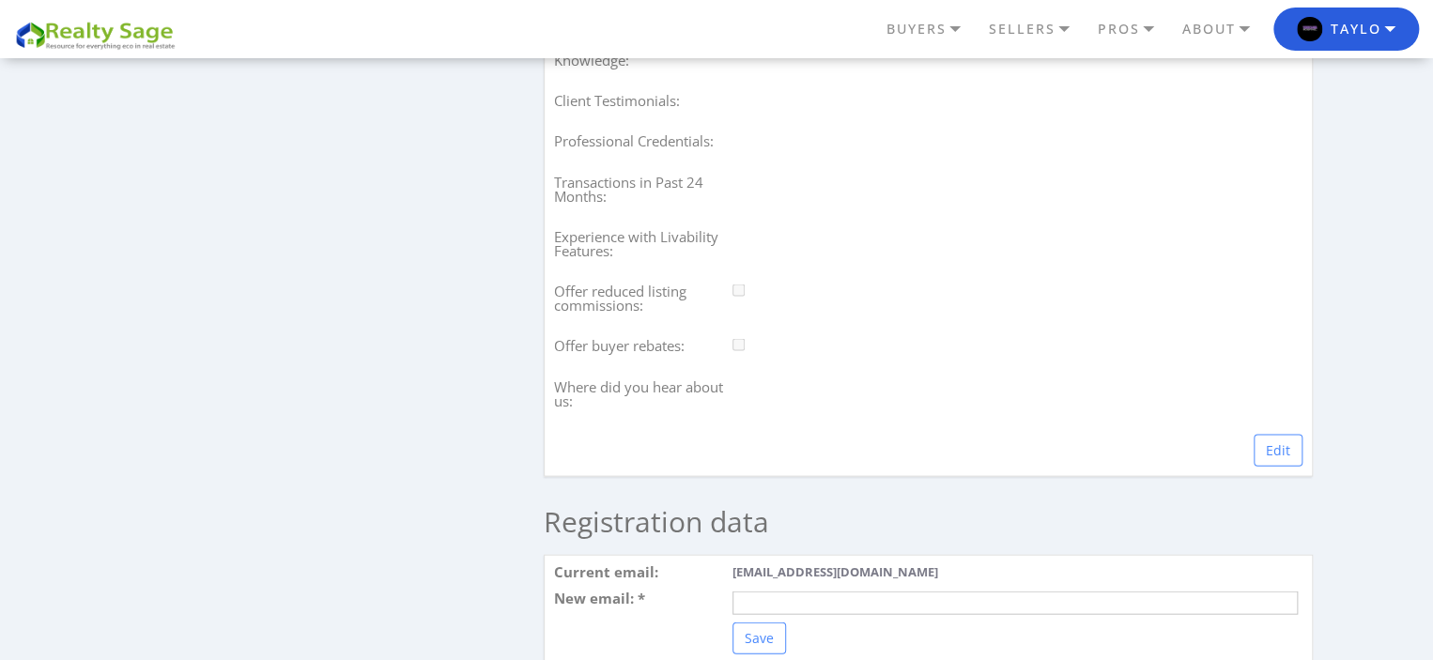
scroll to position [1878, 0]
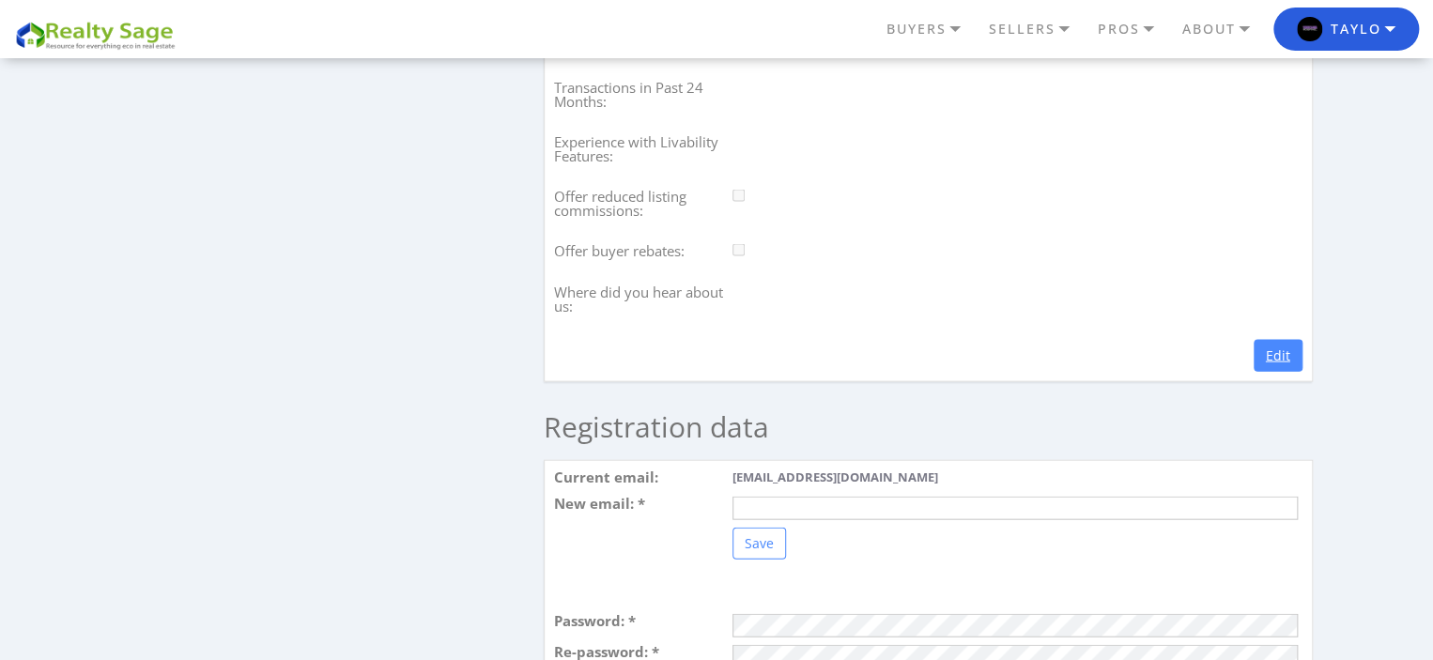
click at [1272, 372] on link "Edit" at bounding box center [1278, 356] width 49 height 32
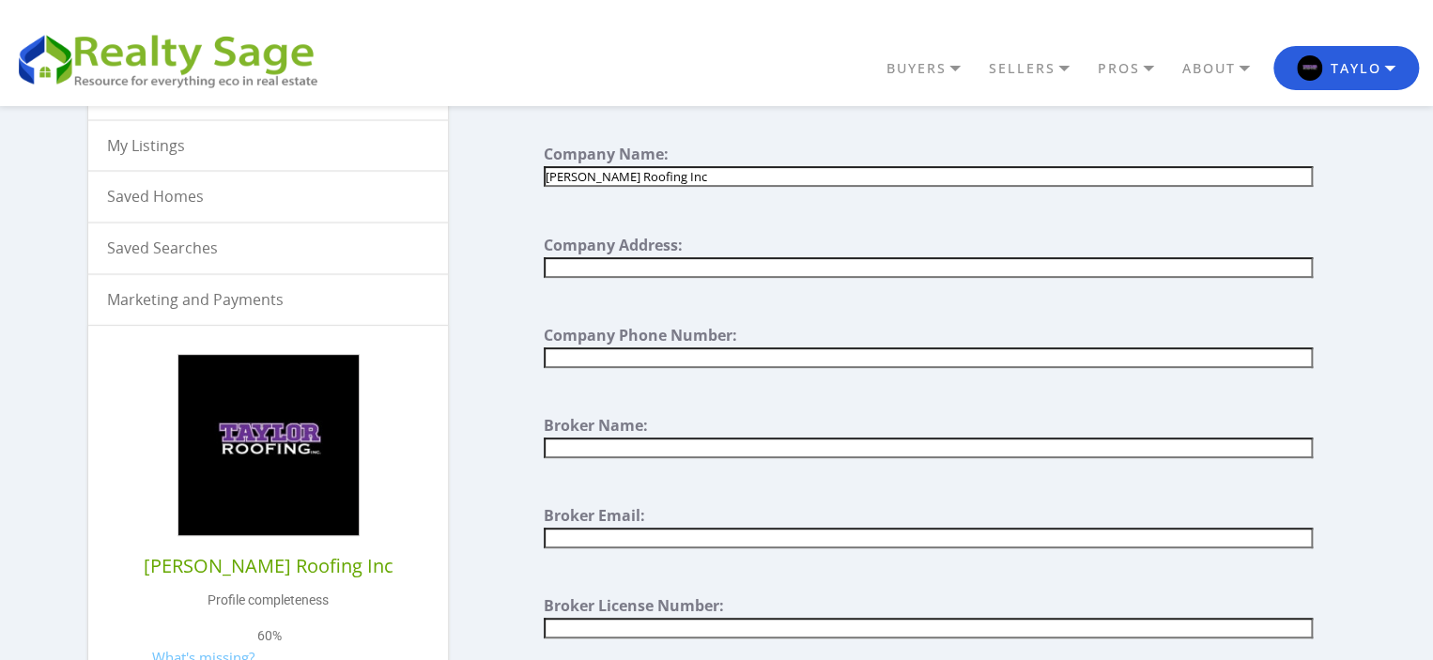
type input "[STREET_ADDRESS][PERSON_NAME][PERSON_NAME]"
paste input "[STREET_ADDRESS][PERSON_NAME][PERSON_NAME]"
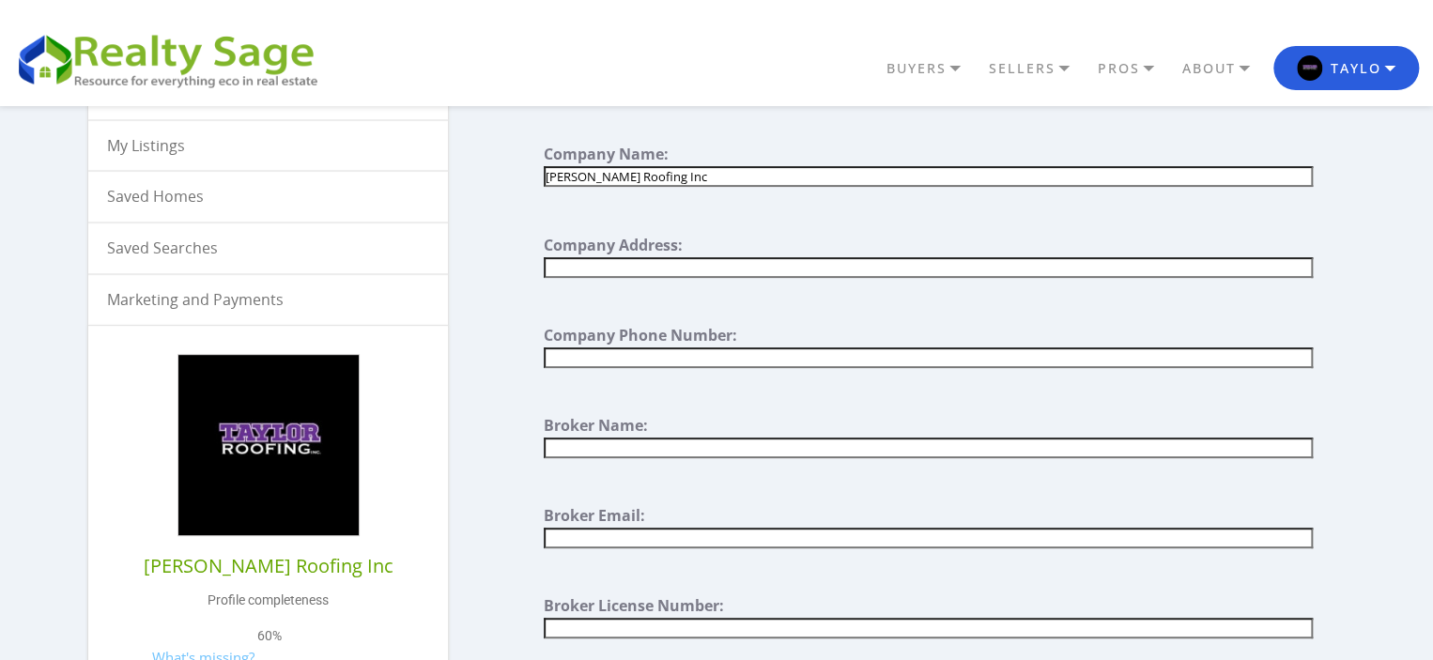
type input "[STREET_ADDRESS][PERSON_NAME][PERSON_NAME]"
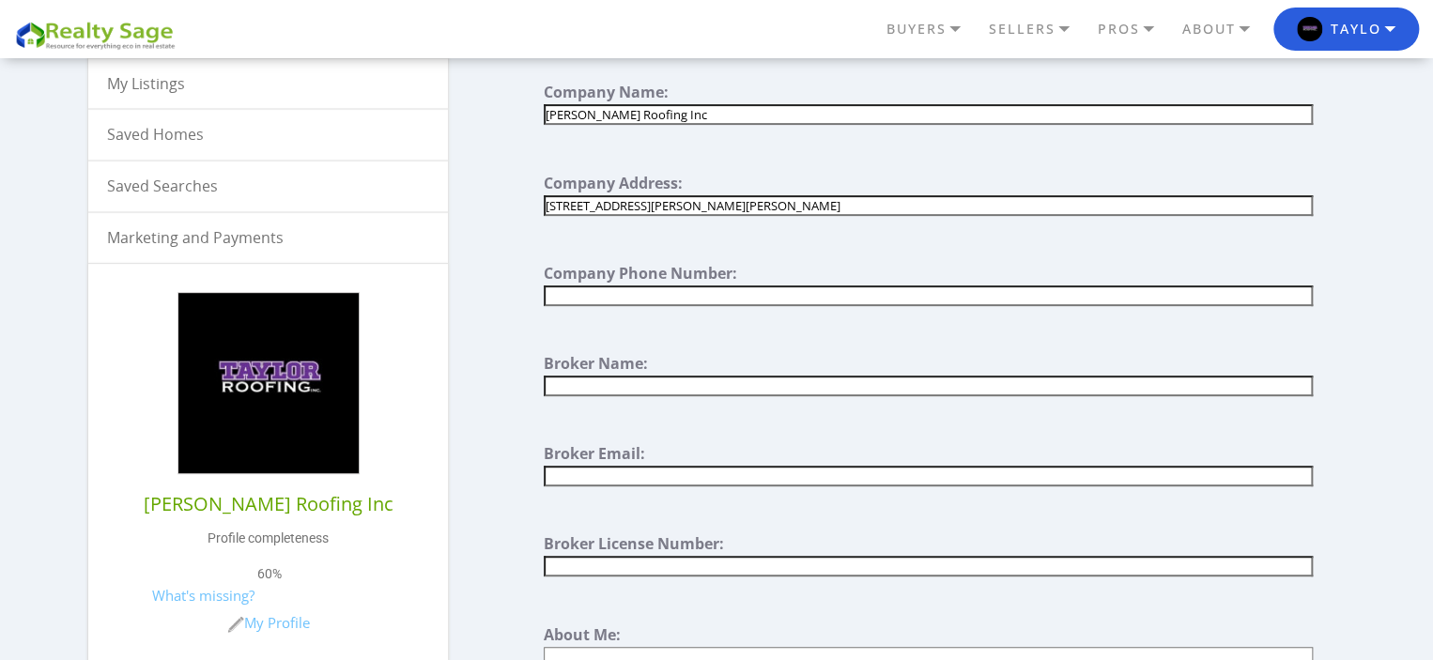
type input "[PHONE_NUMBER]"
paste input "[PHONE_NUMBER]"
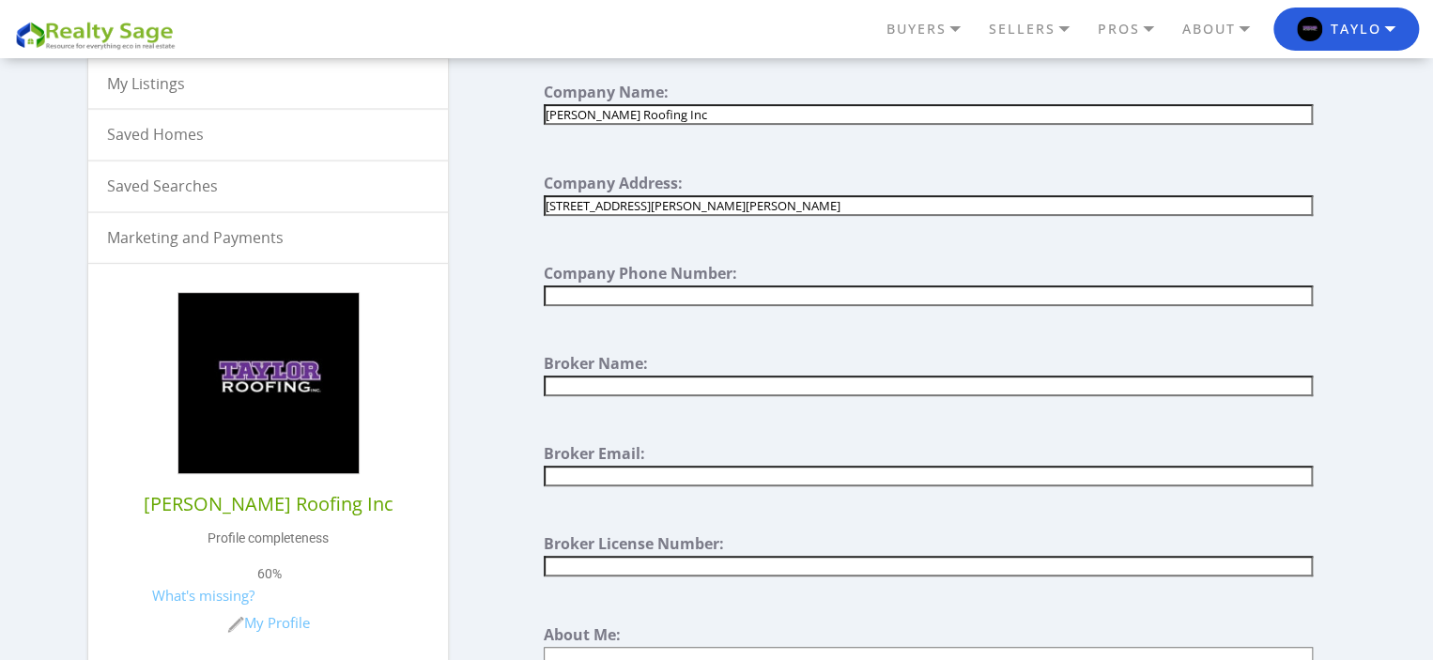
type input "[PHONE_NUMBER]"
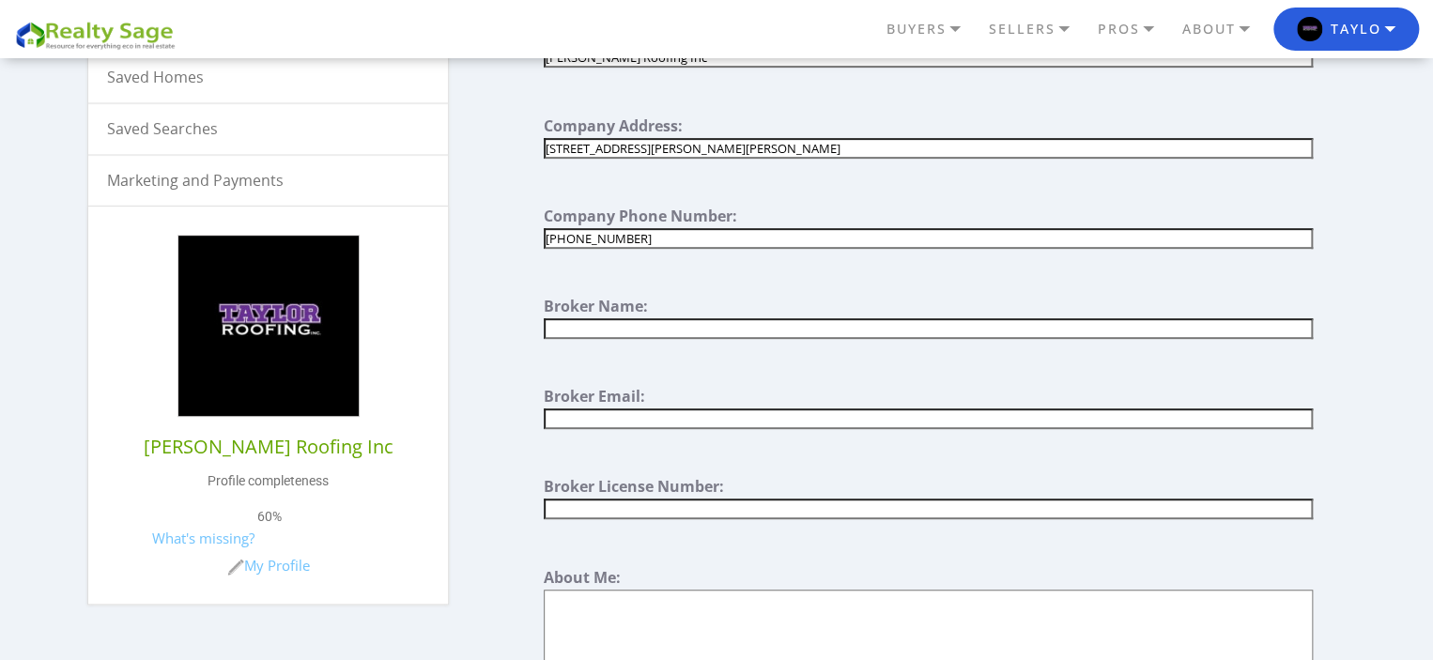
scroll to position [438, 0]
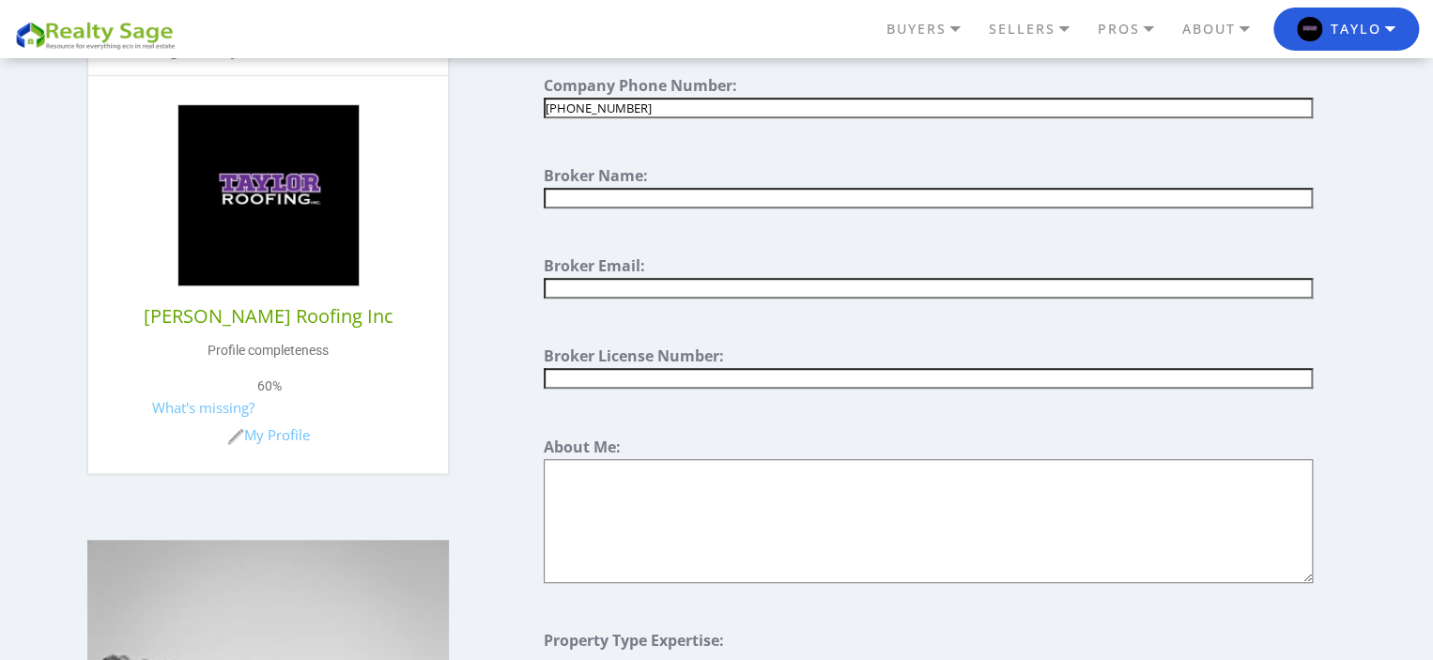
click at [834, 278] on input "text" at bounding box center [928, 288] width 769 height 21
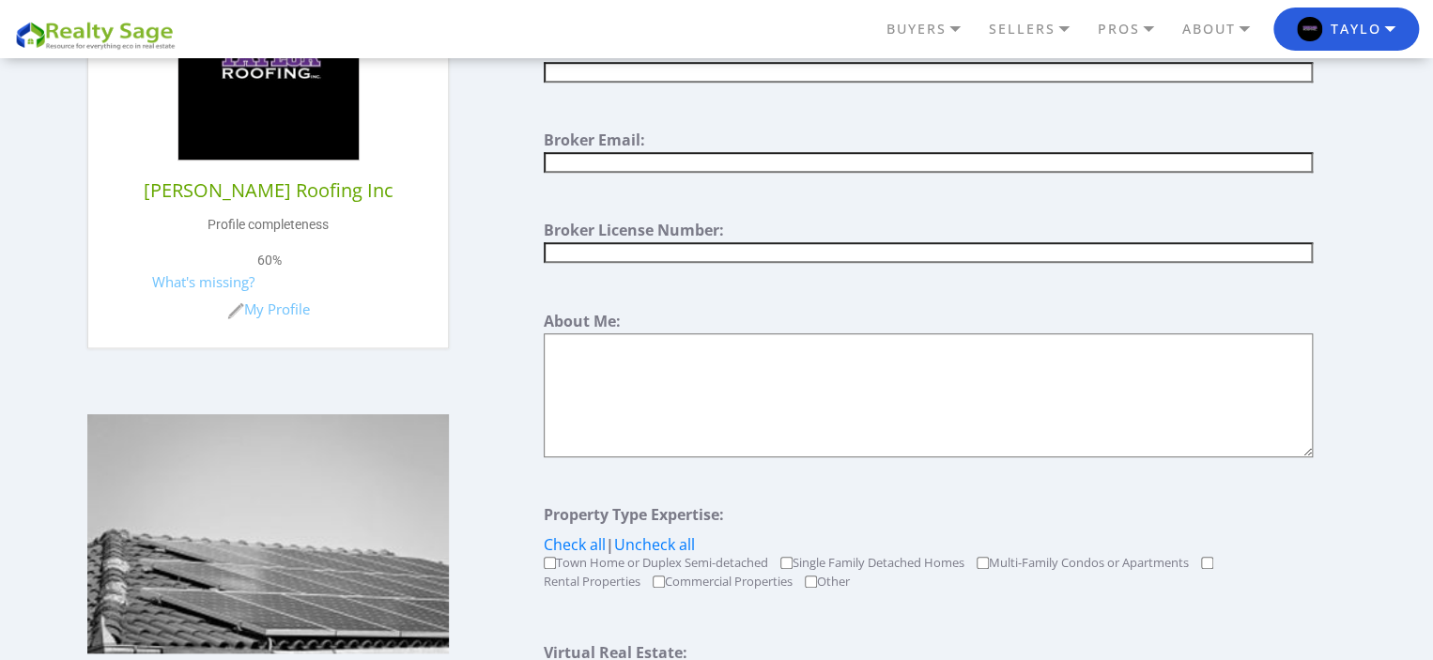
click at [980, 371] on textarea at bounding box center [928, 395] width 769 height 124
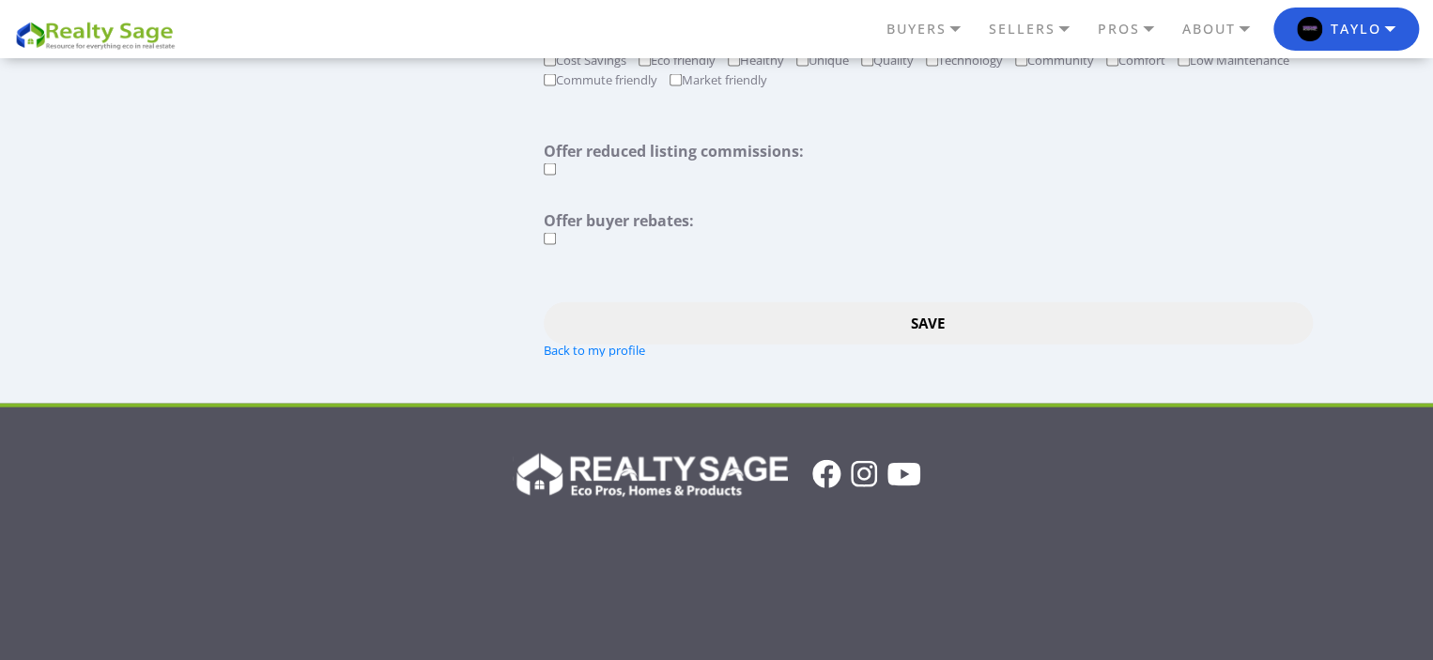
scroll to position [1940, 0]
click at [924, 309] on input "Save" at bounding box center [928, 322] width 769 height 42
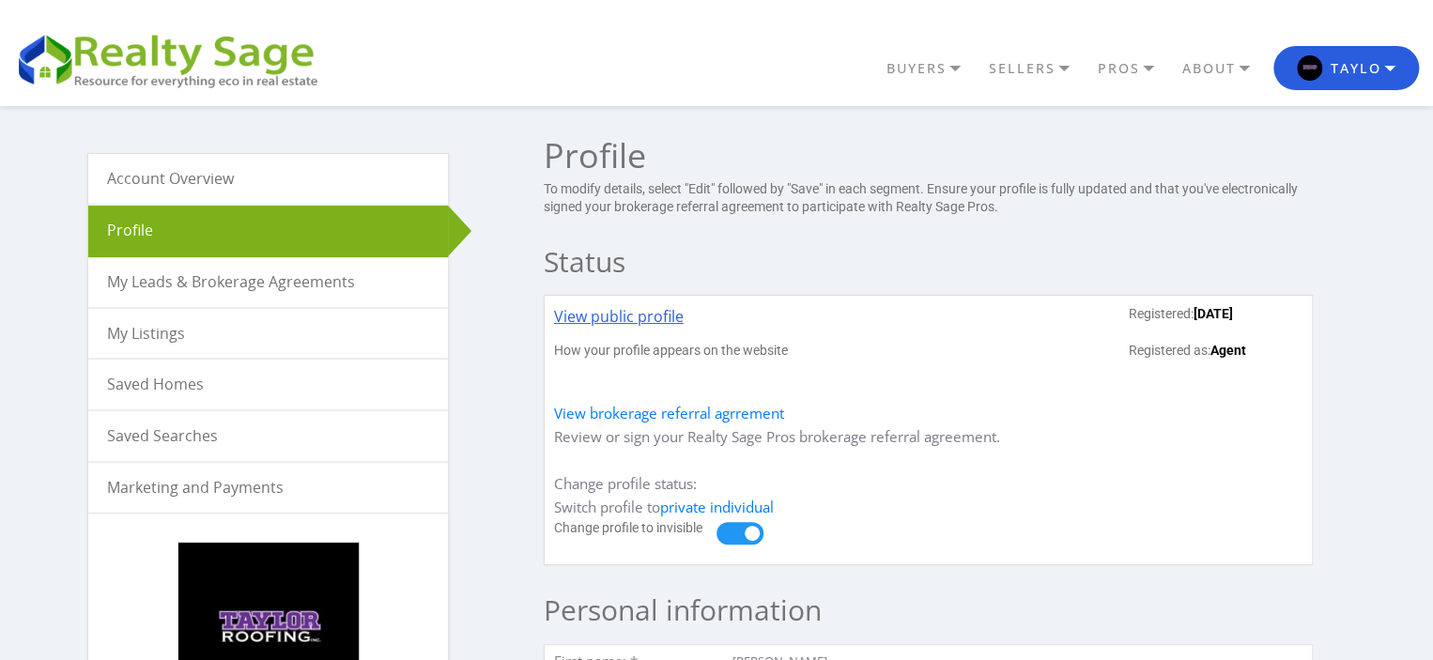
click at [646, 321] on link "View public profile" at bounding box center [619, 323] width 130 height 37
